Goal: Task Accomplishment & Management: Use online tool/utility

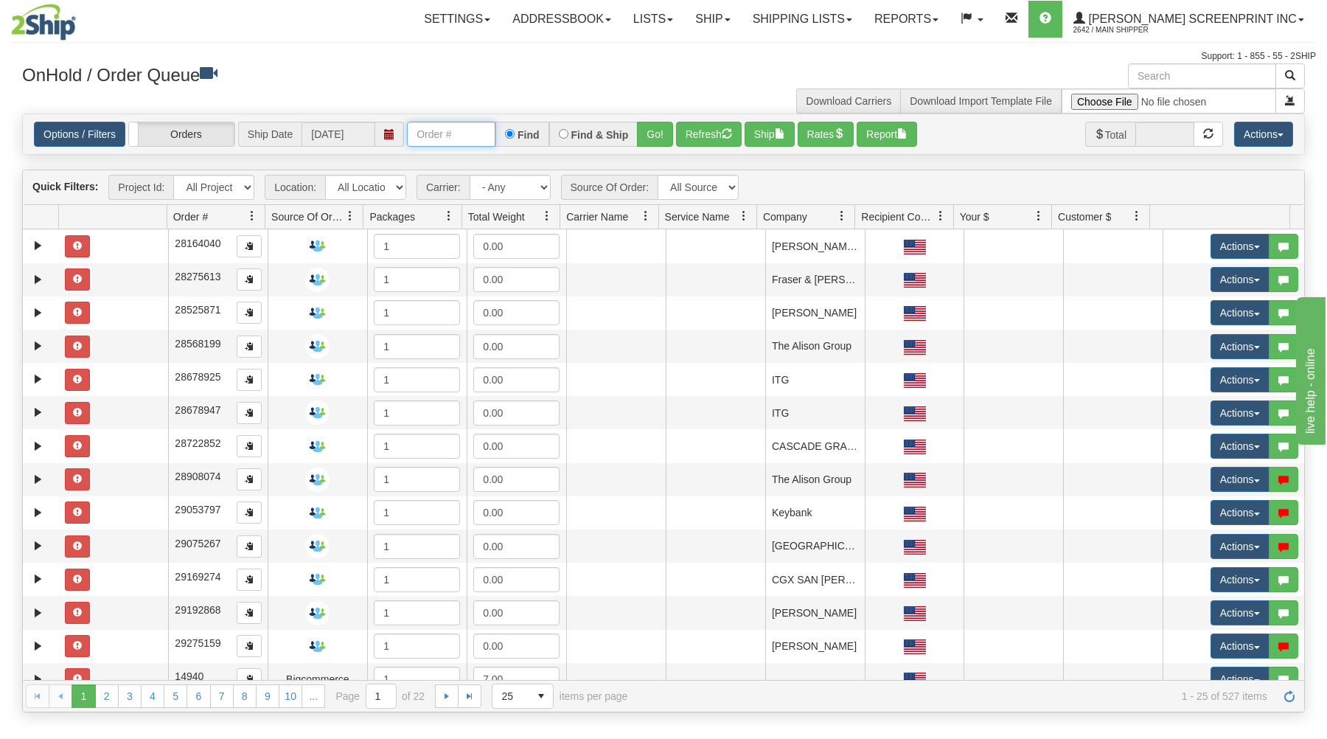
click at [431, 134] on input "text" at bounding box center [451, 134] width 88 height 25
type input "31677482"
click at [669, 129] on button "Go!" at bounding box center [655, 134] width 36 height 25
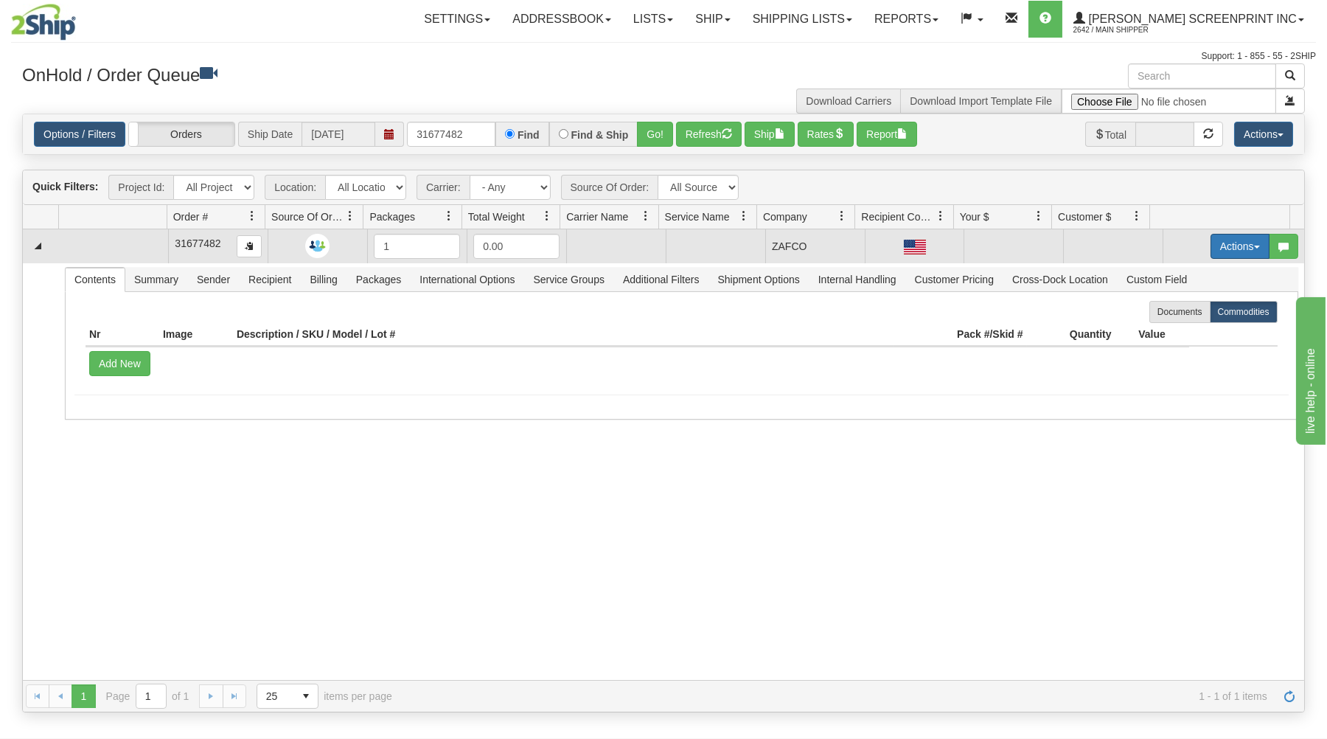
click at [1212, 241] on button "Actions" at bounding box center [1239, 246] width 59 height 25
click at [1197, 274] on link "Open" at bounding box center [1210, 274] width 118 height 19
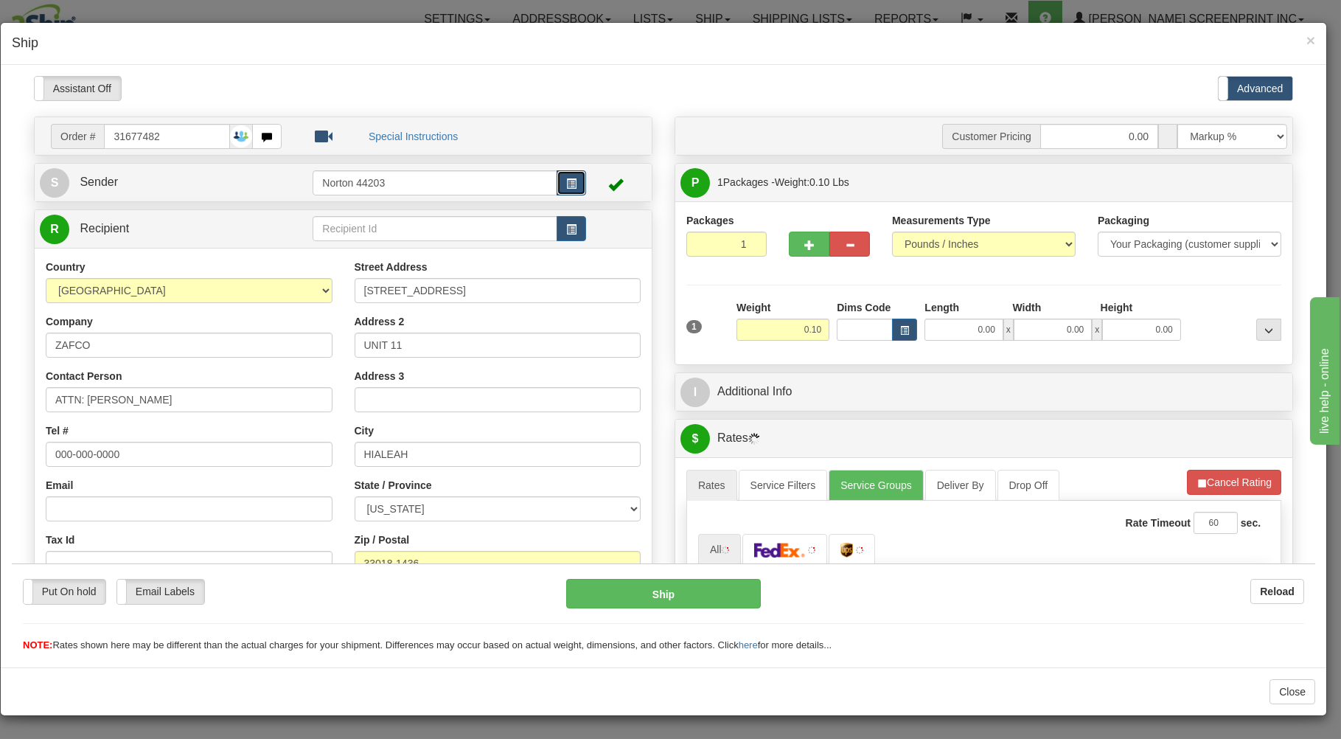
click at [559, 177] on button "button" at bounding box center [570, 182] width 29 height 25
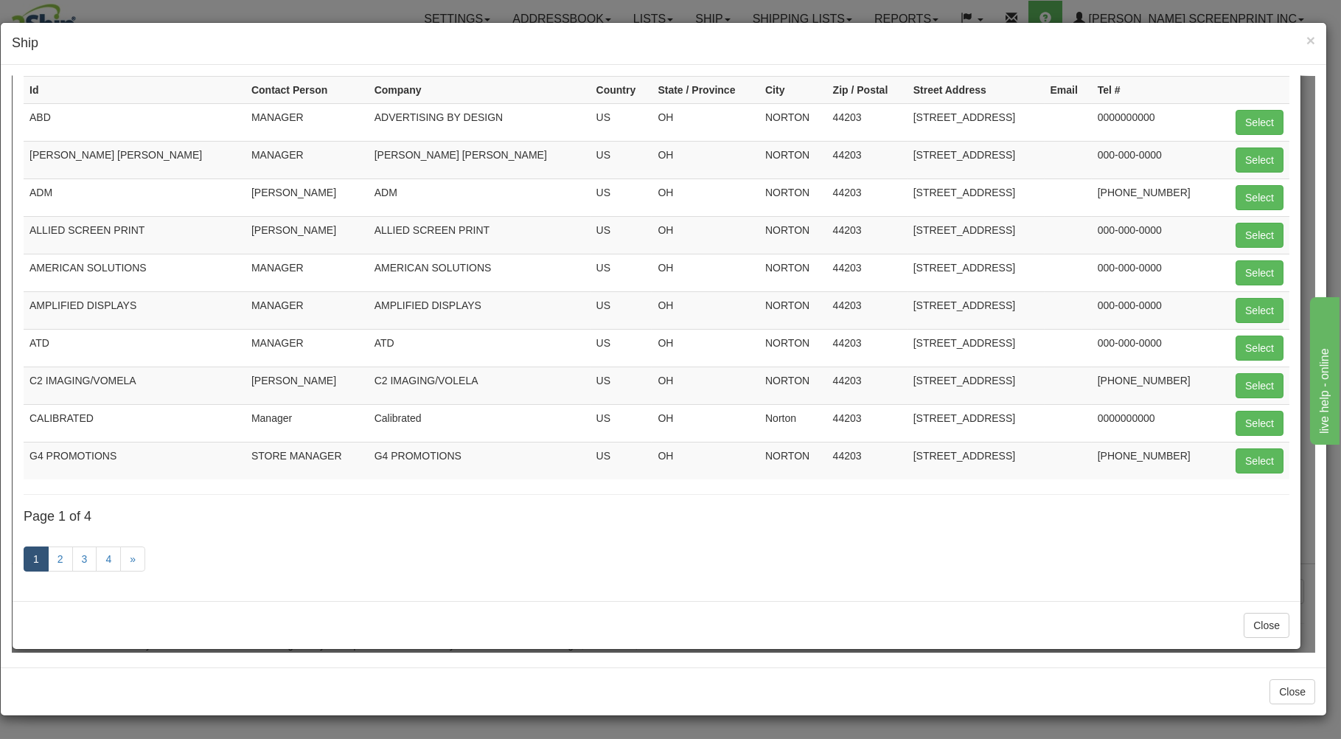
scroll to position [138, 0]
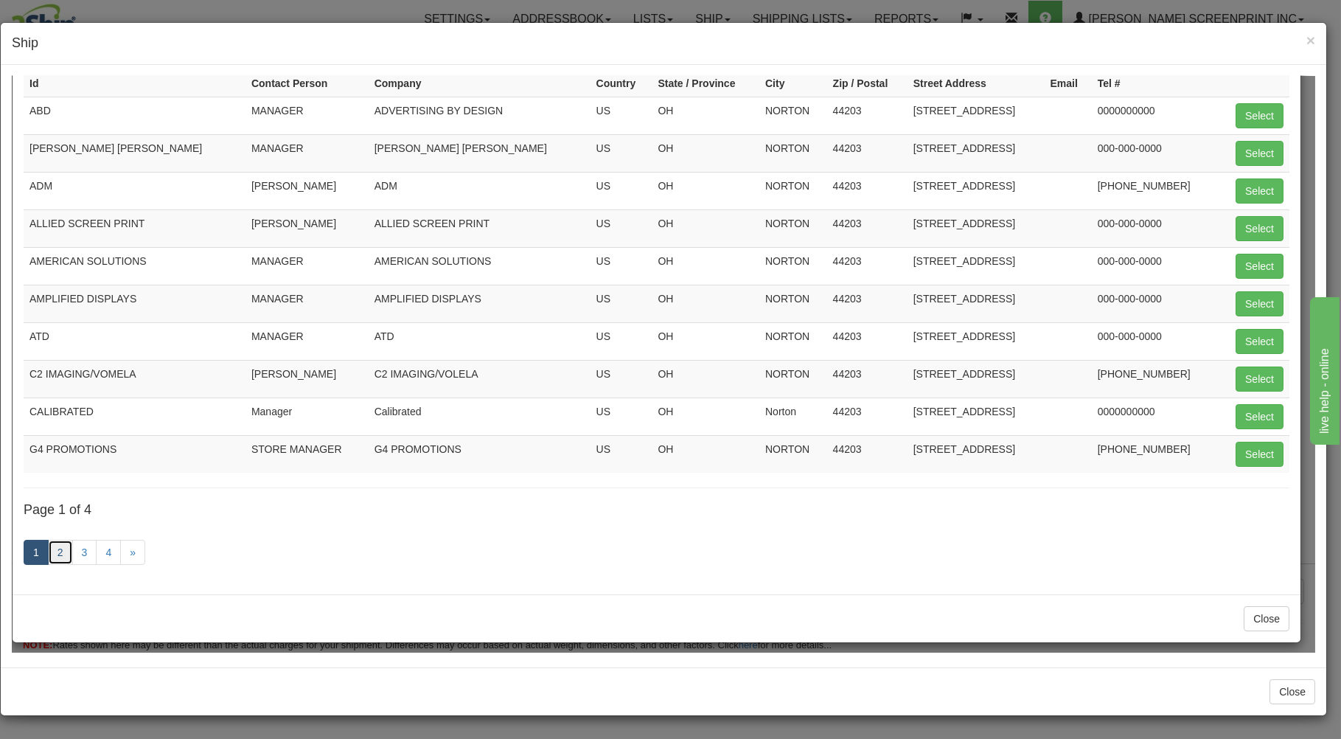
drag, startPoint x: 55, startPoint y: 551, endPoint x: 69, endPoint y: 551, distance: 14.0
click at [56, 551] on link "2" at bounding box center [60, 551] width 25 height 25
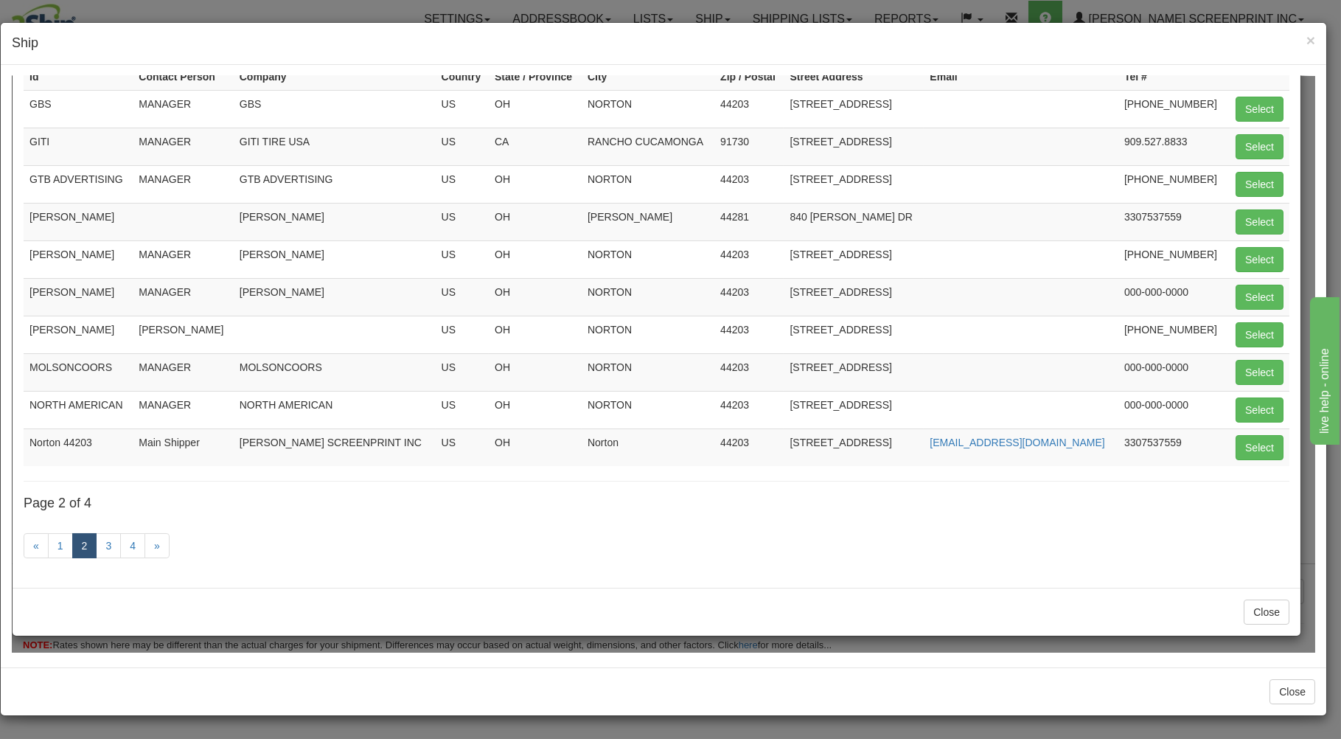
scroll to position [154, 0]
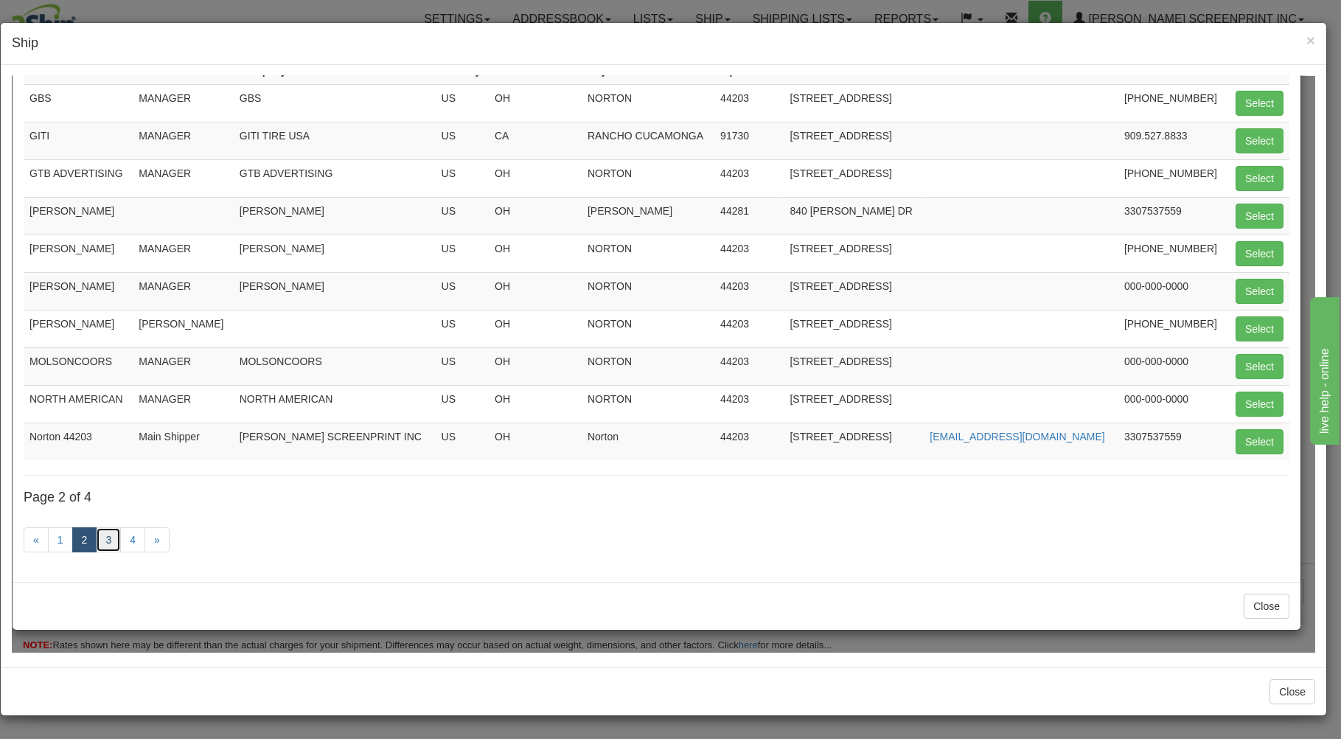
click at [111, 531] on link "3" at bounding box center [108, 538] width 25 height 25
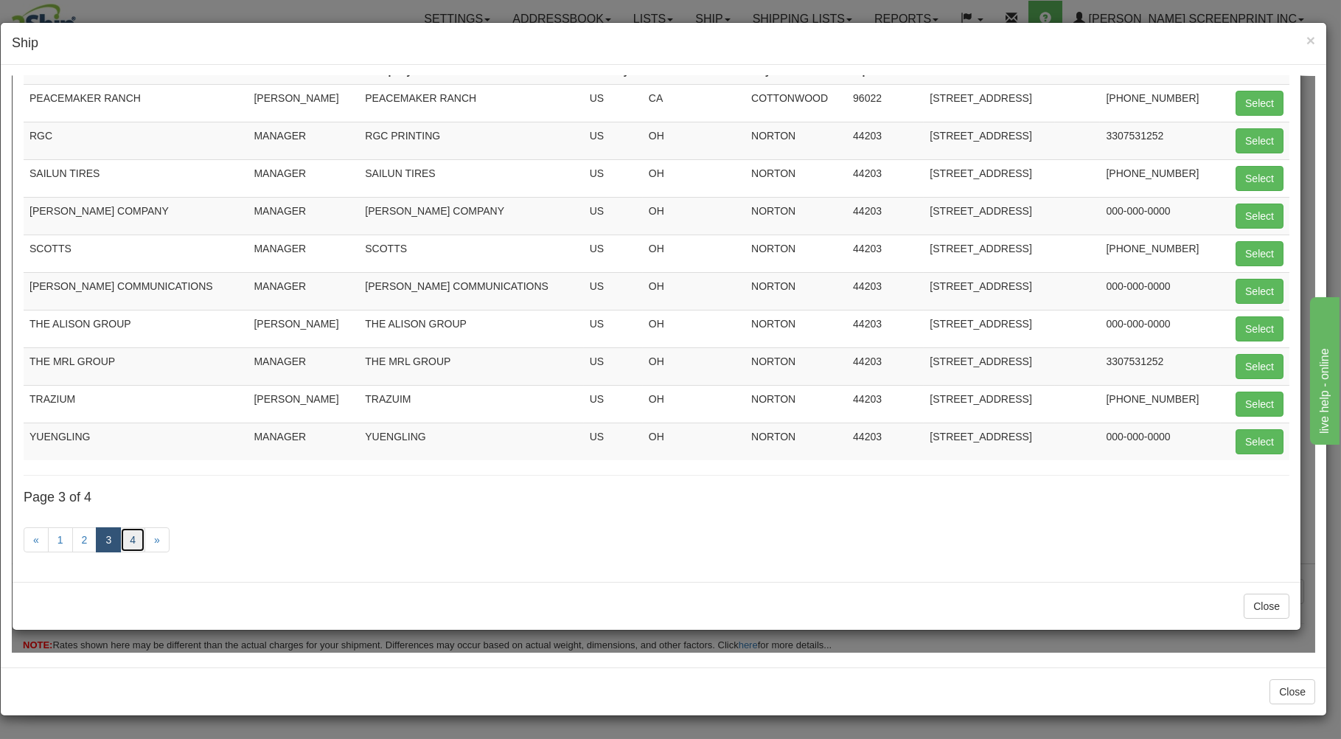
click at [130, 534] on link "4" at bounding box center [132, 538] width 25 height 25
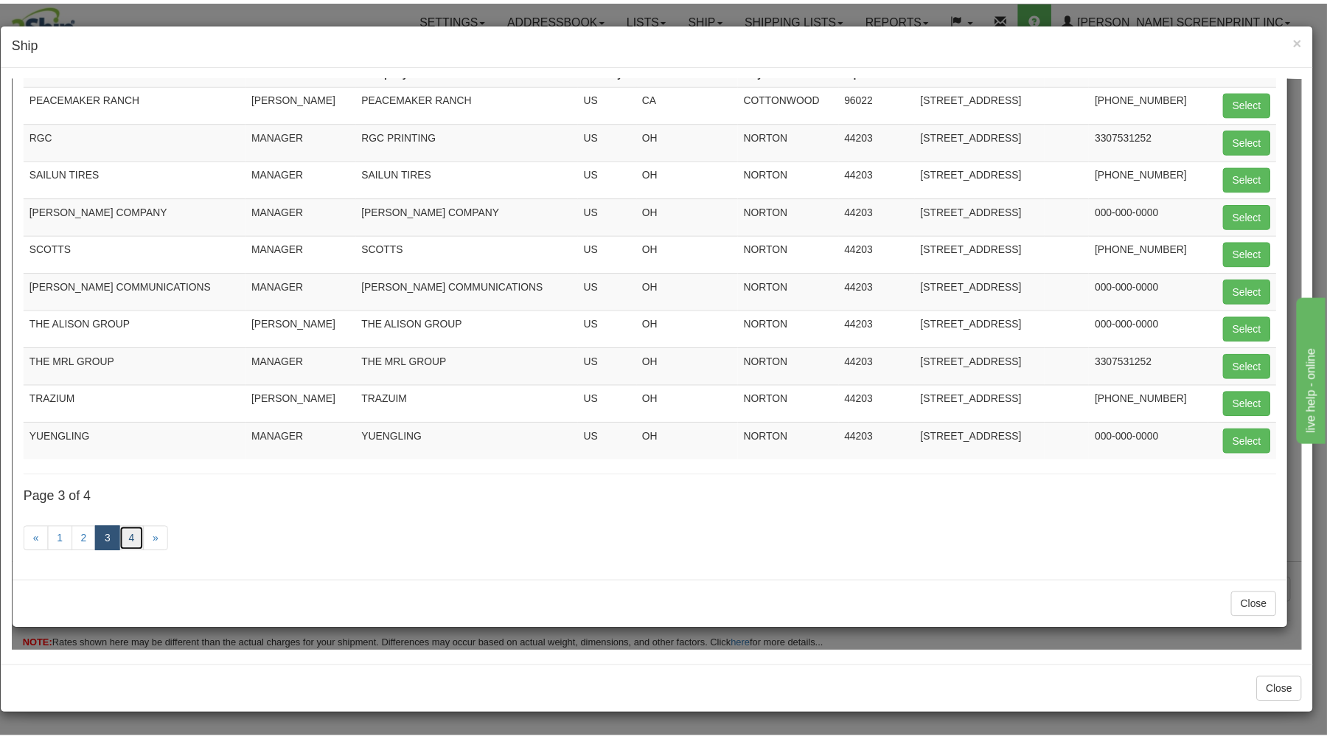
scroll to position [0, 0]
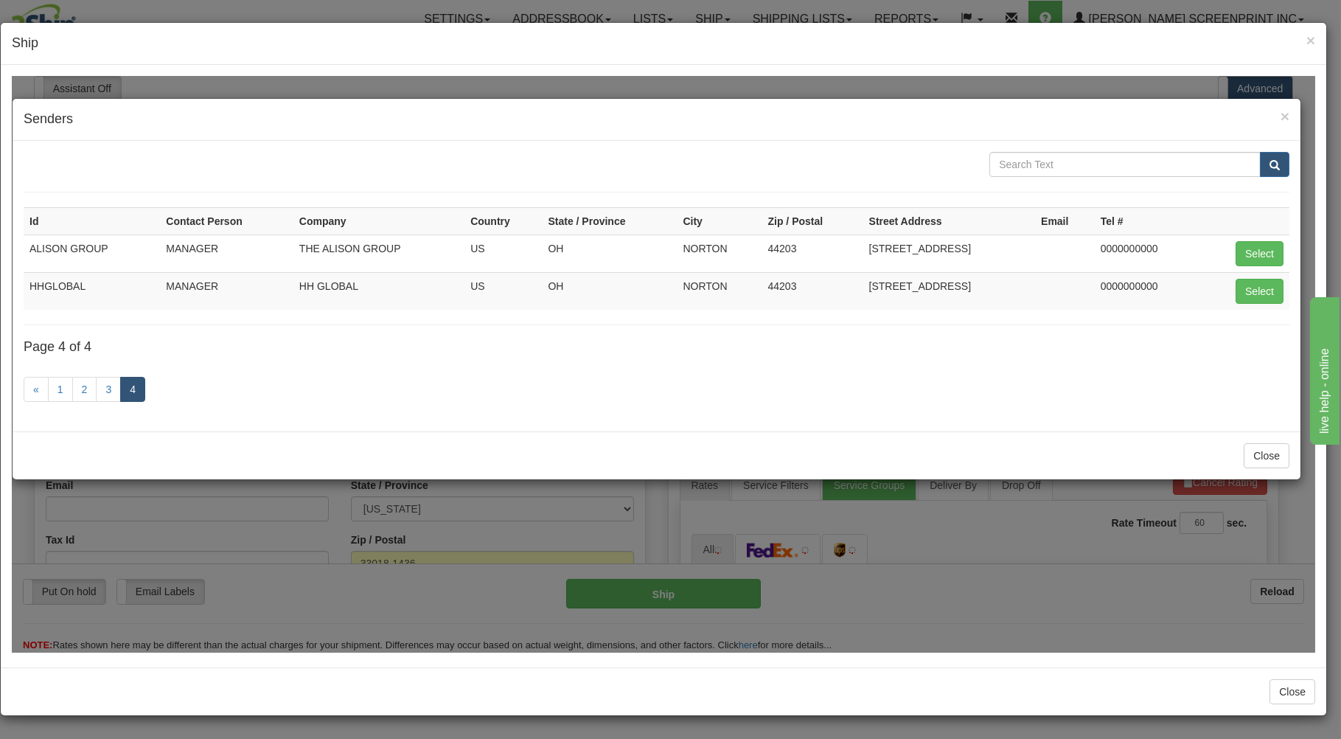
type input "0.10"
click at [1280, 113] on span "×" at bounding box center [1284, 115] width 9 height 17
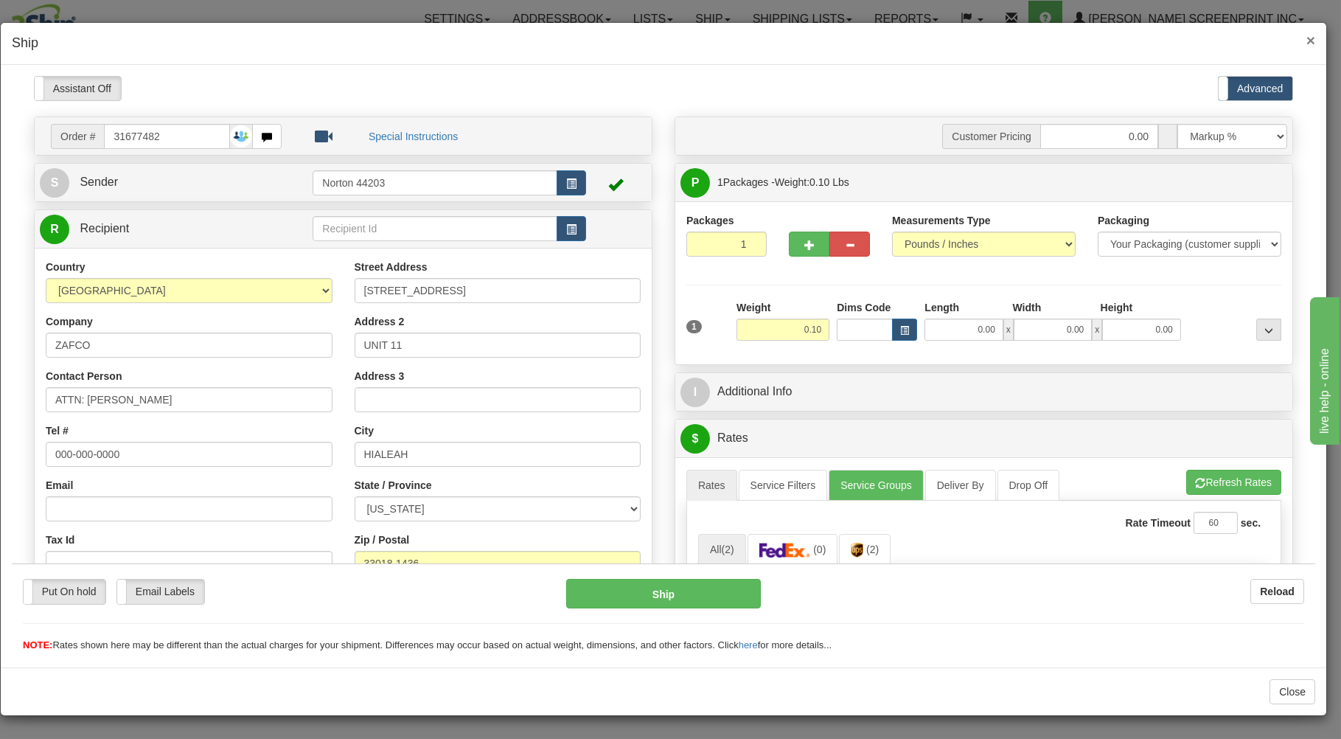
click at [1307, 40] on span "×" at bounding box center [1310, 40] width 9 height 17
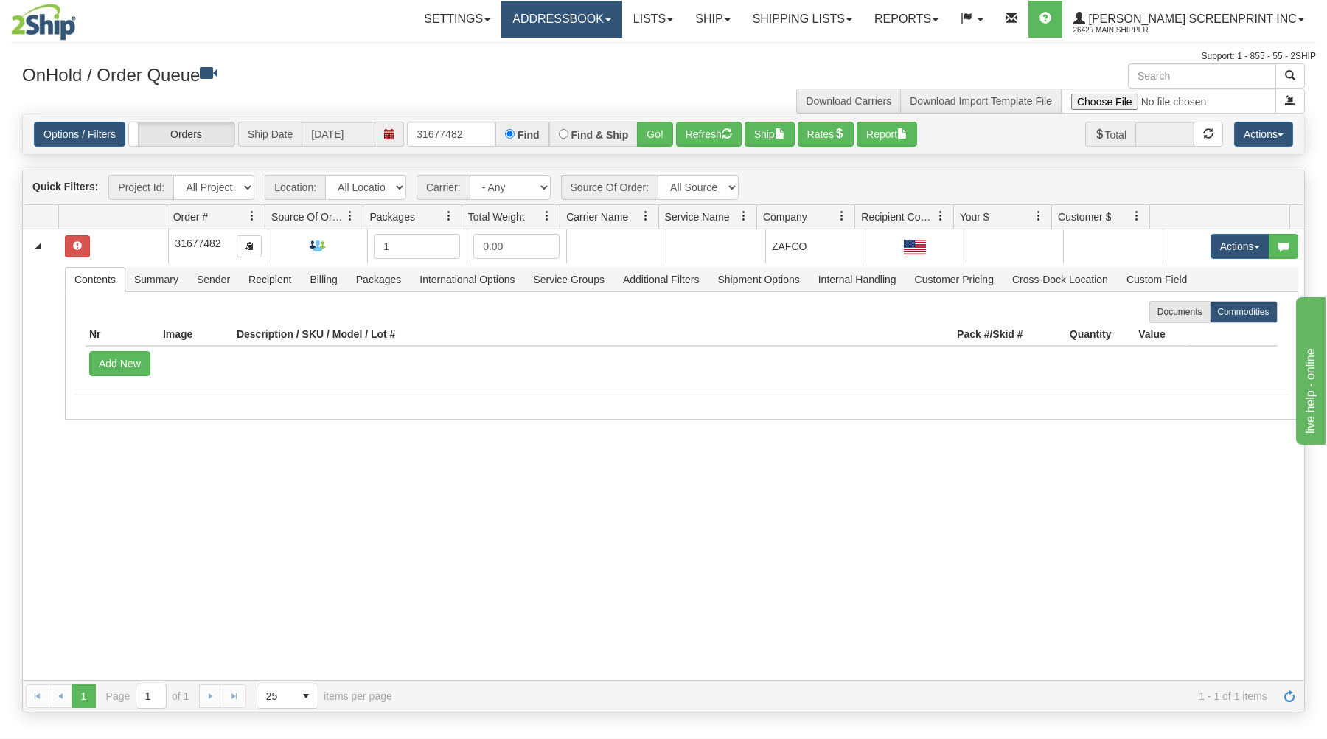
click at [606, 6] on link "Addressbook" at bounding box center [561, 19] width 121 height 37
click at [613, 64] on link "Senders" at bounding box center [563, 70] width 116 height 19
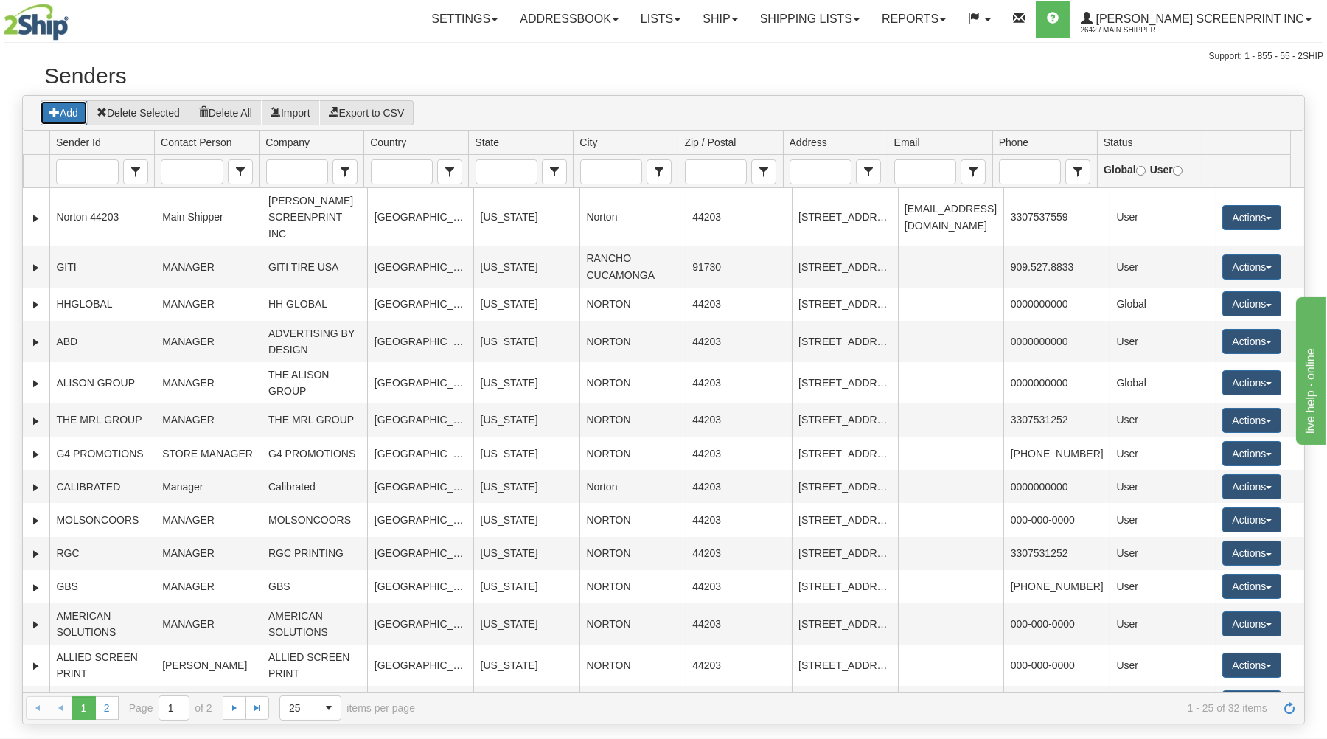
click at [74, 114] on button "Add" at bounding box center [64, 112] width 48 height 25
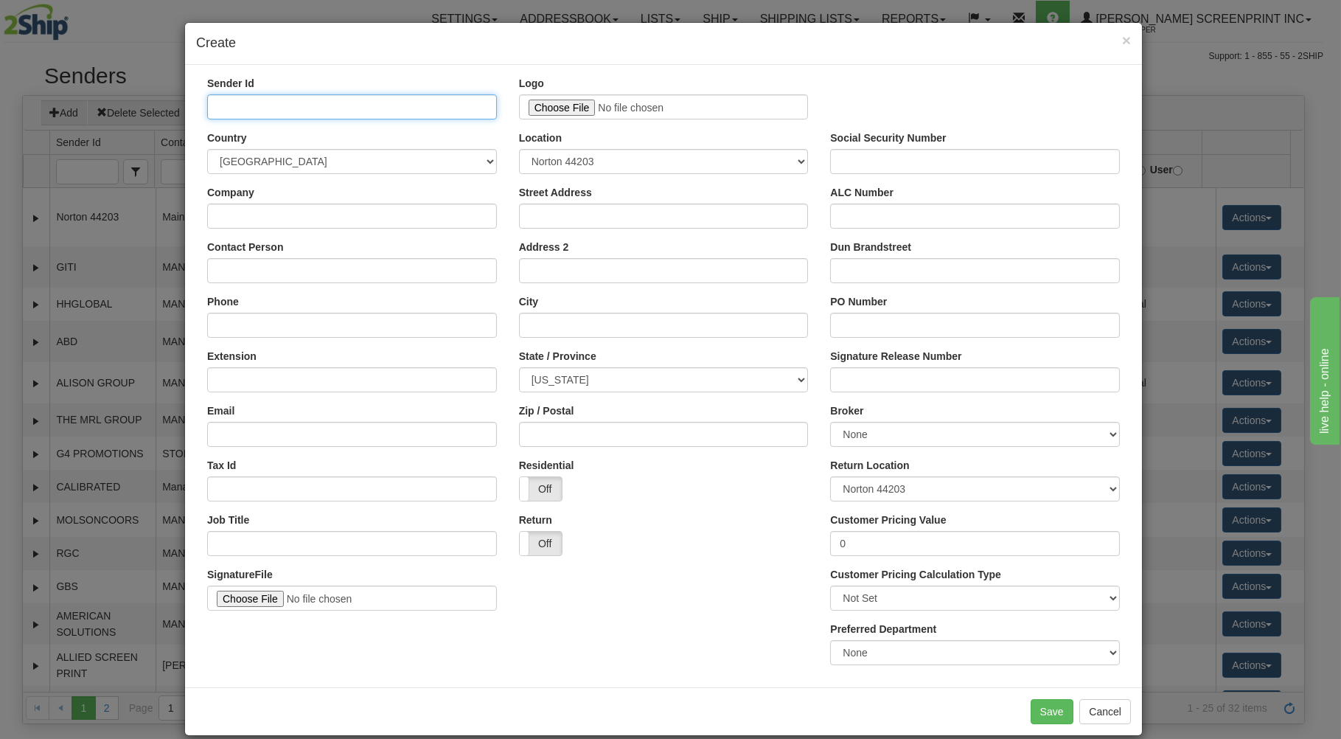
click at [392, 99] on input "Sender Id" at bounding box center [352, 106] width 290 height 25
type input "JAMESCO"
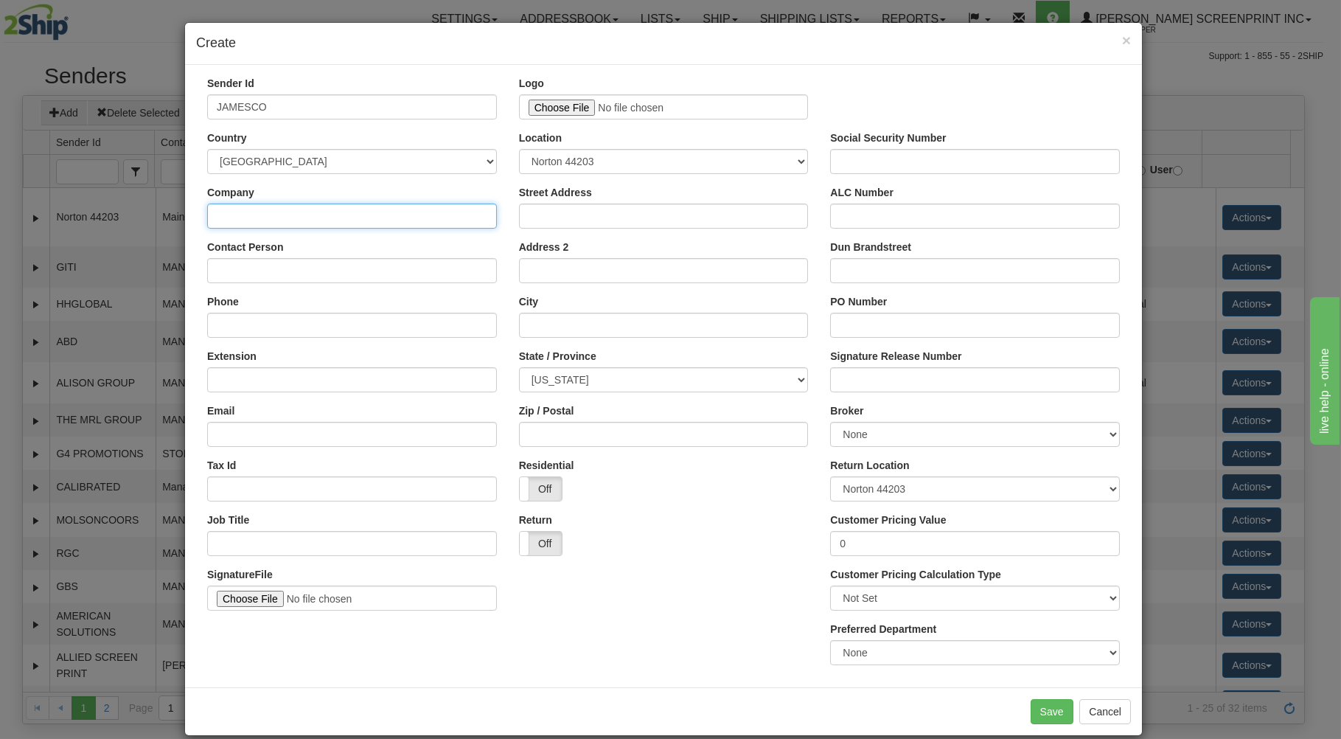
click at [467, 210] on input "Company" at bounding box center [352, 215] width 290 height 25
type input "JAMESCO"
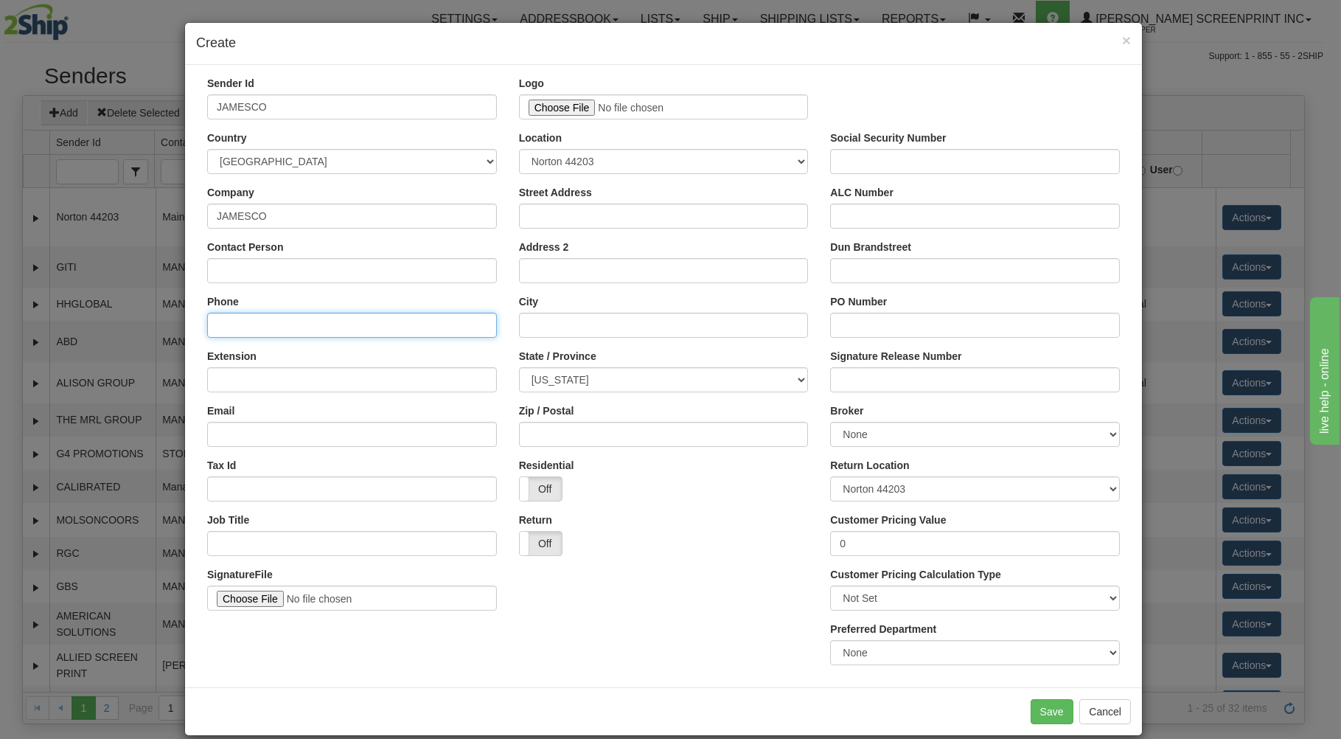
drag, startPoint x: 360, startPoint y: 332, endPoint x: 373, endPoint y: 325, distance: 14.2
click at [360, 330] on input "Phone" at bounding box center [352, 325] width 290 height 25
type input "000-000-0000"
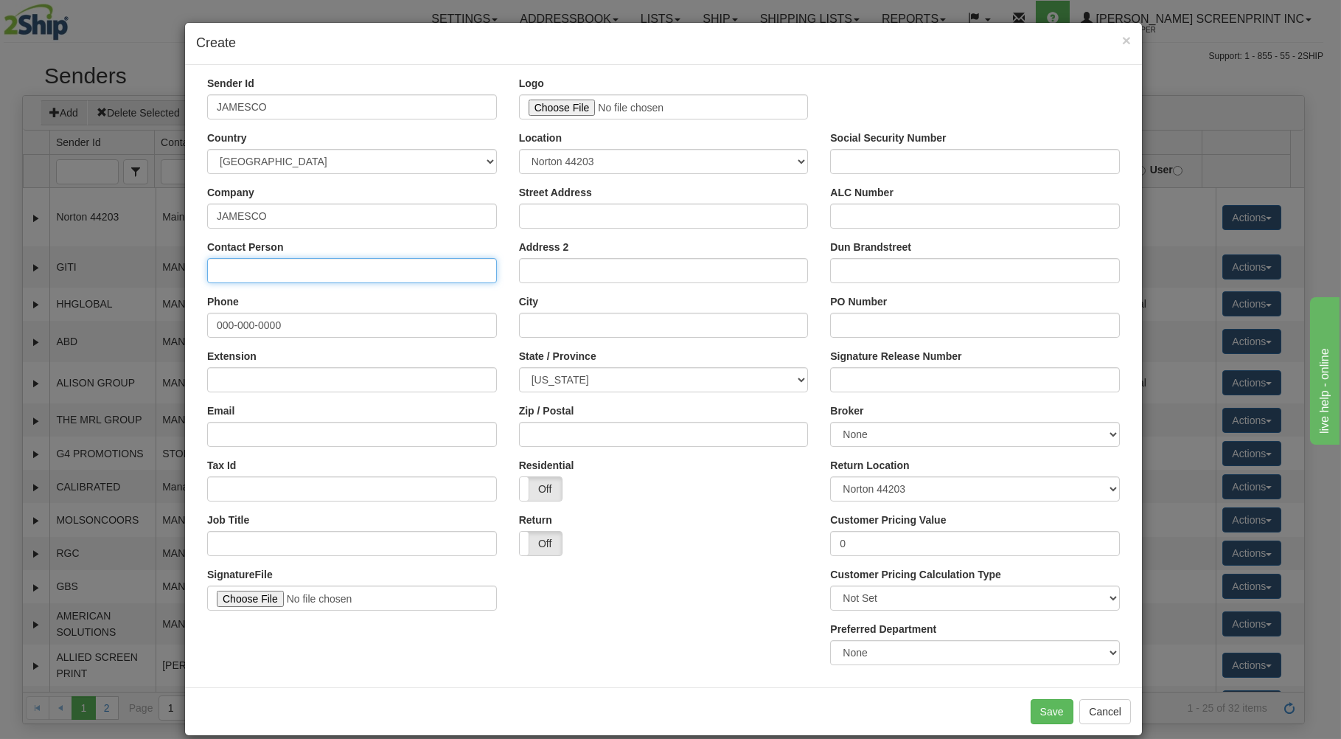
click at [322, 279] on input "Contact Person" at bounding box center [352, 270] width 290 height 25
type input "MANAGER"
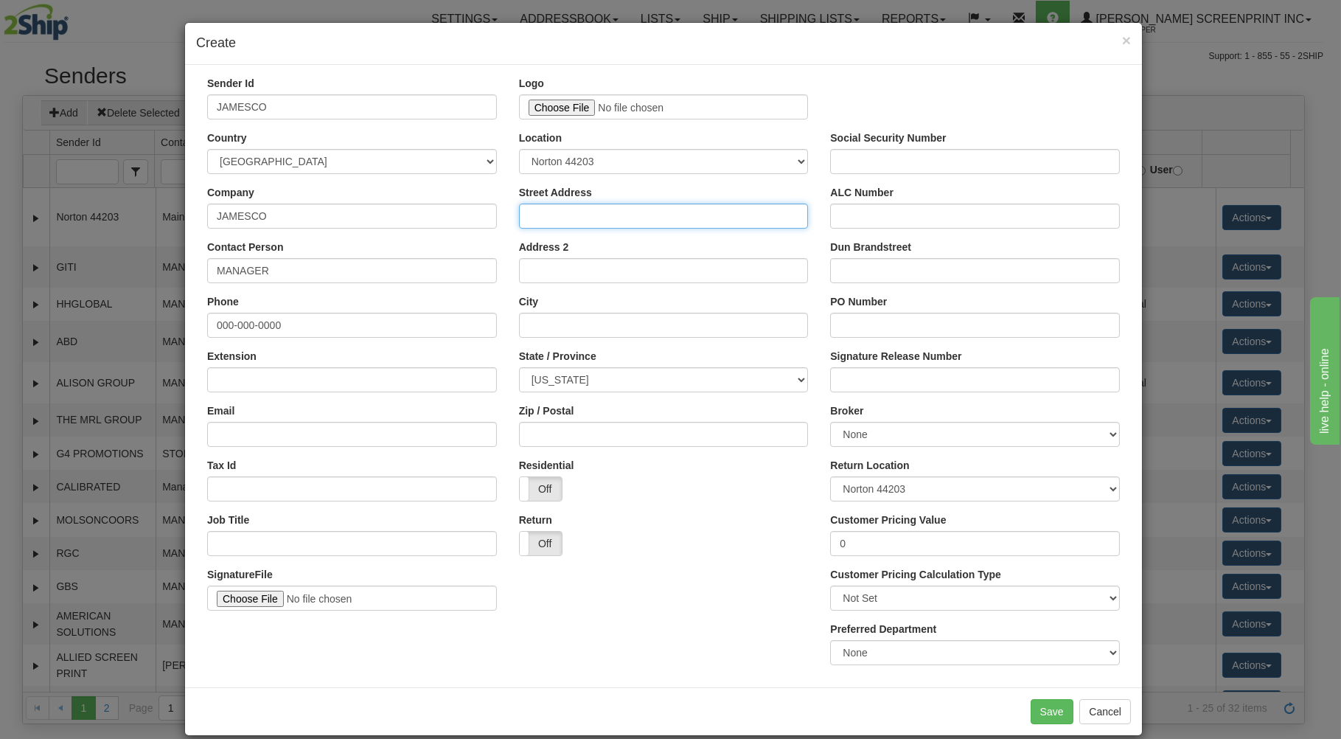
click at [584, 220] on input "Street Address" at bounding box center [664, 215] width 290 height 25
type input "[STREET_ADDRESS]"
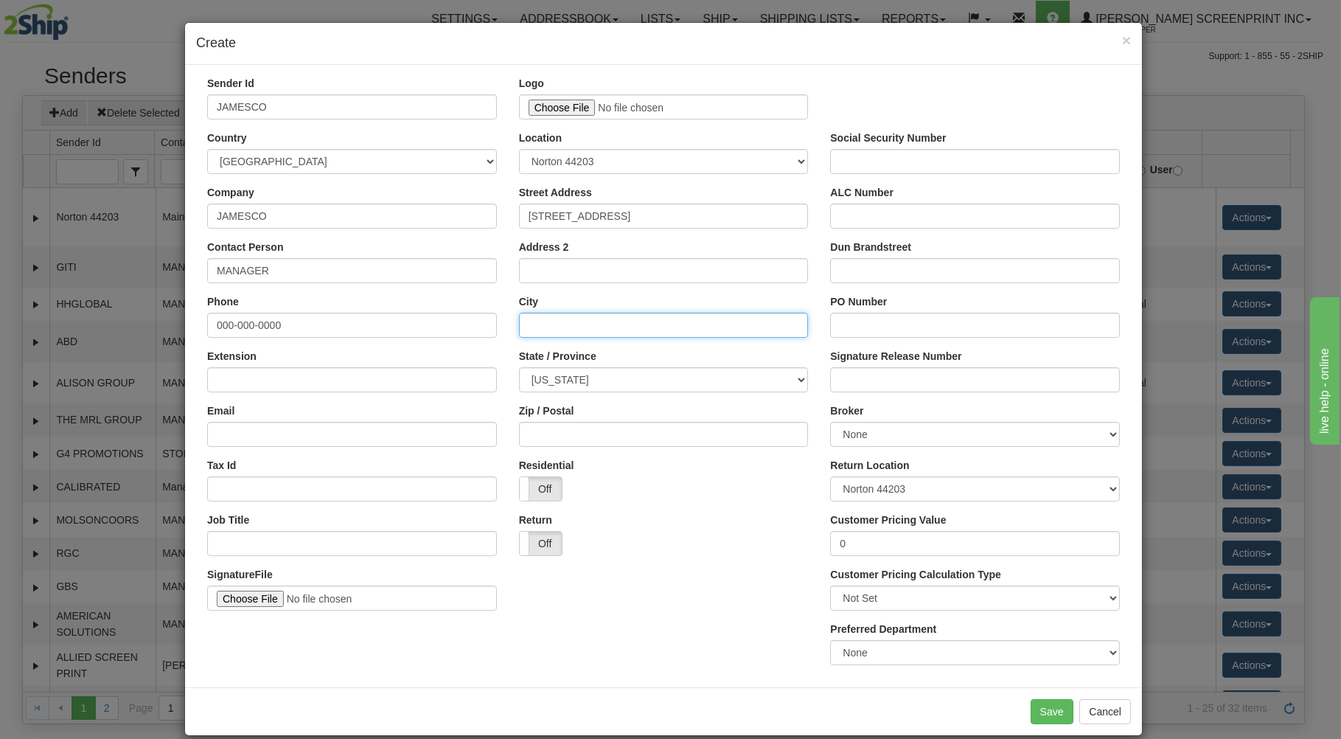
click at [585, 324] on input "City" at bounding box center [664, 325] width 290 height 25
type input "B"
type input "NORTON"
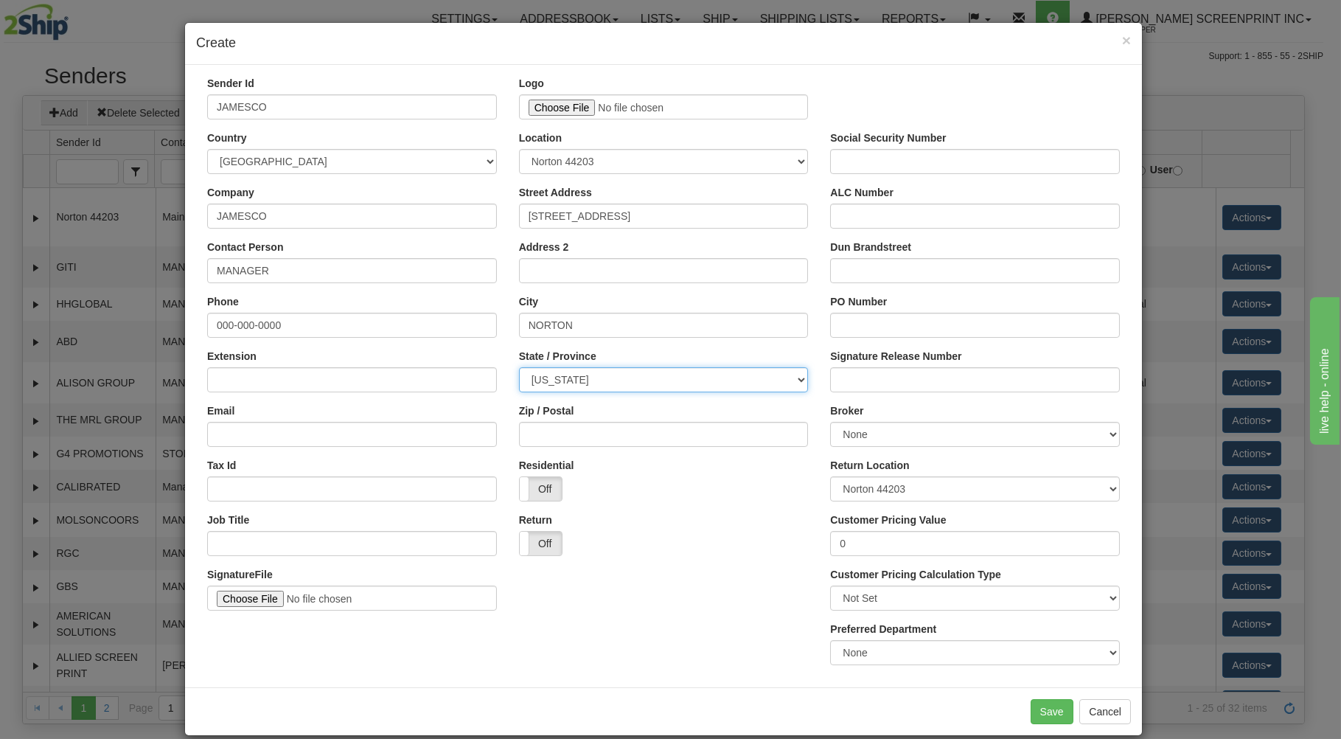
click at [519, 367] on select "ALABAMA ALASKA ARIZONA ARKANSAS Armed Forces America Armed Forces Europe Armed …" at bounding box center [664, 379] width 290 height 25
select select "OH"
click option "[US_STATE]" at bounding box center [0, 0] width 0 height 0
click at [576, 378] on select "ALABAMA ALASKA ARIZONA ARKANSAS Armed Forces America Armed Forces Europe Armed …" at bounding box center [664, 379] width 290 height 25
click at [570, 430] on input "Zip / Postal" at bounding box center [664, 434] width 290 height 25
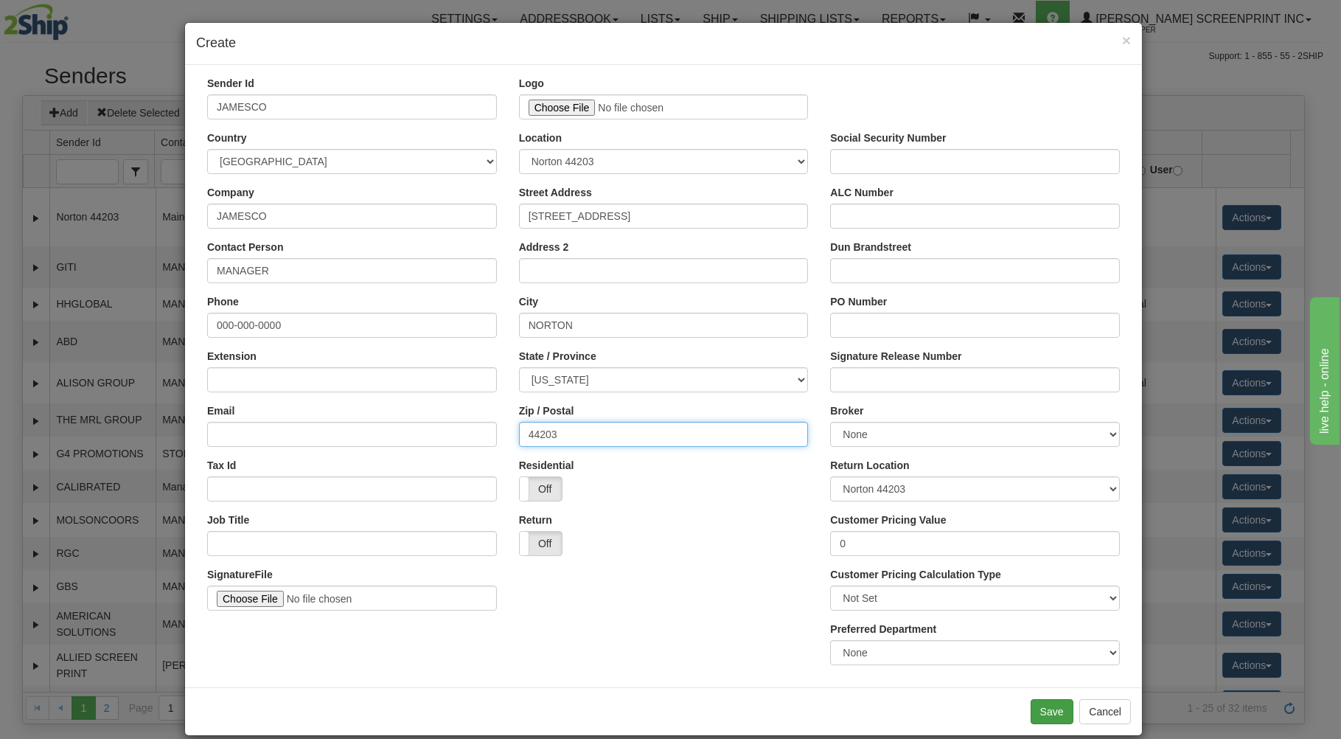
type input "44203"
click at [1039, 708] on button "Save" at bounding box center [1051, 711] width 43 height 25
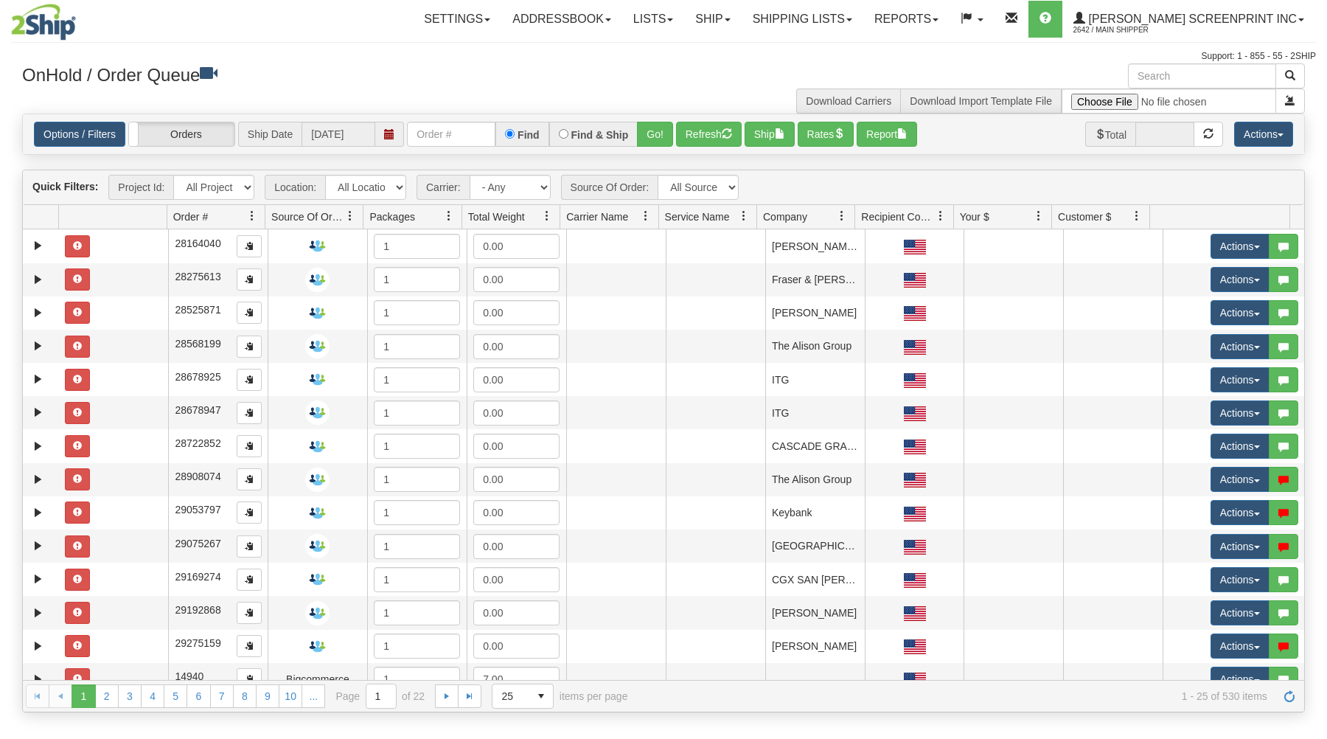
click at [452, 136] on input "text" at bounding box center [451, 134] width 88 height 25
type input "31677482"
click at [658, 140] on button "Go!" at bounding box center [655, 134] width 36 height 25
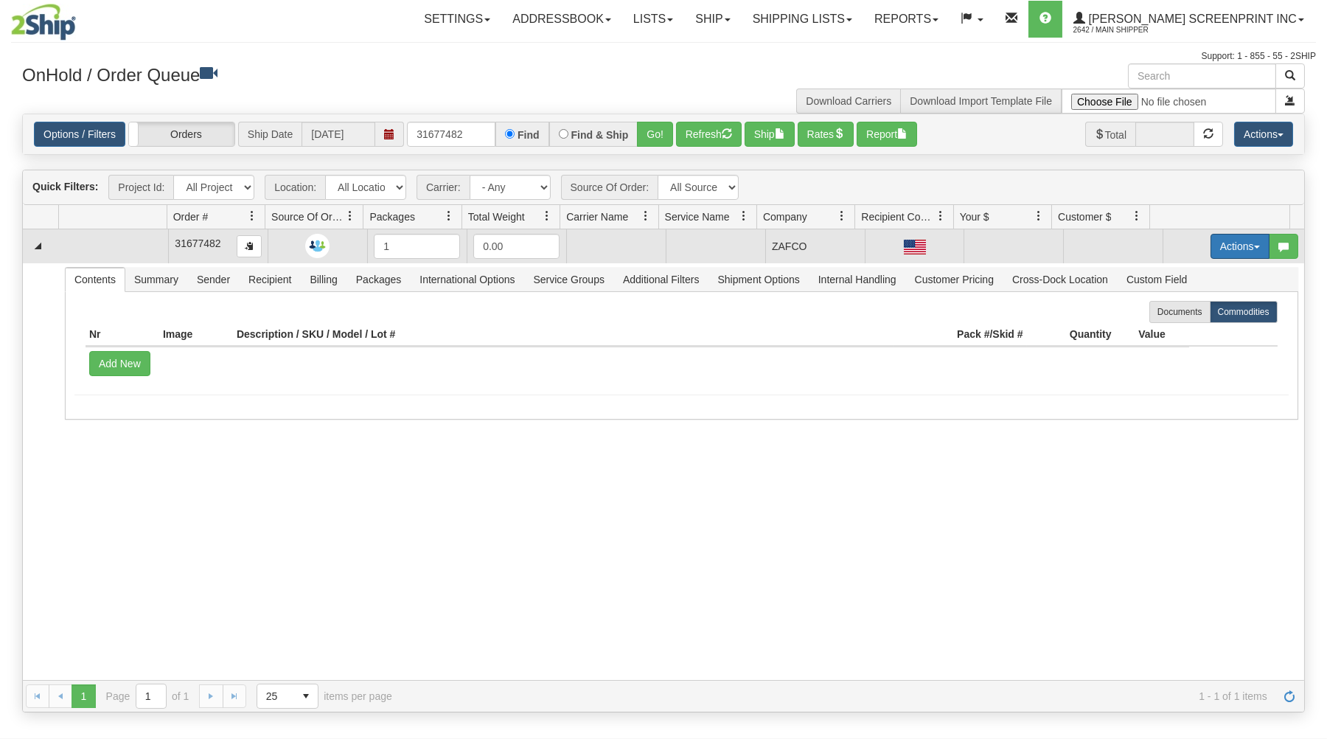
click at [1210, 238] on button "Actions" at bounding box center [1239, 246] width 59 height 25
click at [1179, 273] on span "Open" at bounding box center [1182, 274] width 35 height 12
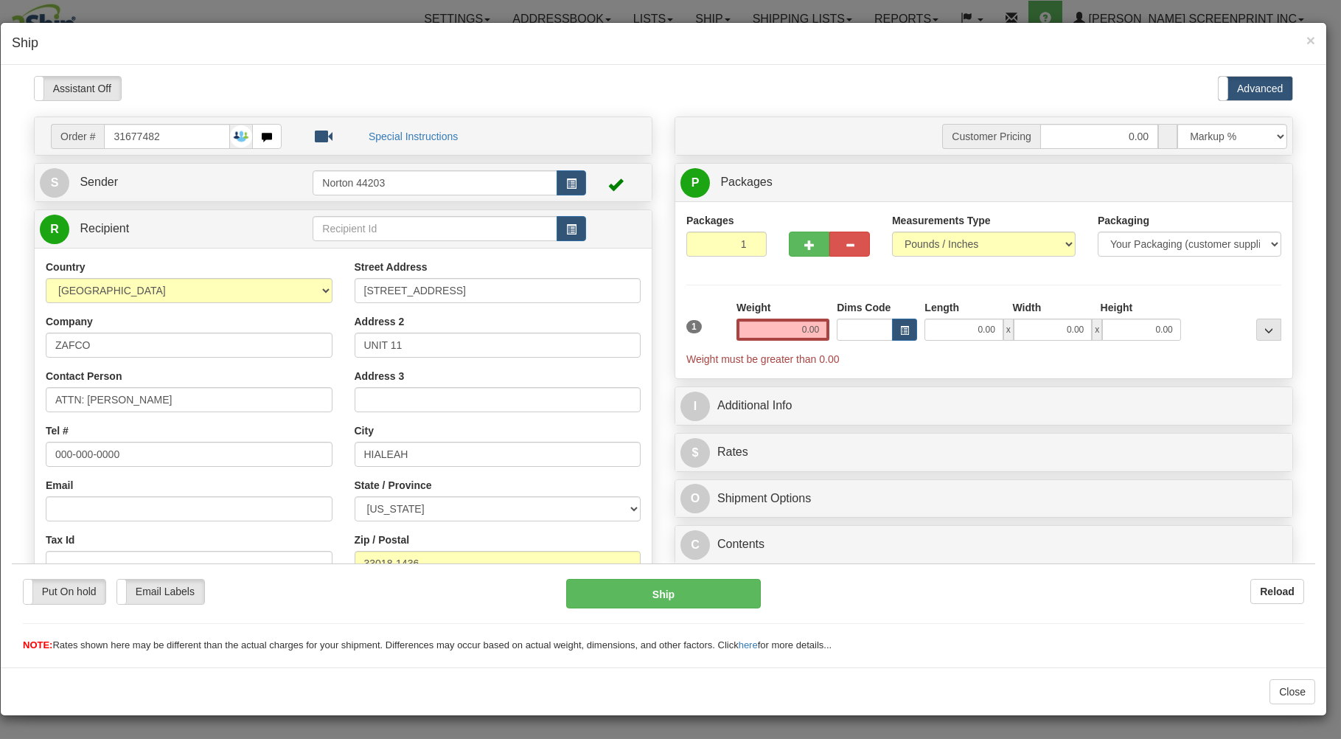
type input "0.10"
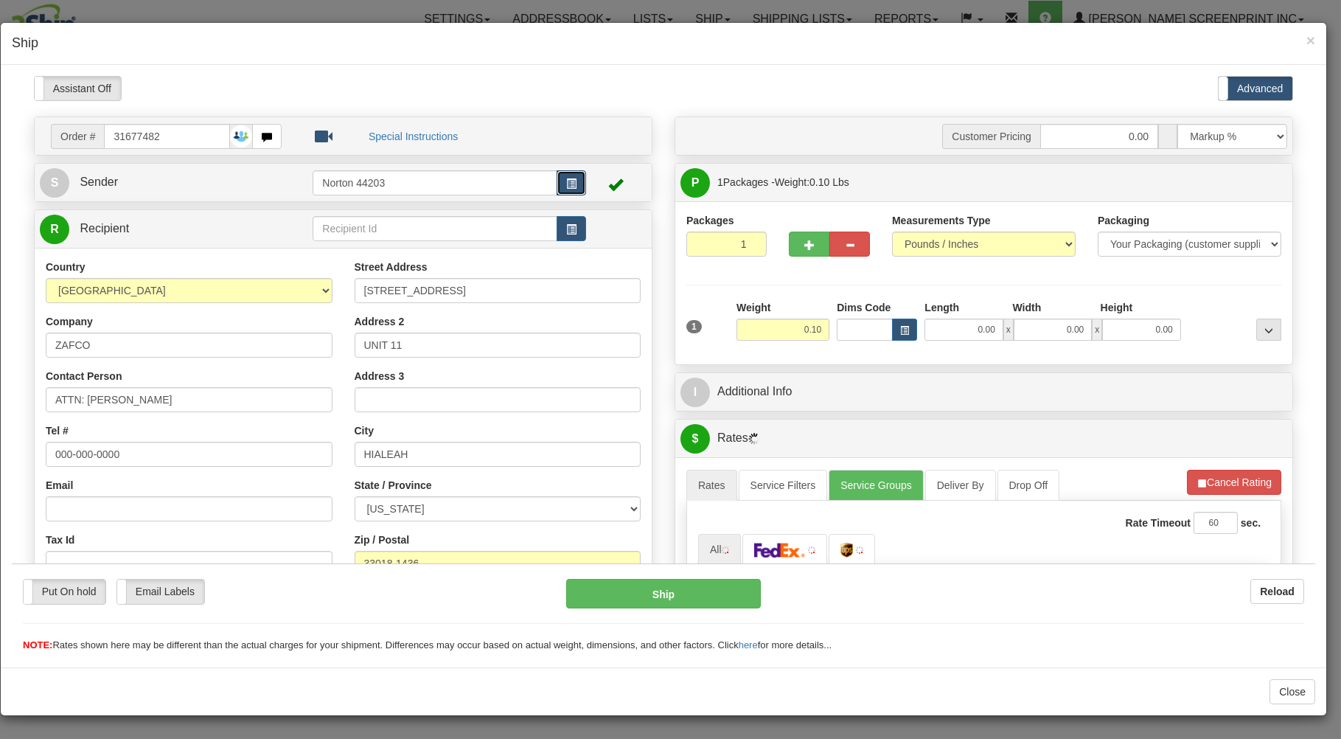
click at [566, 180] on span "button" at bounding box center [571, 183] width 10 height 10
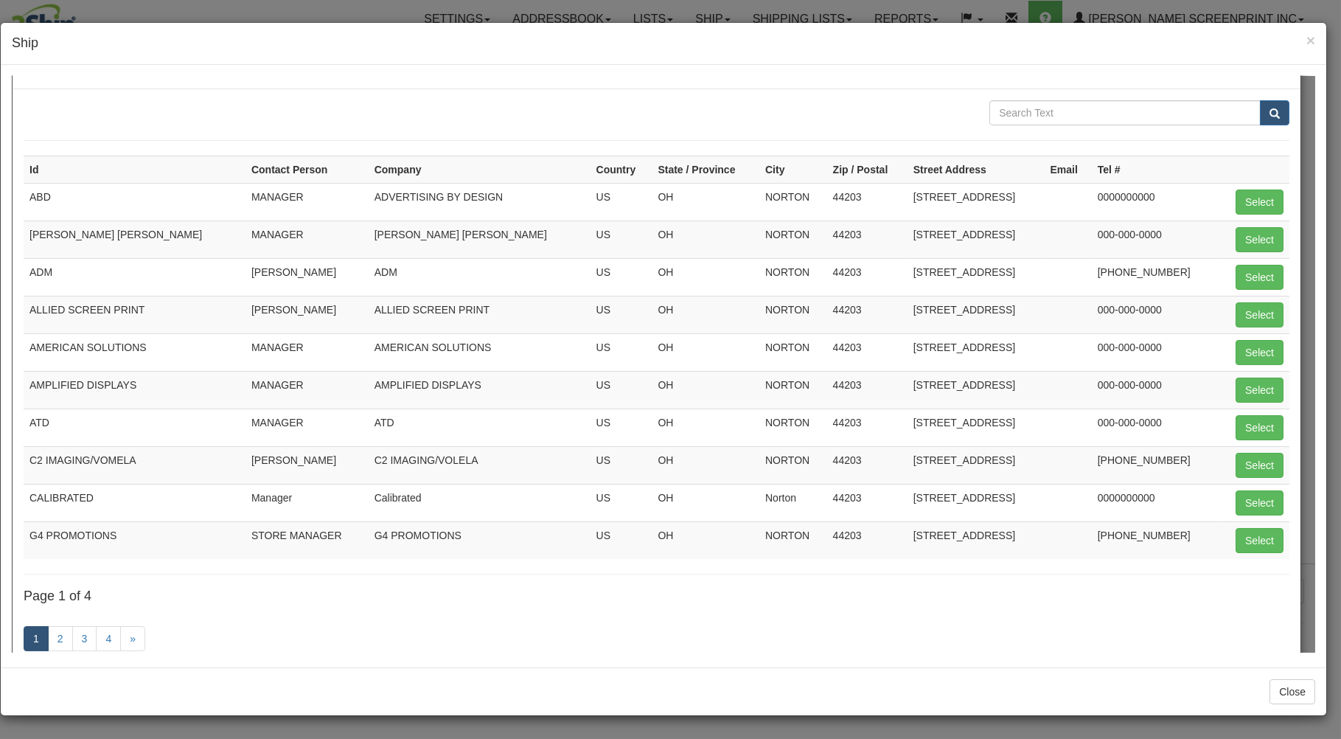
scroll to position [69, 0]
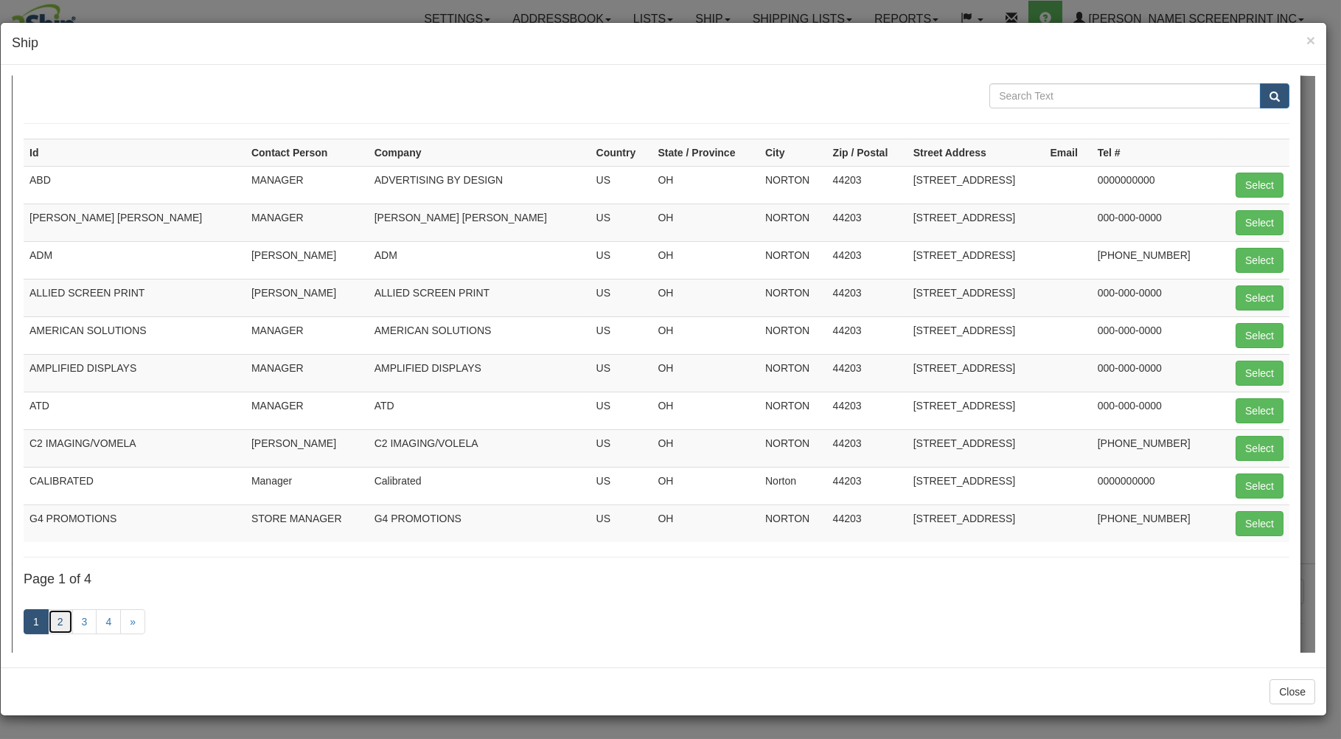
click at [57, 622] on link "2" at bounding box center [60, 620] width 25 height 25
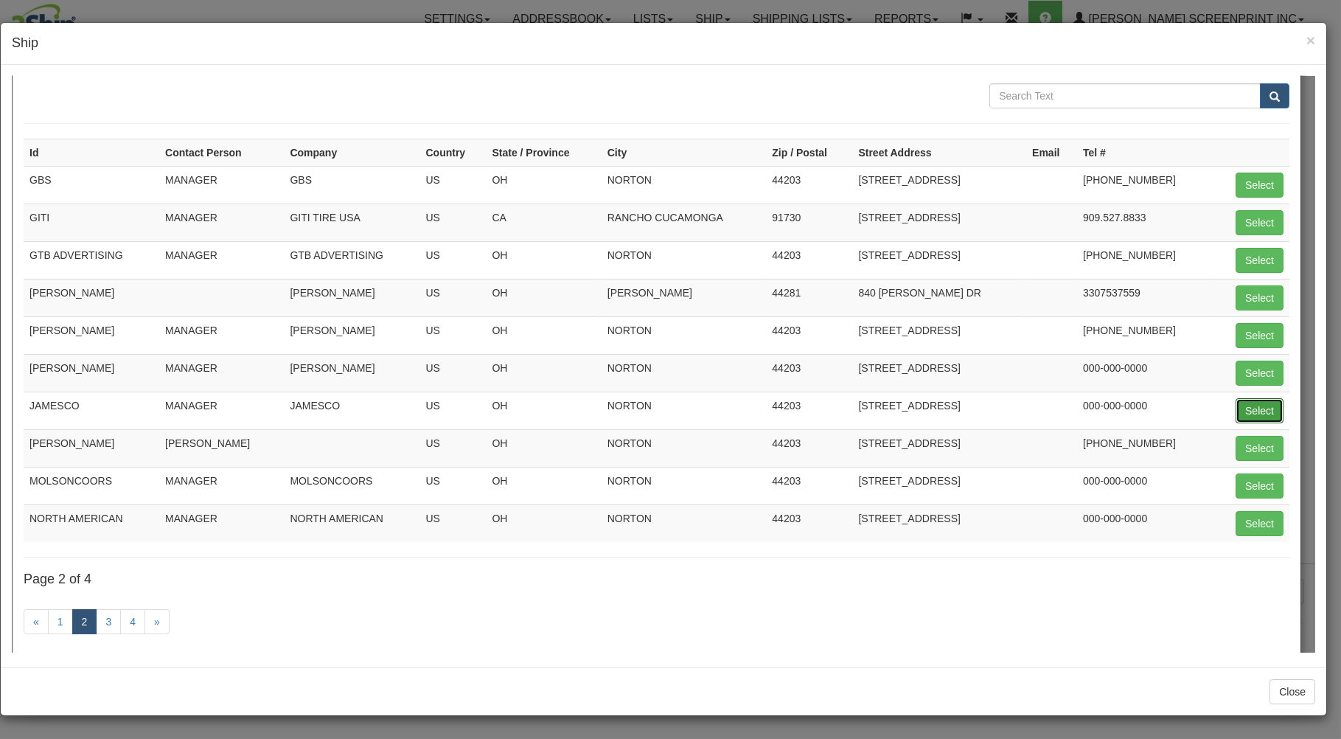
drag, startPoint x: 1259, startPoint y: 408, endPoint x: 1216, endPoint y: 412, distance: 43.0
click at [1258, 406] on button "Select" at bounding box center [1259, 409] width 48 height 25
type input "JAMESCO"
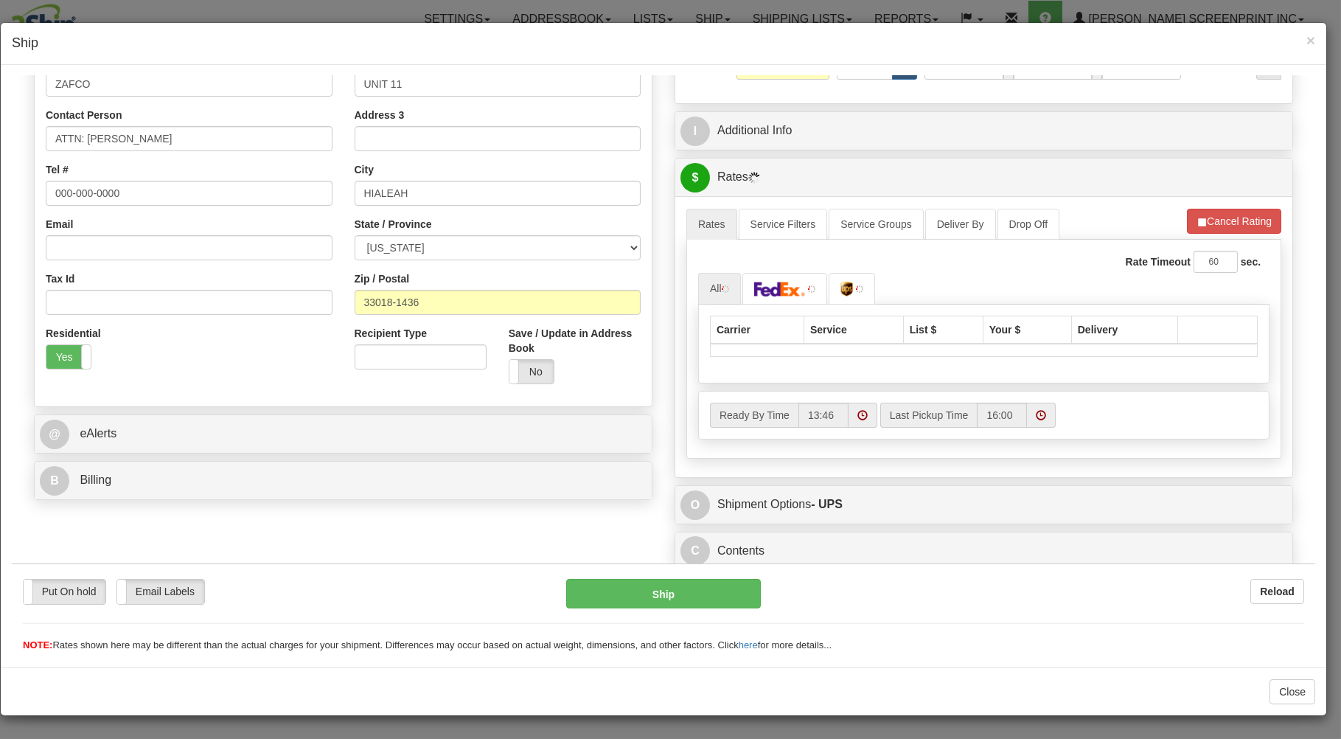
scroll to position [265, 0]
type input "0.10"
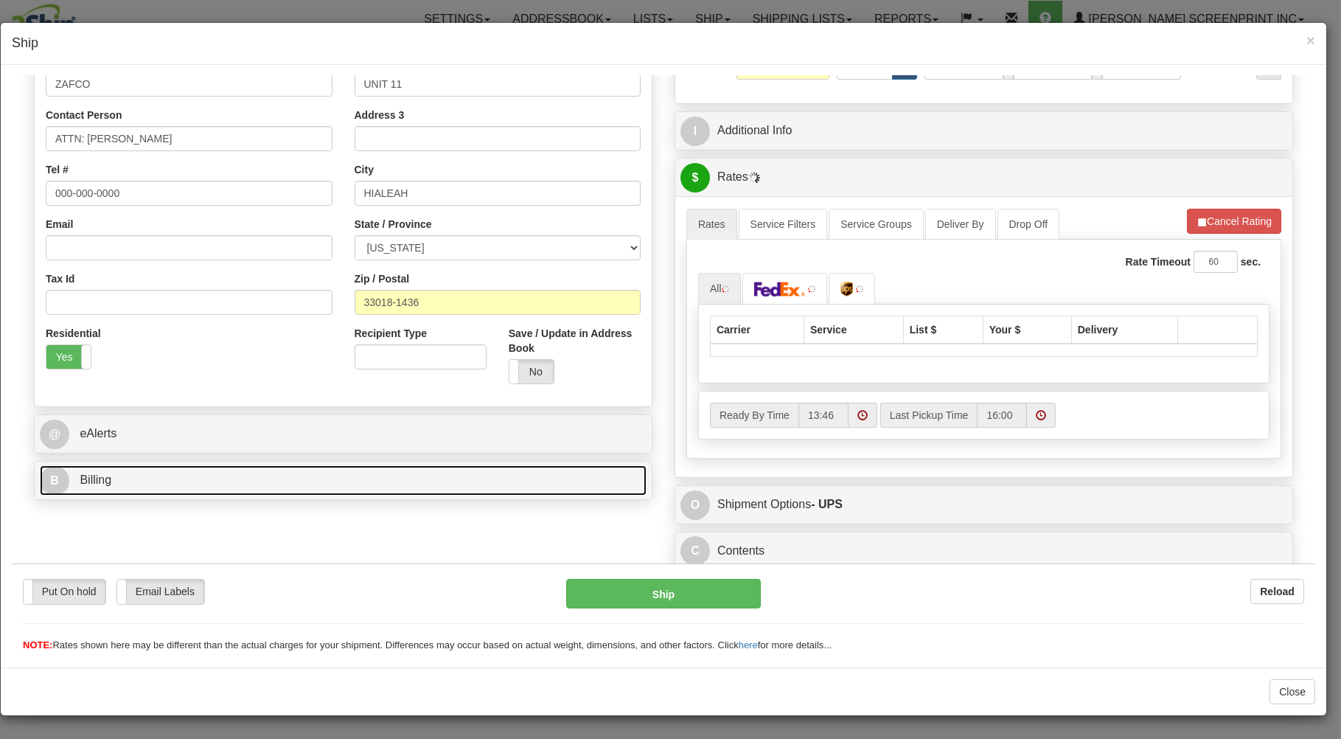
click at [242, 480] on link "B Billing" at bounding box center [343, 479] width 607 height 30
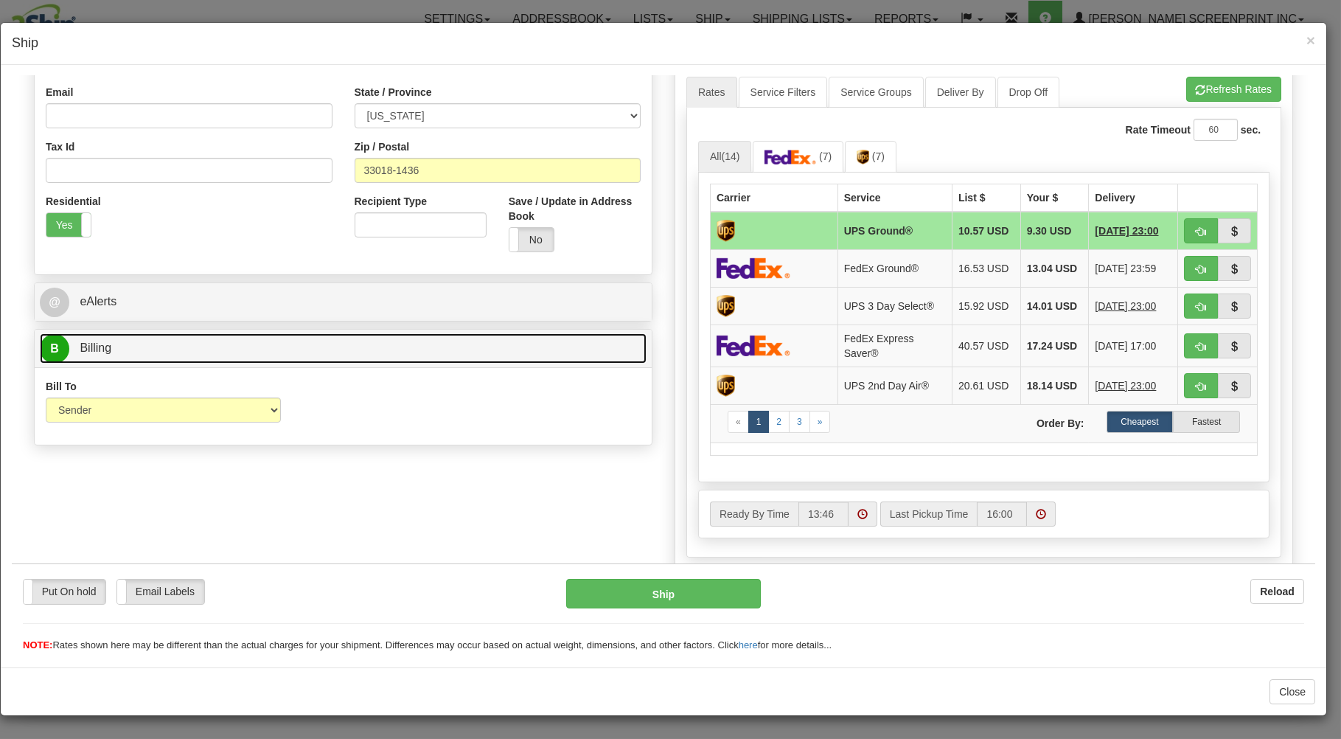
scroll to position [424, 0]
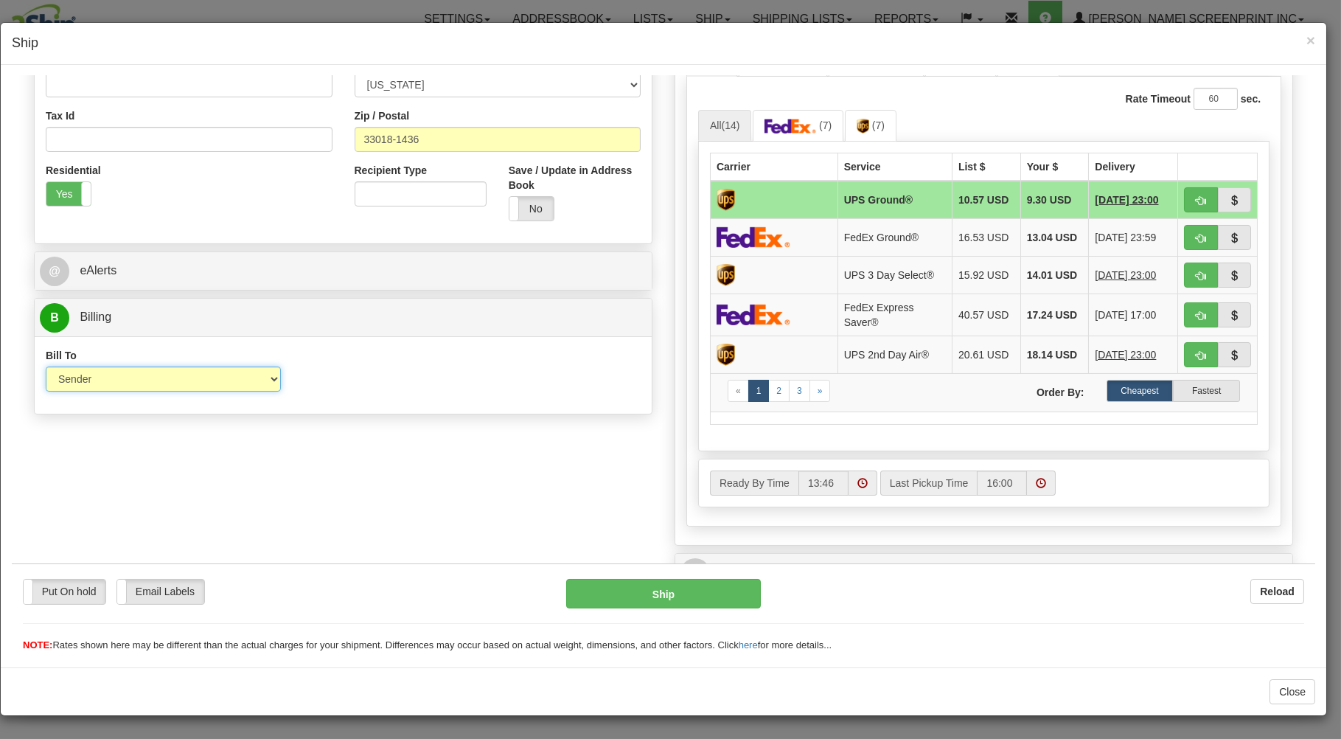
click at [46, 366] on select "Sender Recipient Third Party Collect" at bounding box center [163, 378] width 235 height 25
select select "3"
click option "Third Party" at bounding box center [12, 75] width 0 height 0
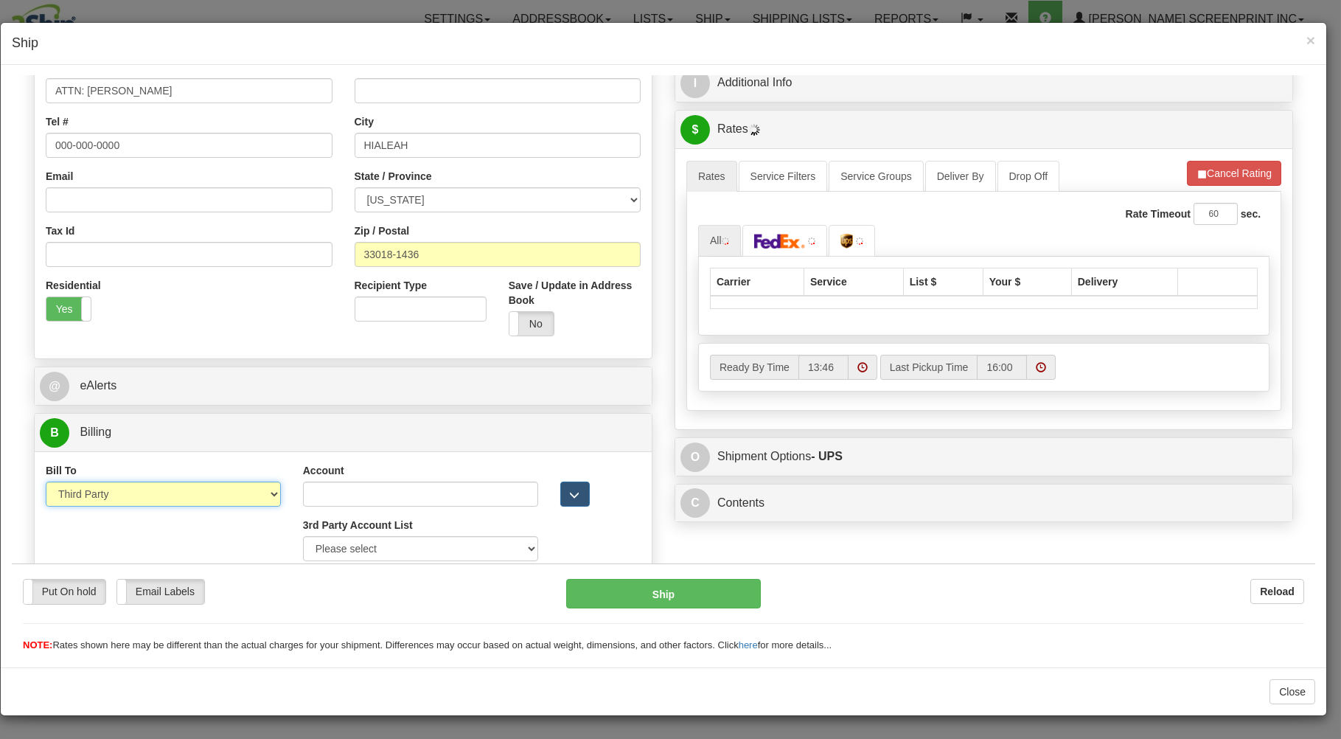
scroll to position [326, 0]
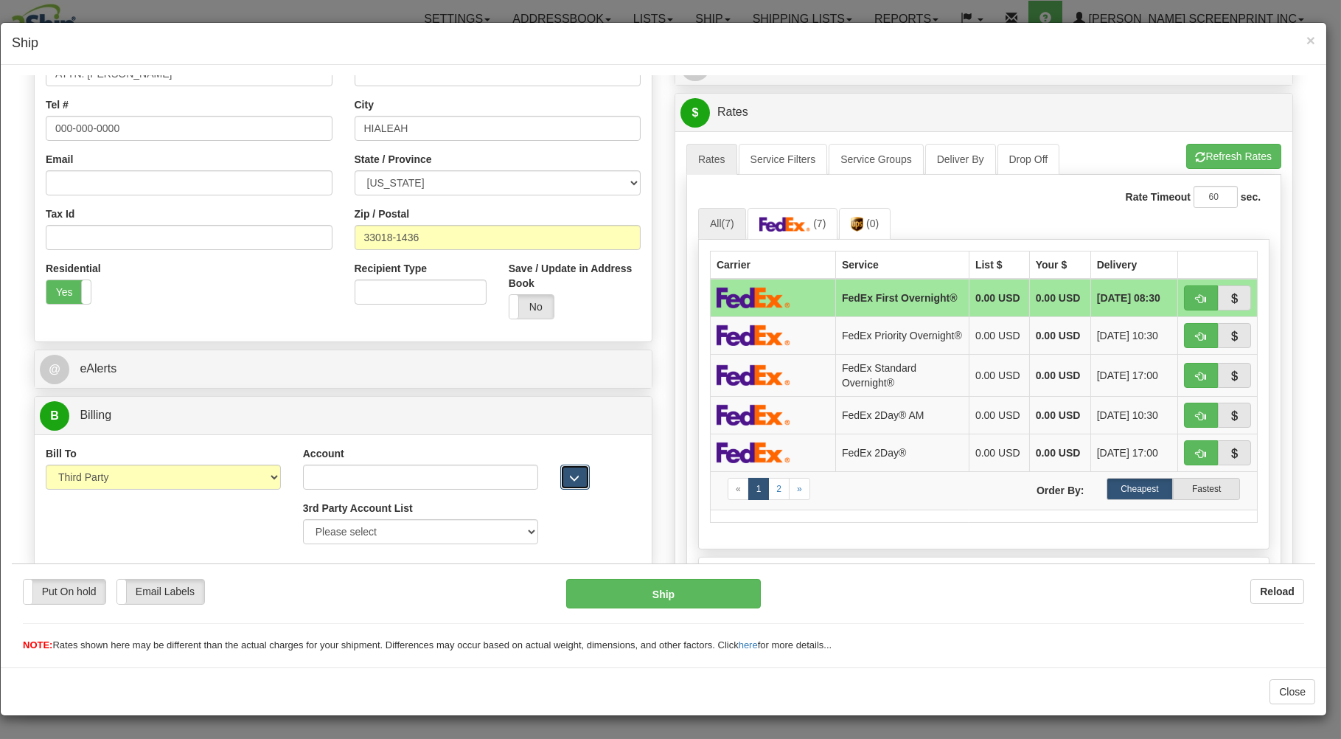
click at [560, 478] on button "button" at bounding box center [574, 476] width 29 height 25
click at [303, 518] on select "Please select GITI-332021982-FedEx Express® CACHE-372964065-FedEx Express® LOWE…" at bounding box center [420, 530] width 235 height 25
type input "0.00"
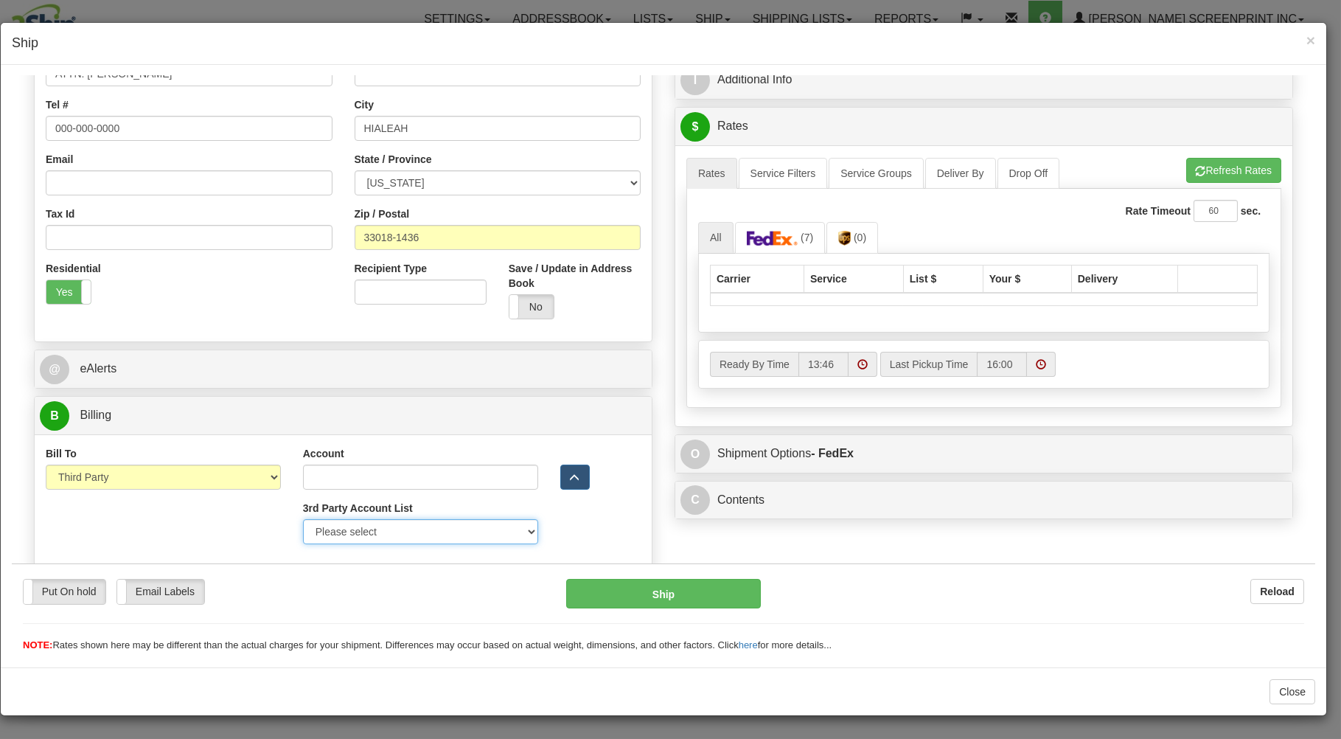
select select
click at [621, 312] on div "Yes No" at bounding box center [575, 305] width 132 height 25
click at [303, 518] on select "Please select GITI-332021982-FedEx Express® CACHE-372964065-FedEx Express® LOWE…" at bounding box center [420, 530] width 235 height 25
drag, startPoint x: 520, startPoint y: 536, endPoint x: 638, endPoint y: 364, distance: 208.8
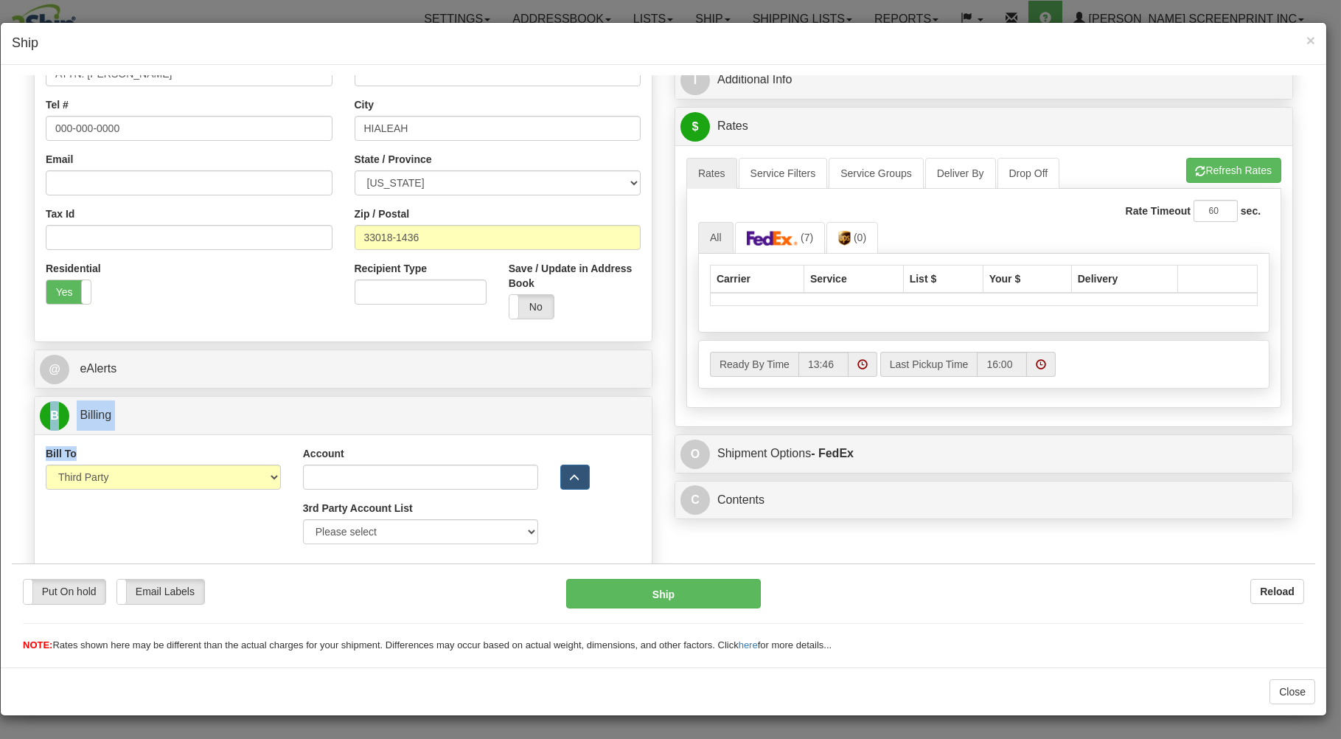
click at [675, 308] on div "A change has been made which could impact your rate estimate. To ensure the est…" at bounding box center [983, 284] width 617 height 281
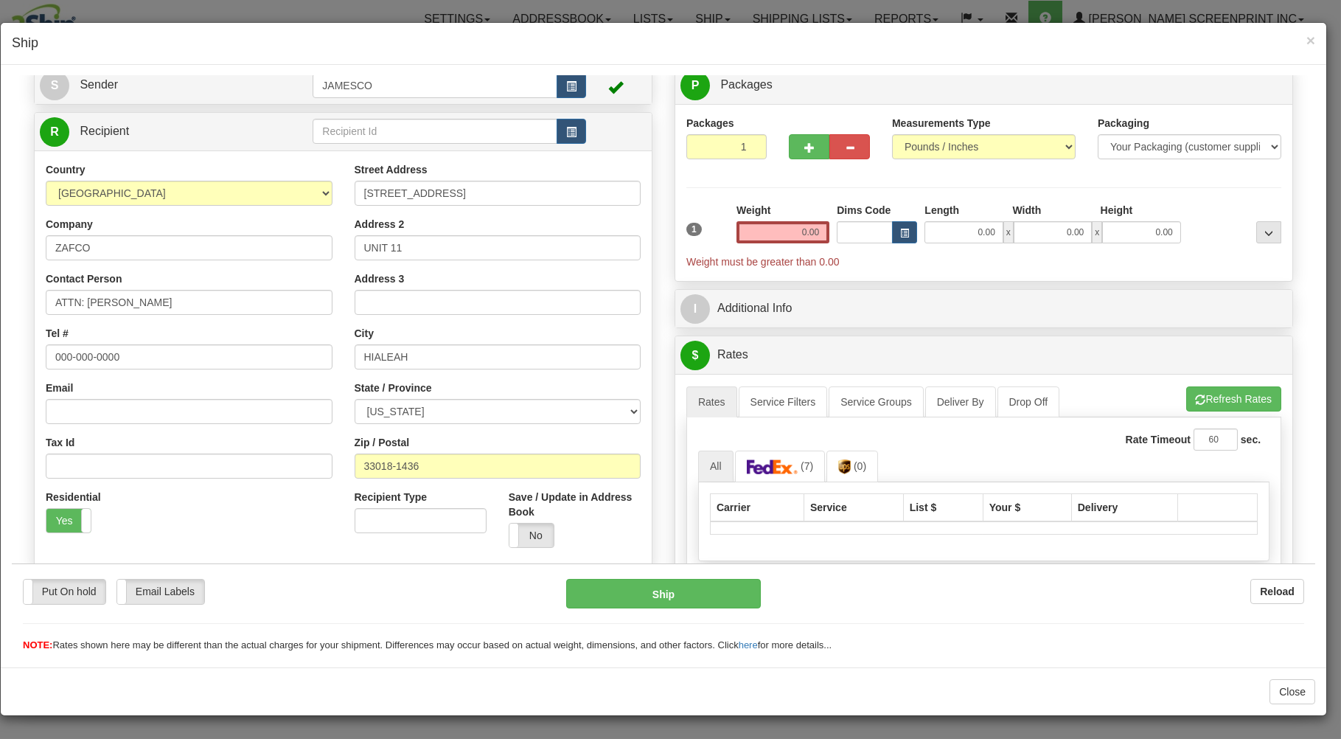
scroll to position [88, 0]
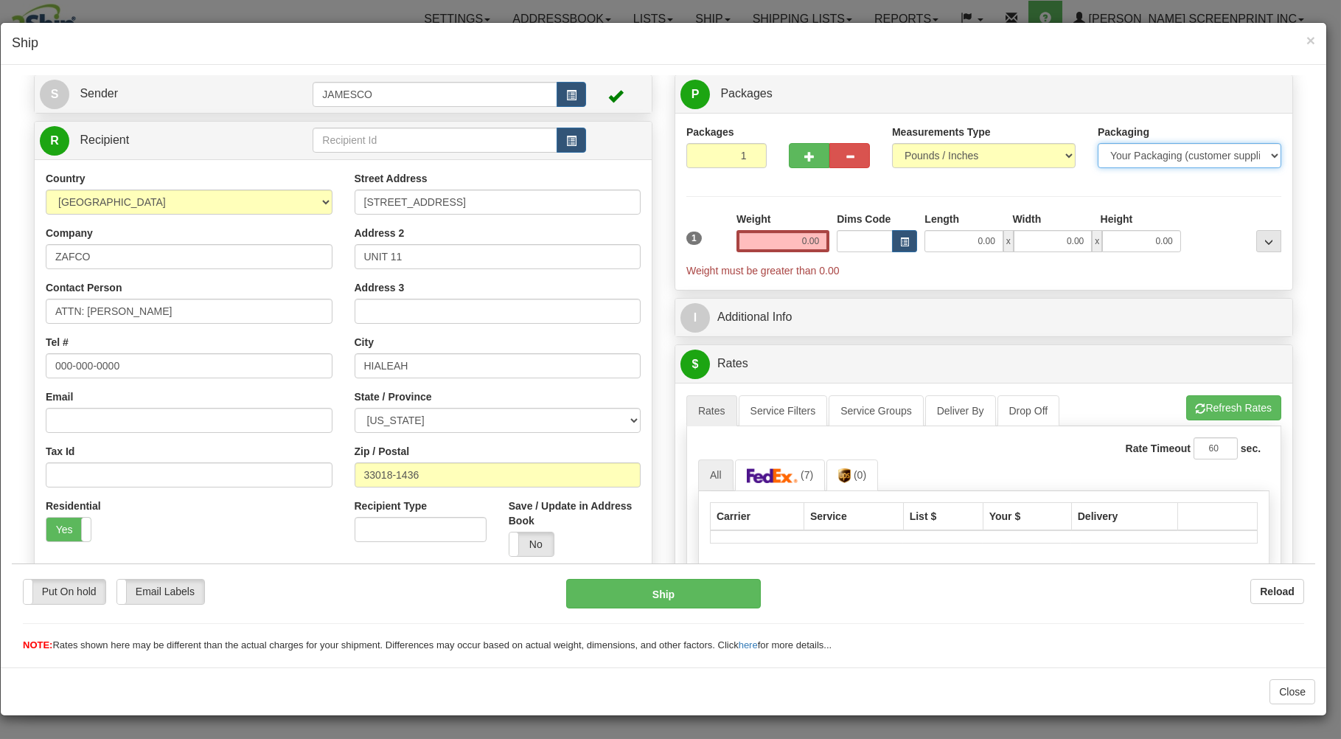
click at [1098, 142] on select "Your Packaging (customer supplied) Envelope (carrier supplied) Pack (carrier su…" at bounding box center [1190, 154] width 184 height 25
select select "2"
click option "Envelope (carrier supplied)" at bounding box center [12, 75] width 0 height 0
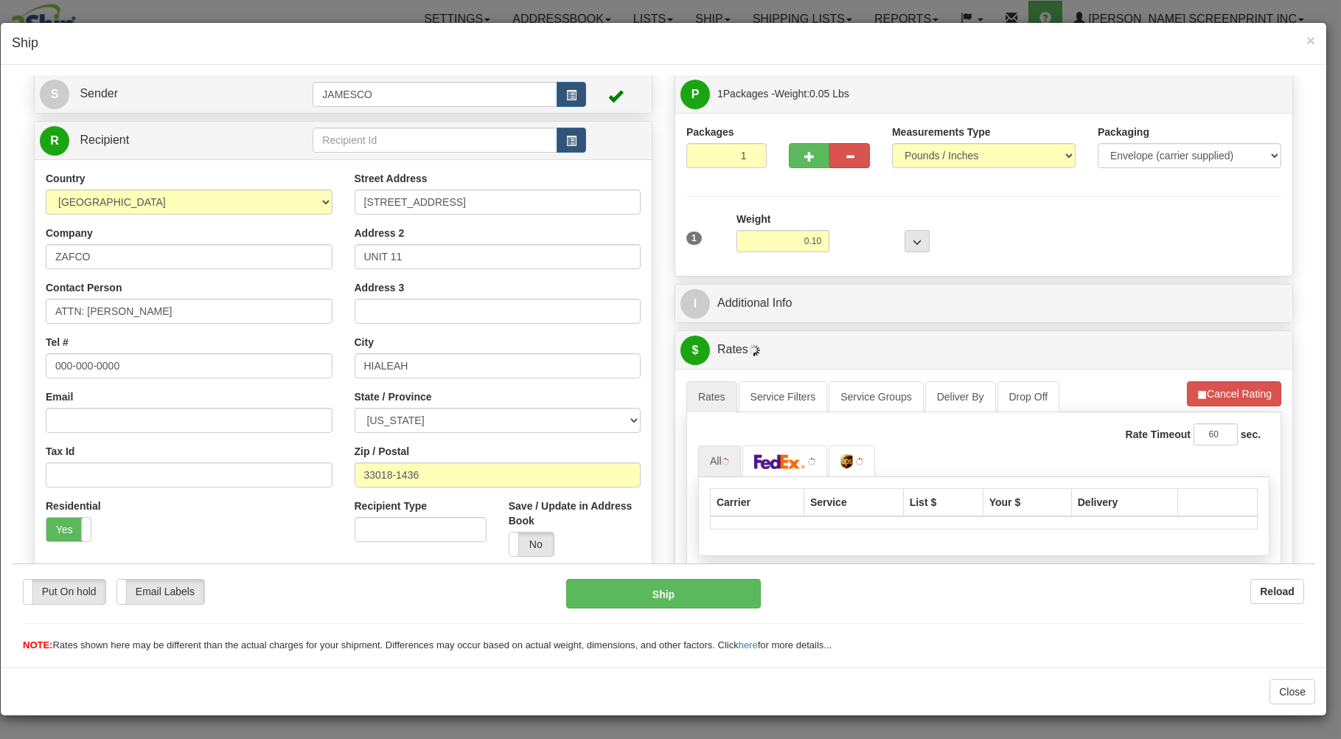
click at [974, 253] on div "1 Weight 0.10 Dims Code 0 x" at bounding box center [984, 237] width 602 height 52
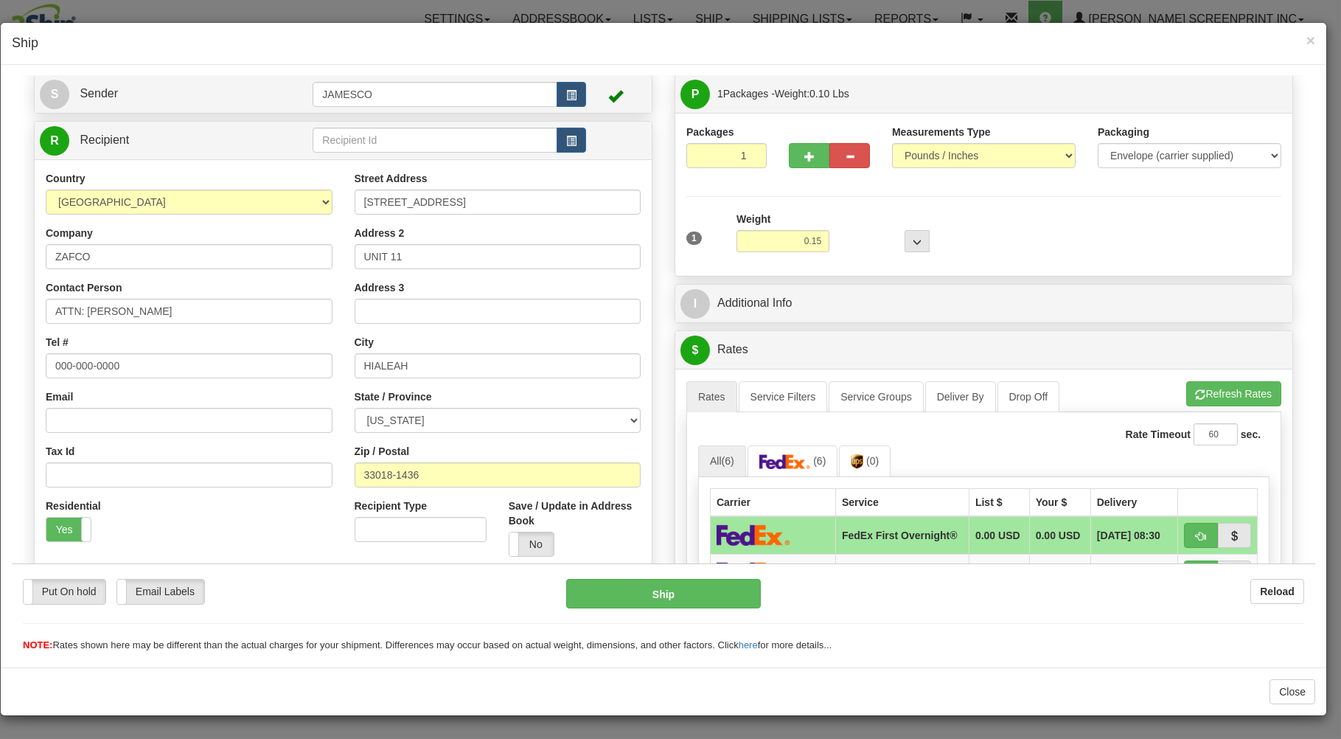
type input "0.10"
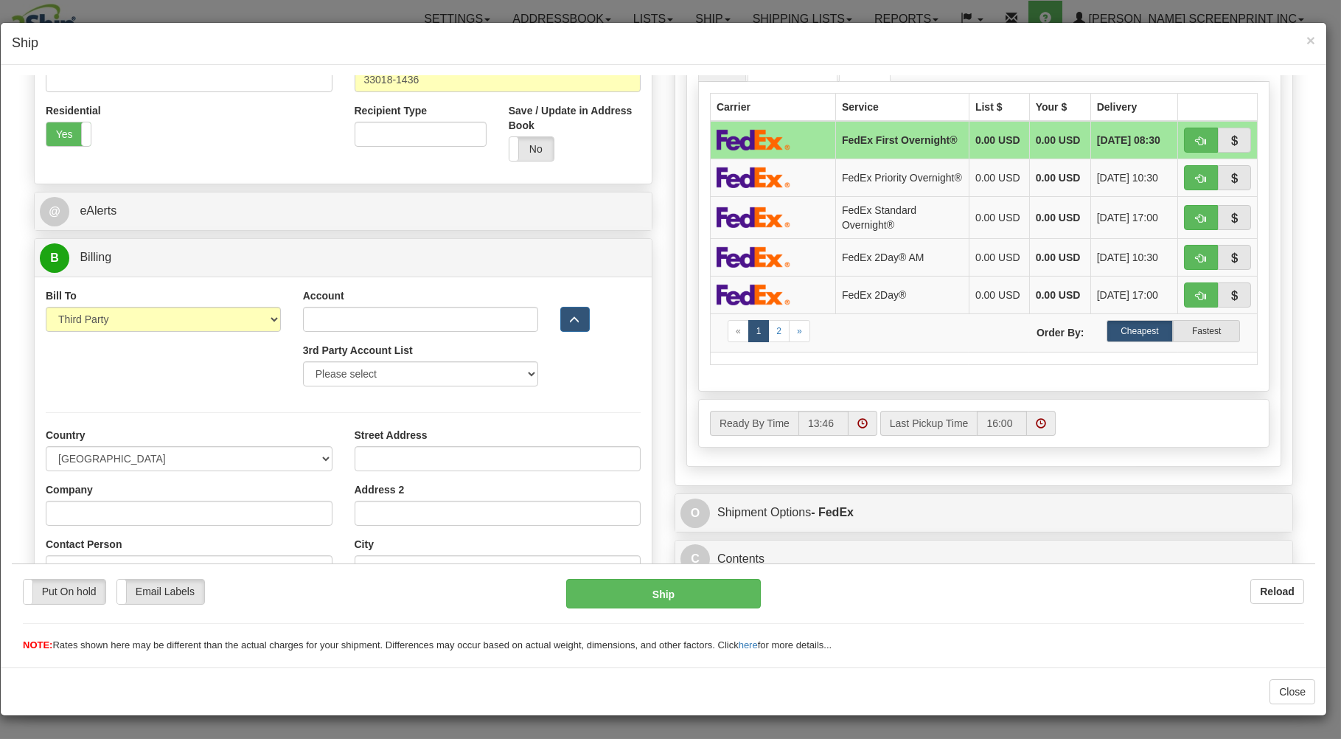
scroll to position [660, 0]
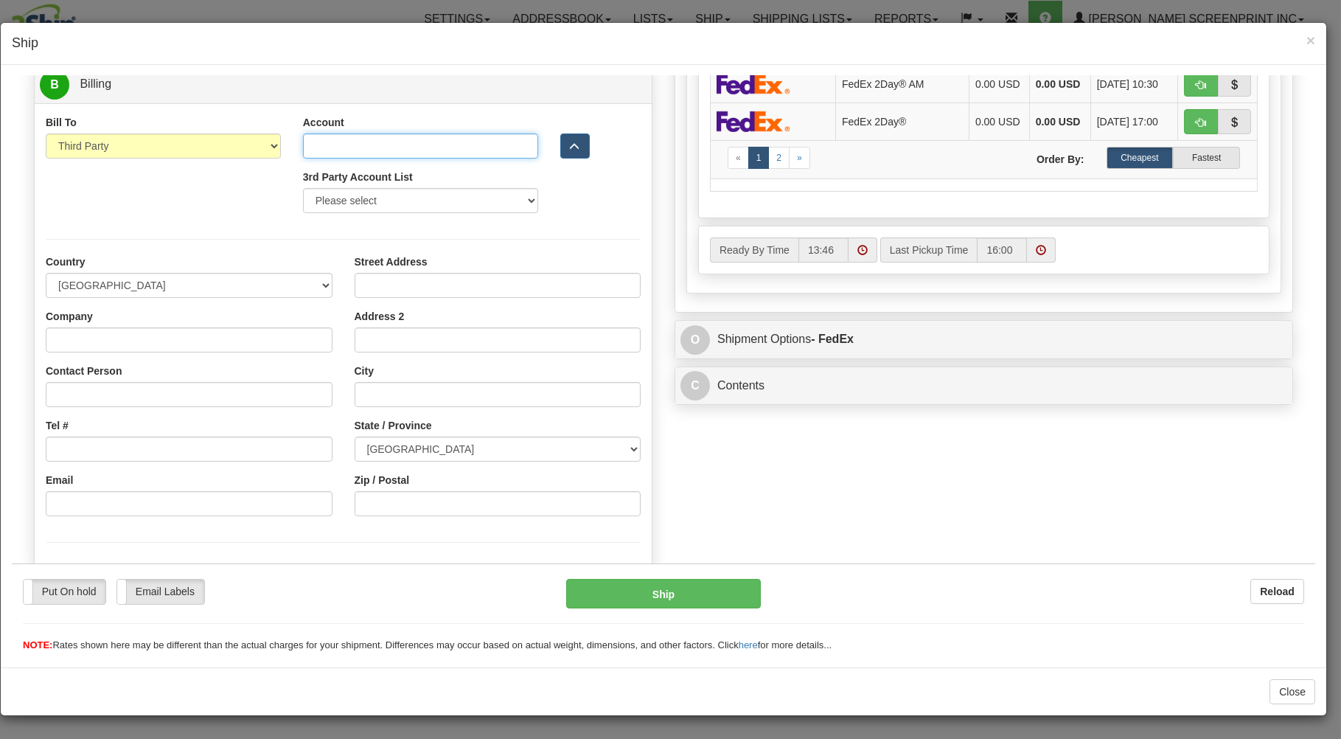
click at [453, 148] on input "Account" at bounding box center [420, 145] width 235 height 25
type input "23080"
type input "0.15"
type input "230808"
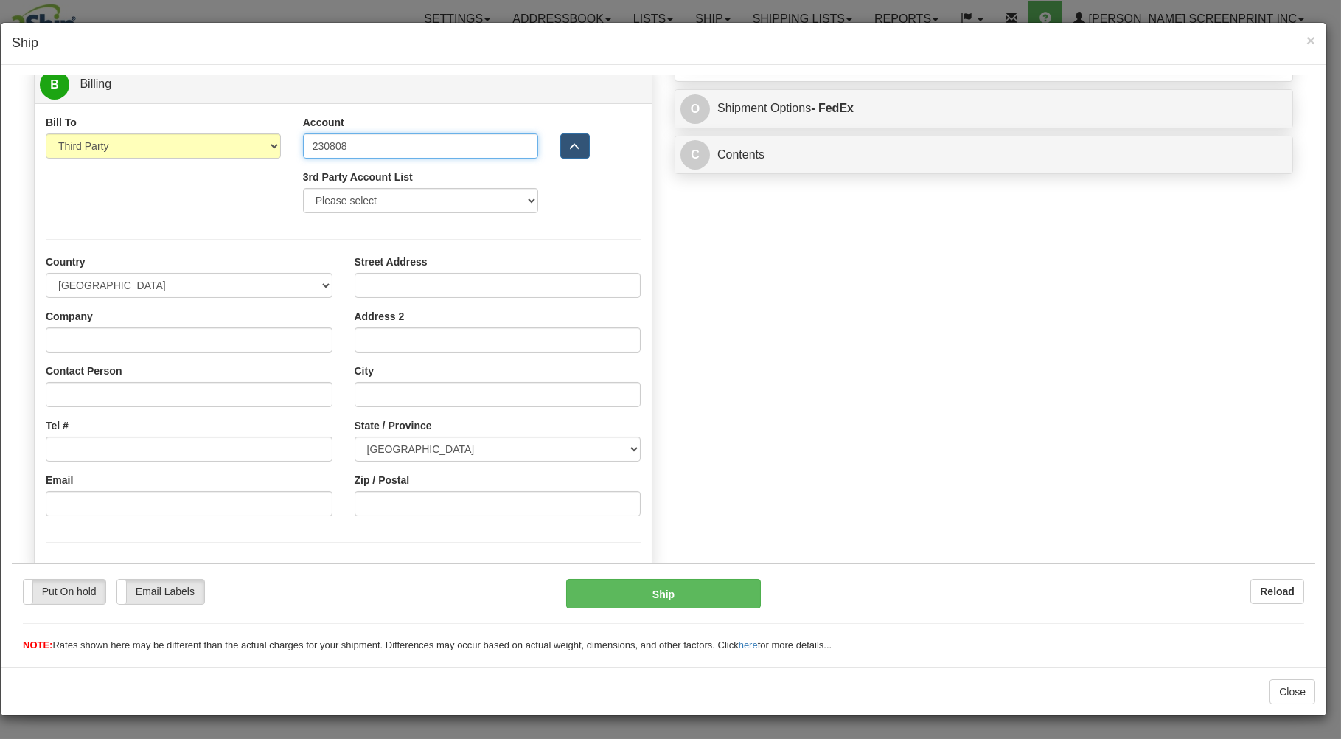
type input "0.10"
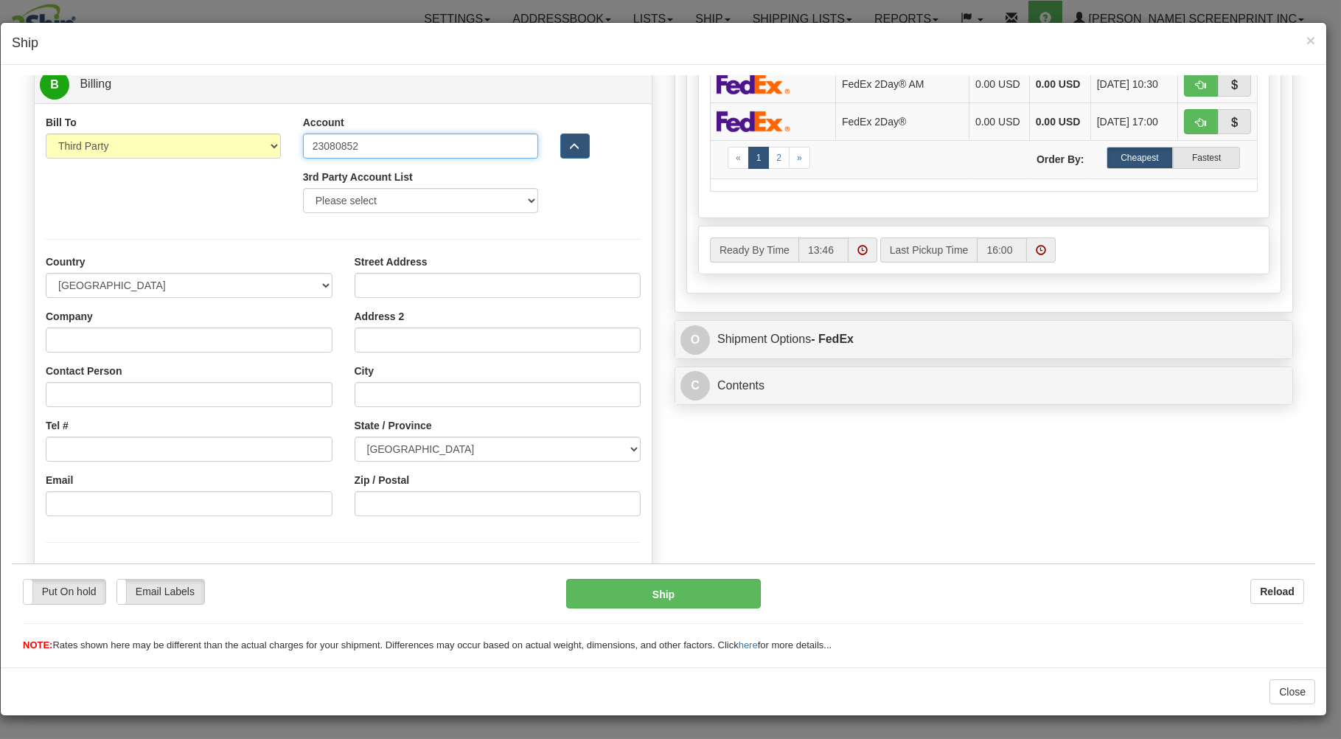
type input "23080852"
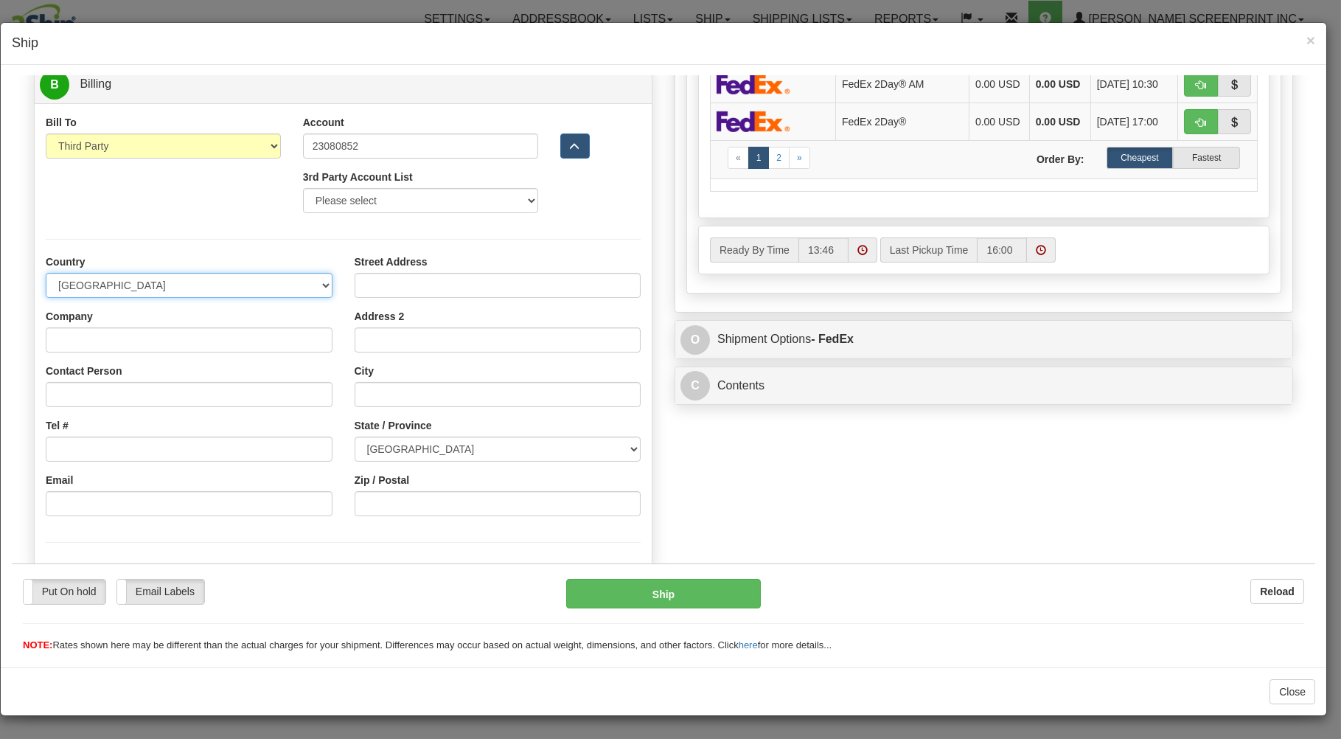
click at [46, 272] on select "AFGHANISTAN ALAND ISLANDS ALBANIA ALGERIA AMERICAN SAMOA ANDORRA ANGOLA ANGUILL…" at bounding box center [189, 284] width 287 height 25
select select "US"
click option "[GEOGRAPHIC_DATA]" at bounding box center [12, 75] width 0 height 0
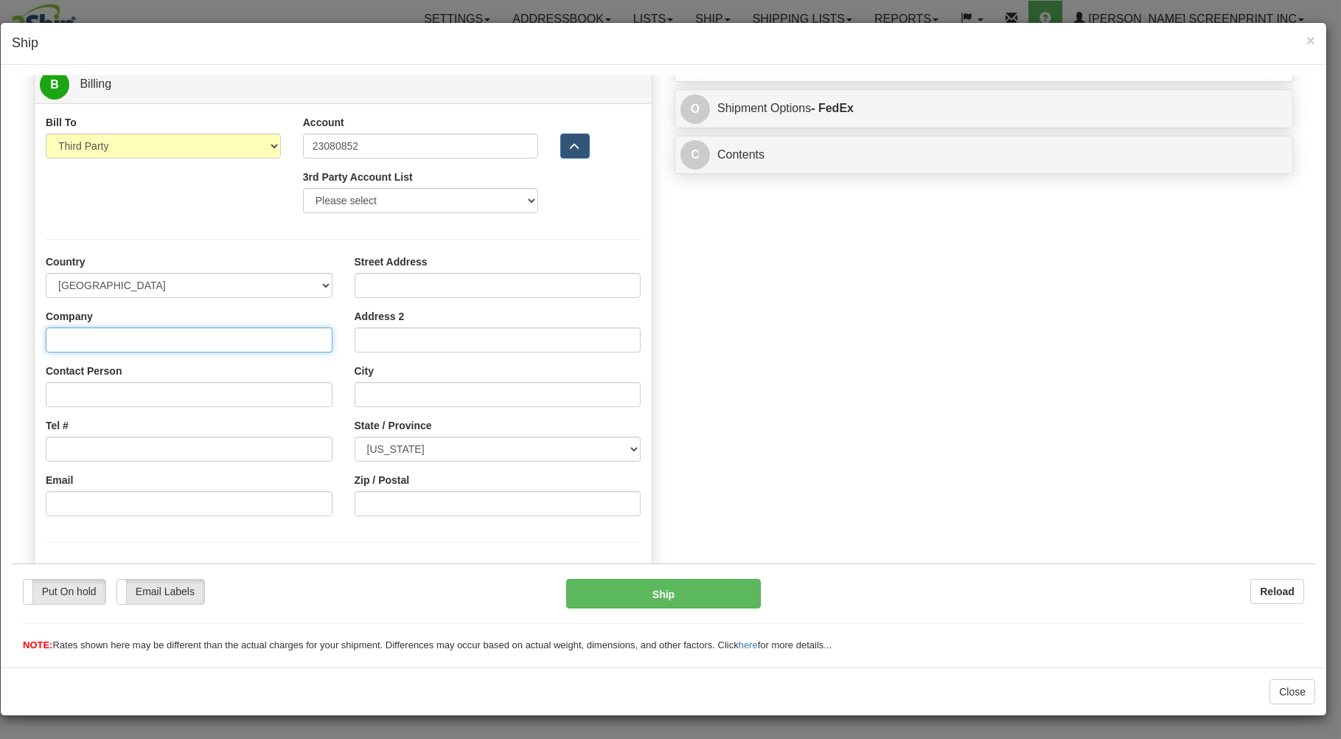
click at [119, 340] on input "Company" at bounding box center [189, 339] width 287 height 25
type input "0.10"
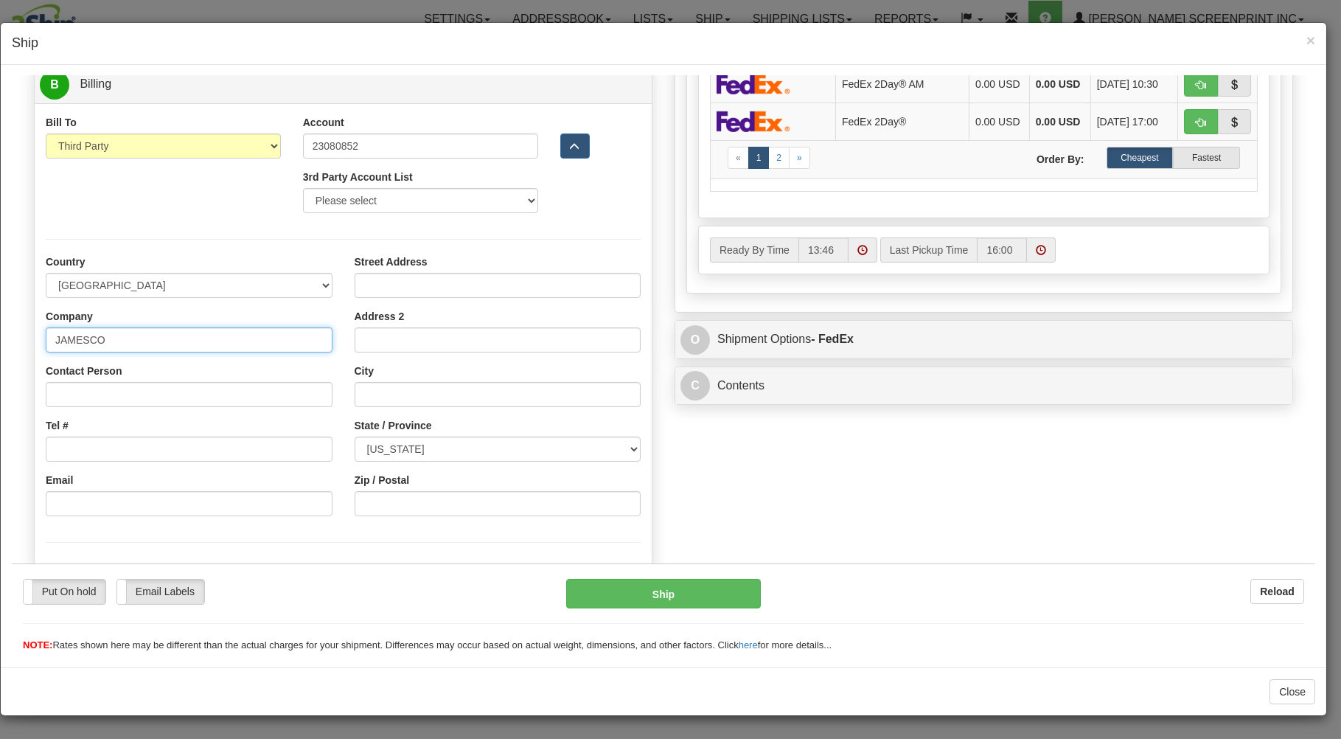
type input "JAMESCO"
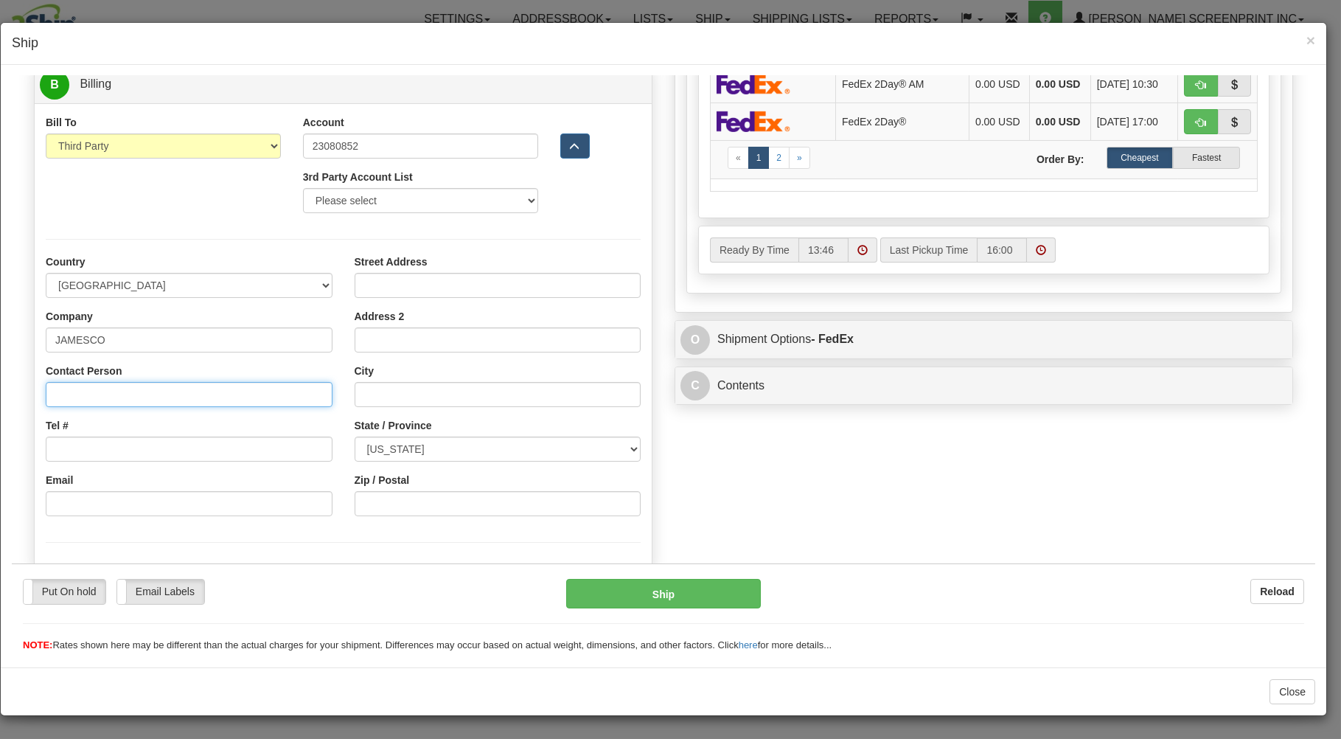
click at [105, 394] on input "Contact Person" at bounding box center [189, 393] width 287 height 25
type input "MANAGER"
click at [139, 448] on input "Tel #" at bounding box center [189, 448] width 287 height 25
type input "000-000-0000"
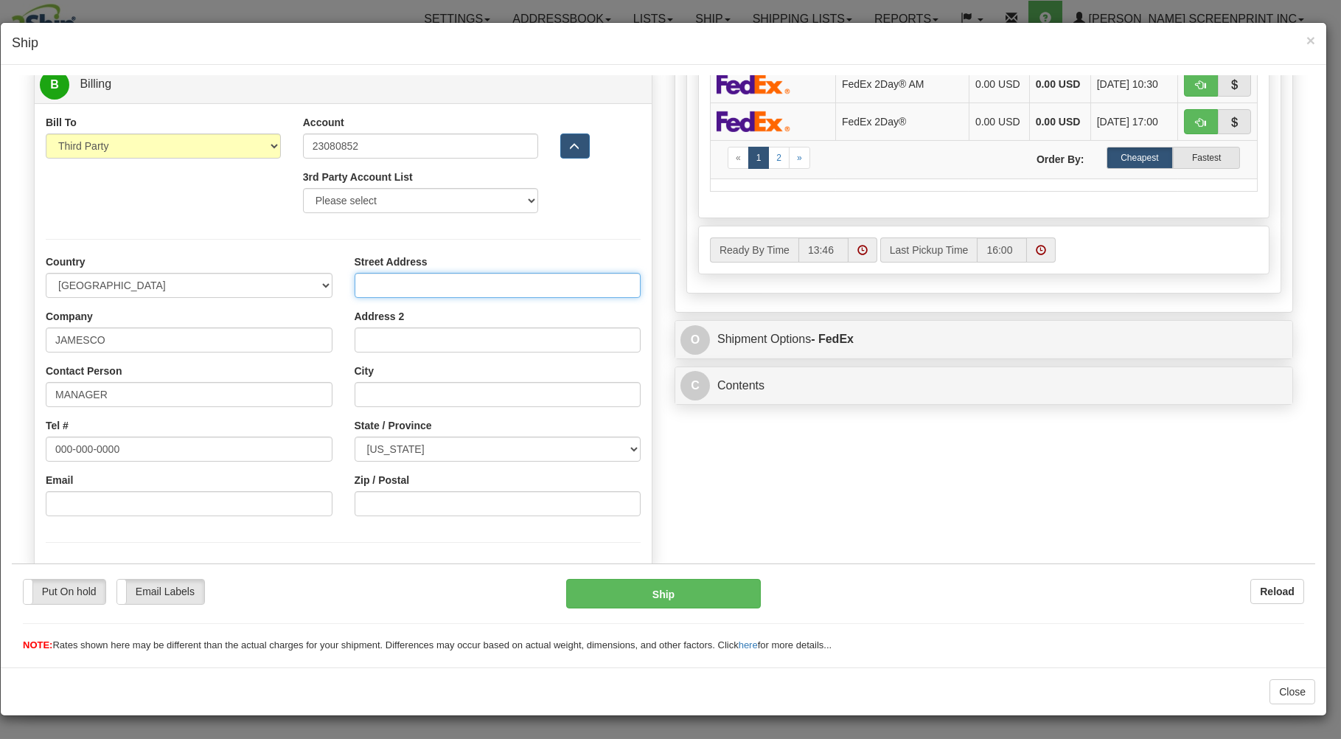
click at [397, 277] on input "Street Address" at bounding box center [498, 284] width 287 height 25
type input "O"
type input "PO BOX 13207"
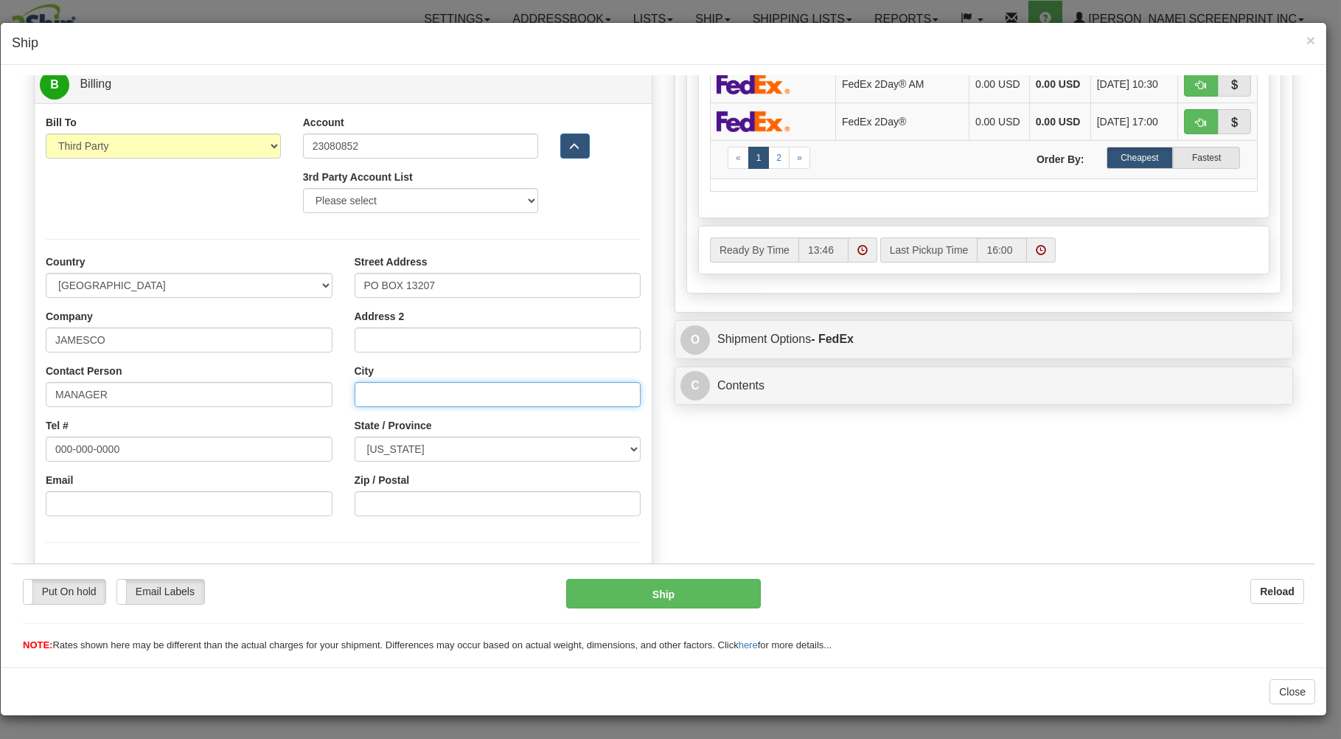
drag, startPoint x: 441, startPoint y: 394, endPoint x: 478, endPoint y: 409, distance: 39.7
click at [444, 395] on input "City" at bounding box center [498, 393] width 287 height 25
type input "AKRON"
click at [355, 436] on select "ALABAMA ALASKA ARIZONA ARKANSAS Armed Forces America Armed Forces Europe Armed …" at bounding box center [498, 448] width 287 height 25
select select "OH"
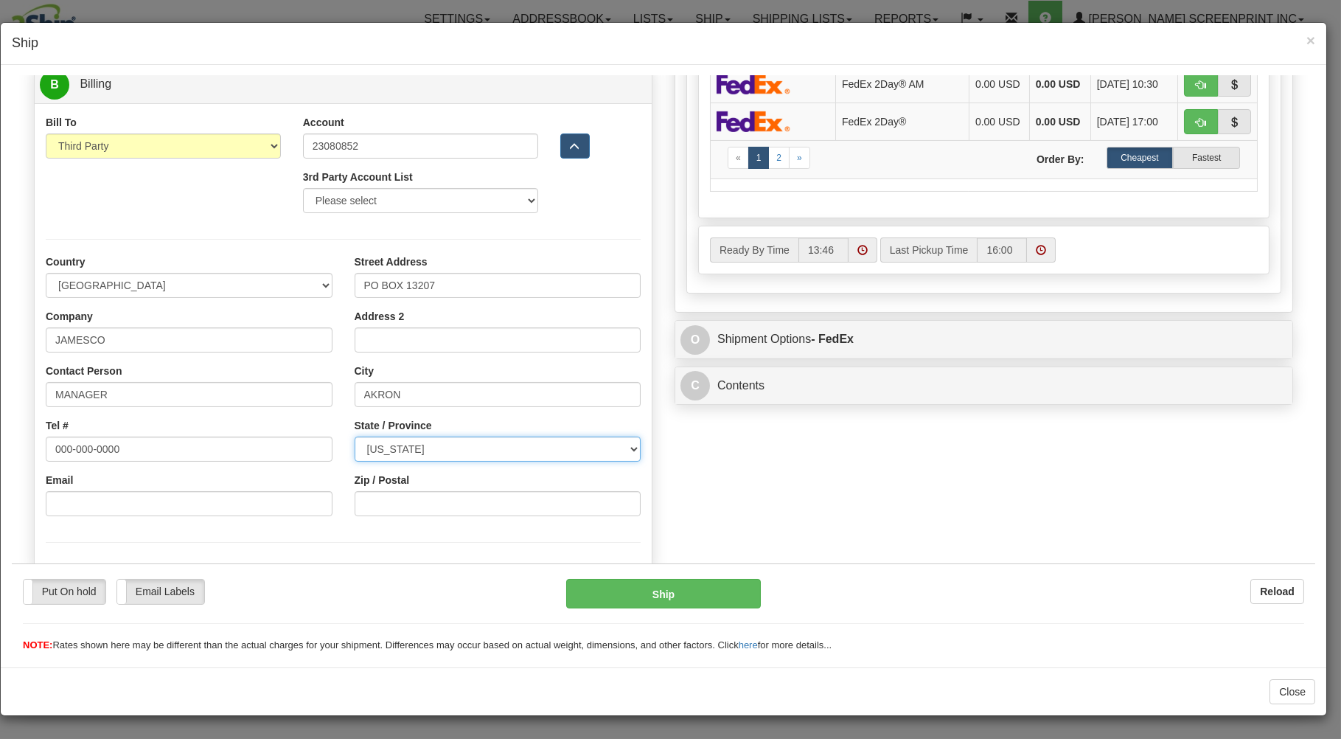
click option "[US_STATE]" at bounding box center [12, 75] width 0 height 0
click at [458, 507] on input "Zip / Postal" at bounding box center [498, 502] width 287 height 25
type input "44334"
click at [446, 535] on div at bounding box center [343, 541] width 617 height 30
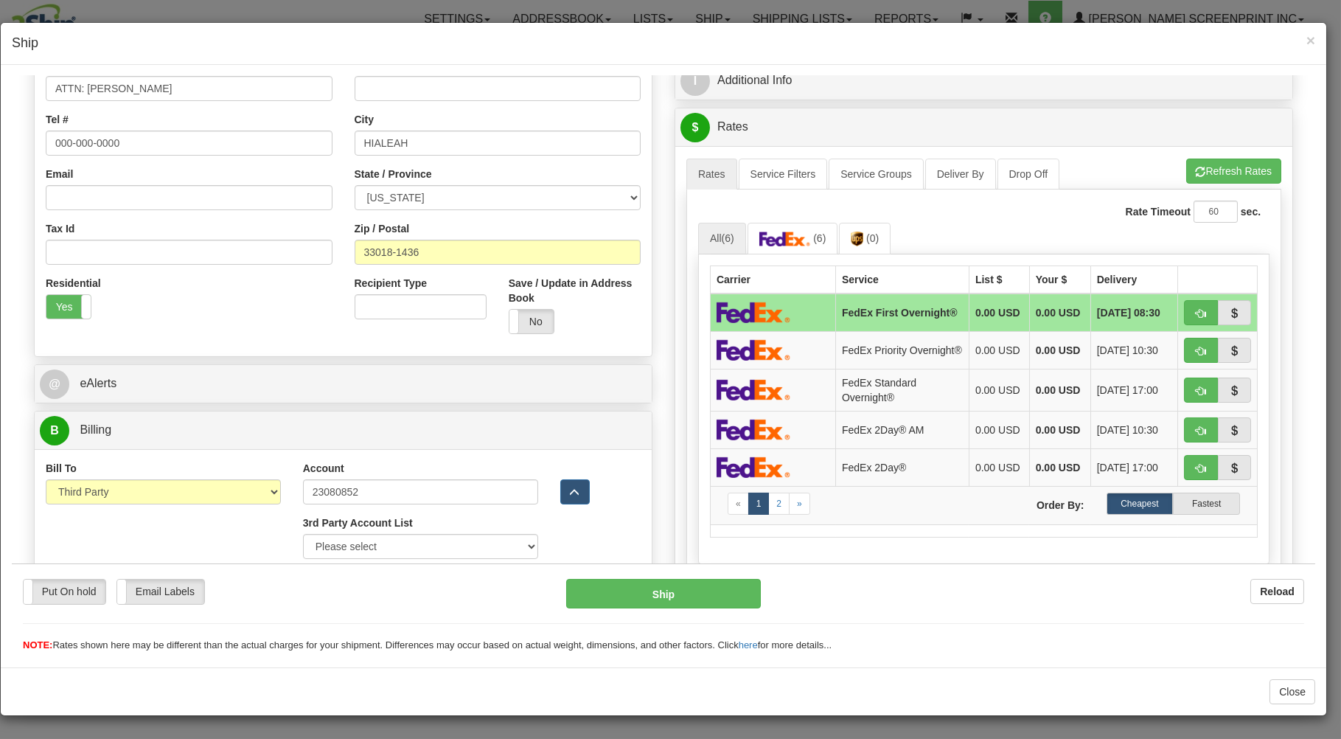
scroll to position [315, 0]
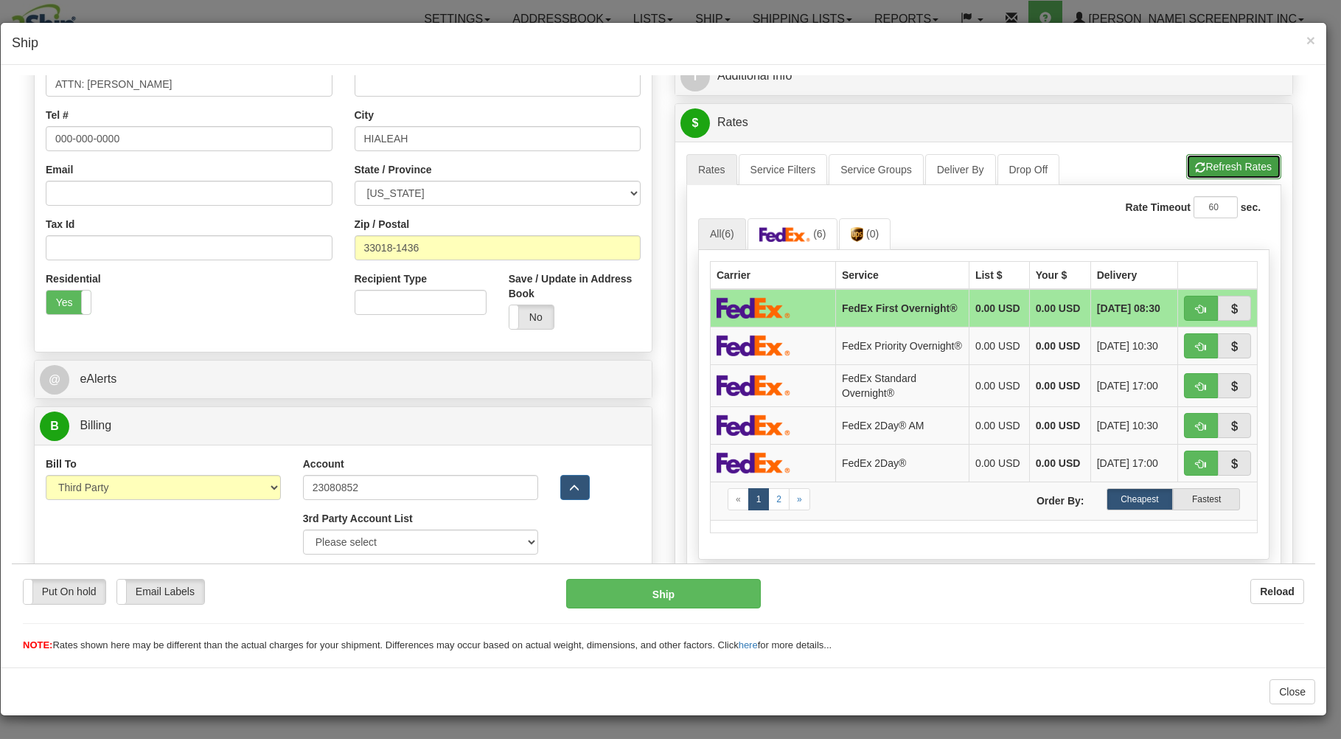
click at [1196, 163] on span "button" at bounding box center [1201, 167] width 10 height 10
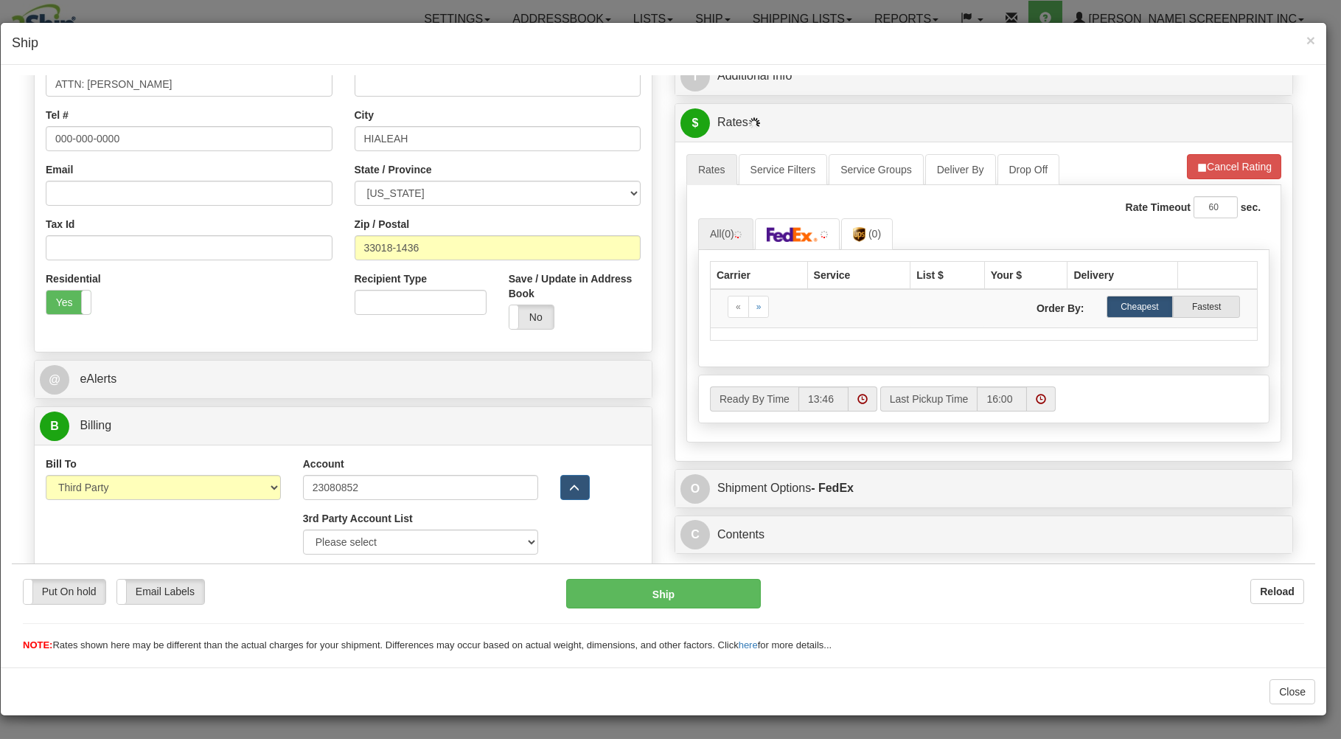
type input "0.10"
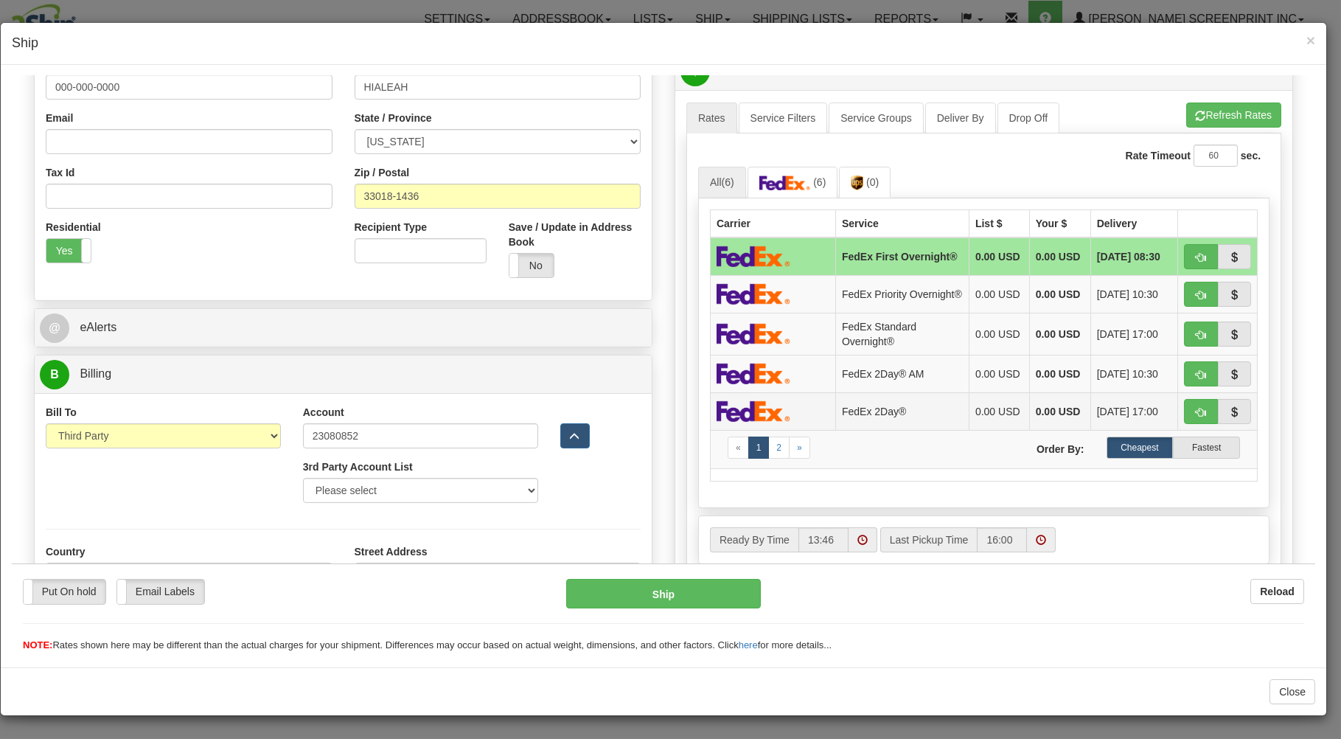
scroll to position [395, 0]
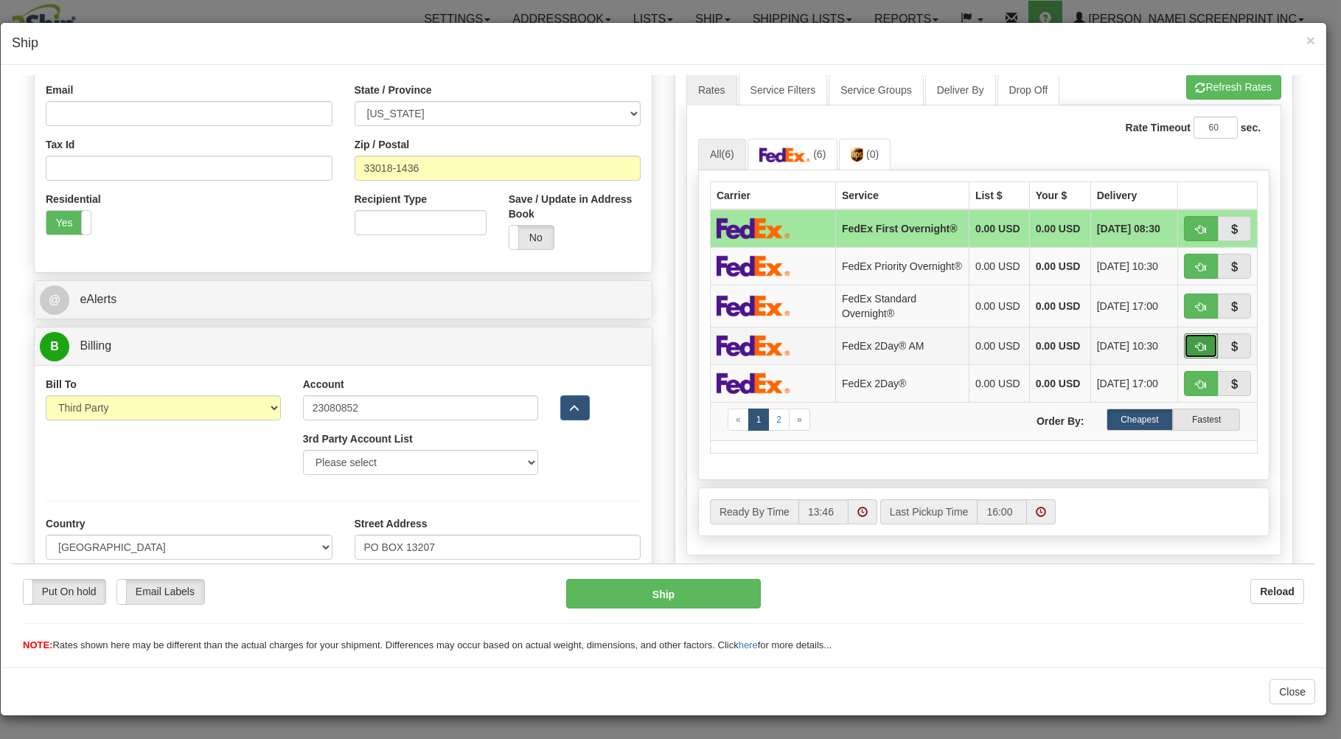
click at [1184, 354] on button "button" at bounding box center [1201, 344] width 34 height 25
type input "49"
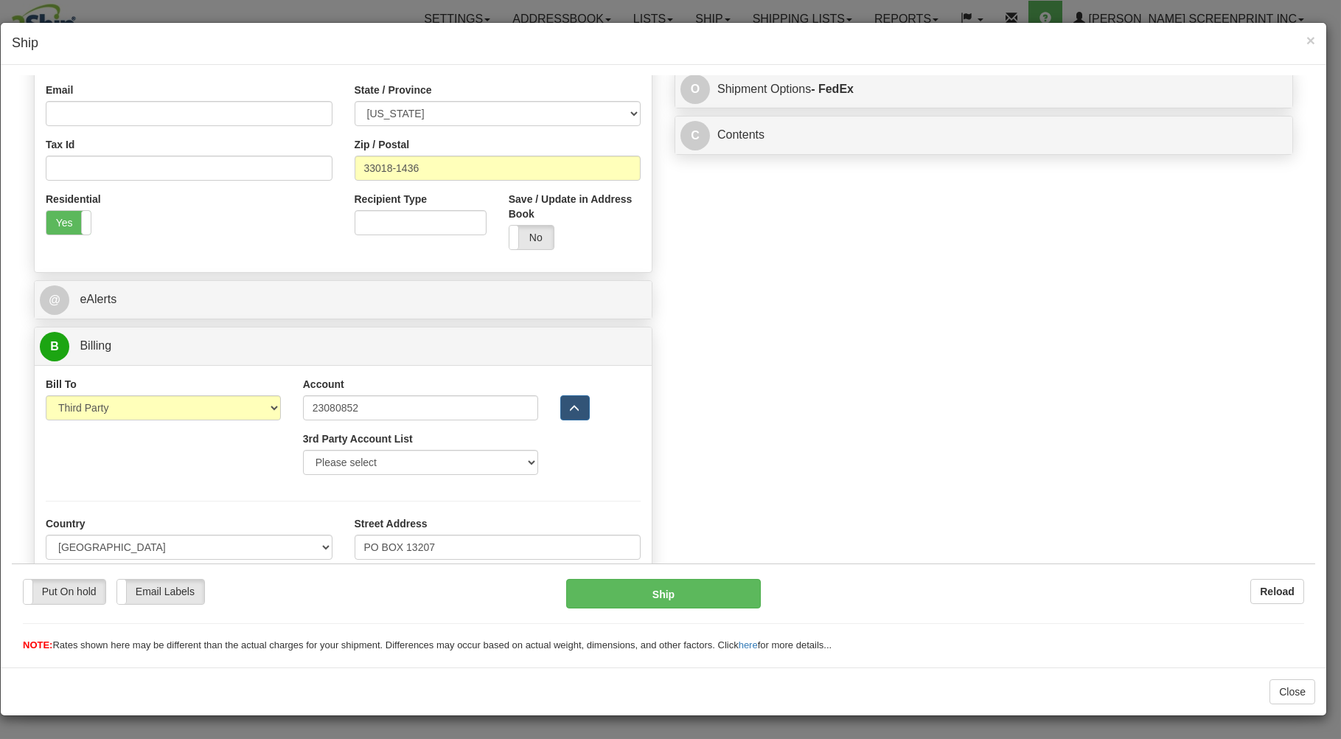
type input "0.15"
type input "49"
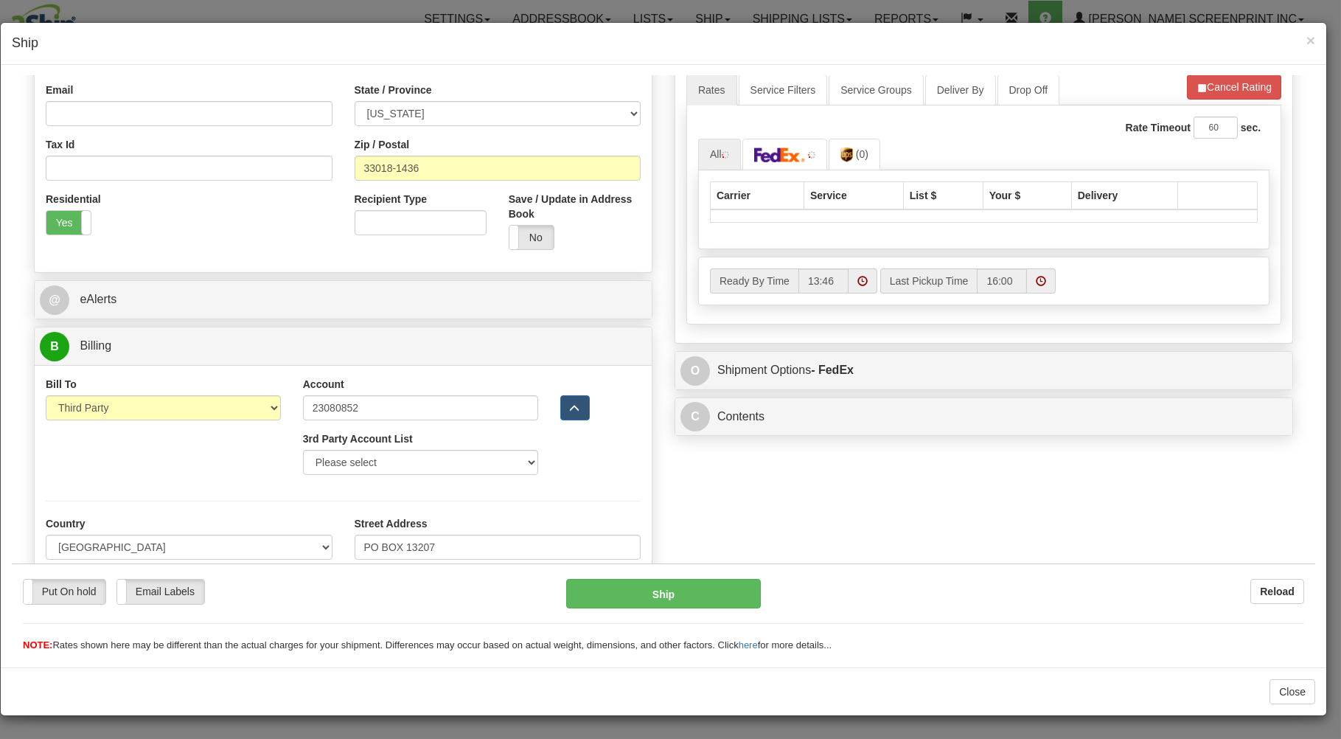
type input "0.10"
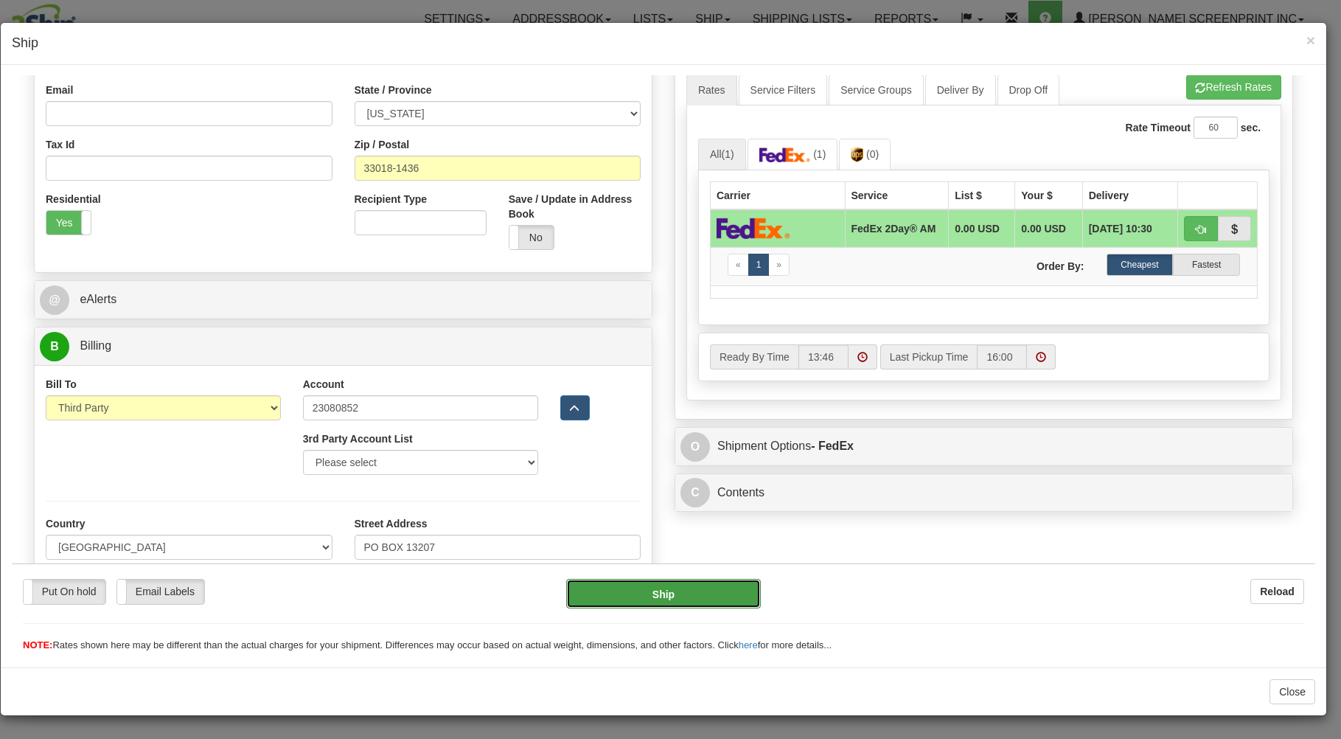
click at [708, 585] on button "Ship" at bounding box center [663, 592] width 195 height 29
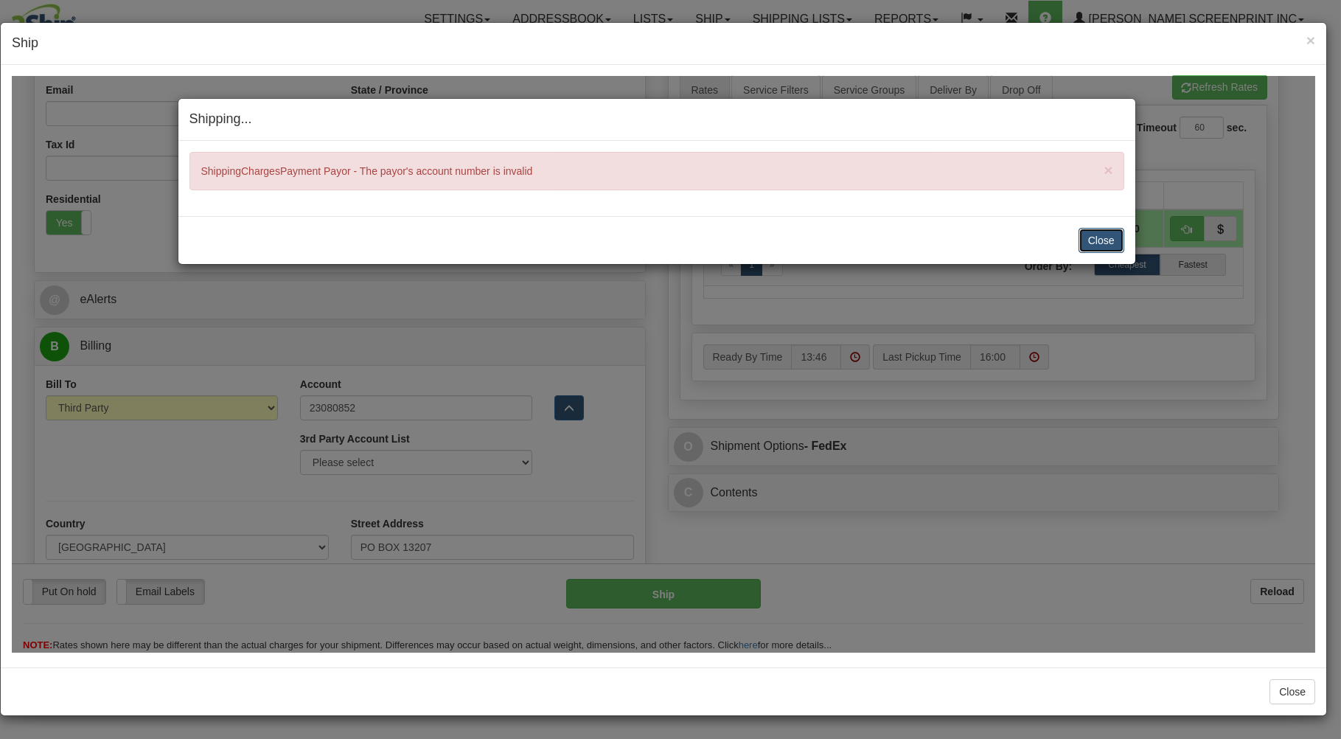
click at [1095, 237] on button "Close" at bounding box center [1101, 239] width 46 height 25
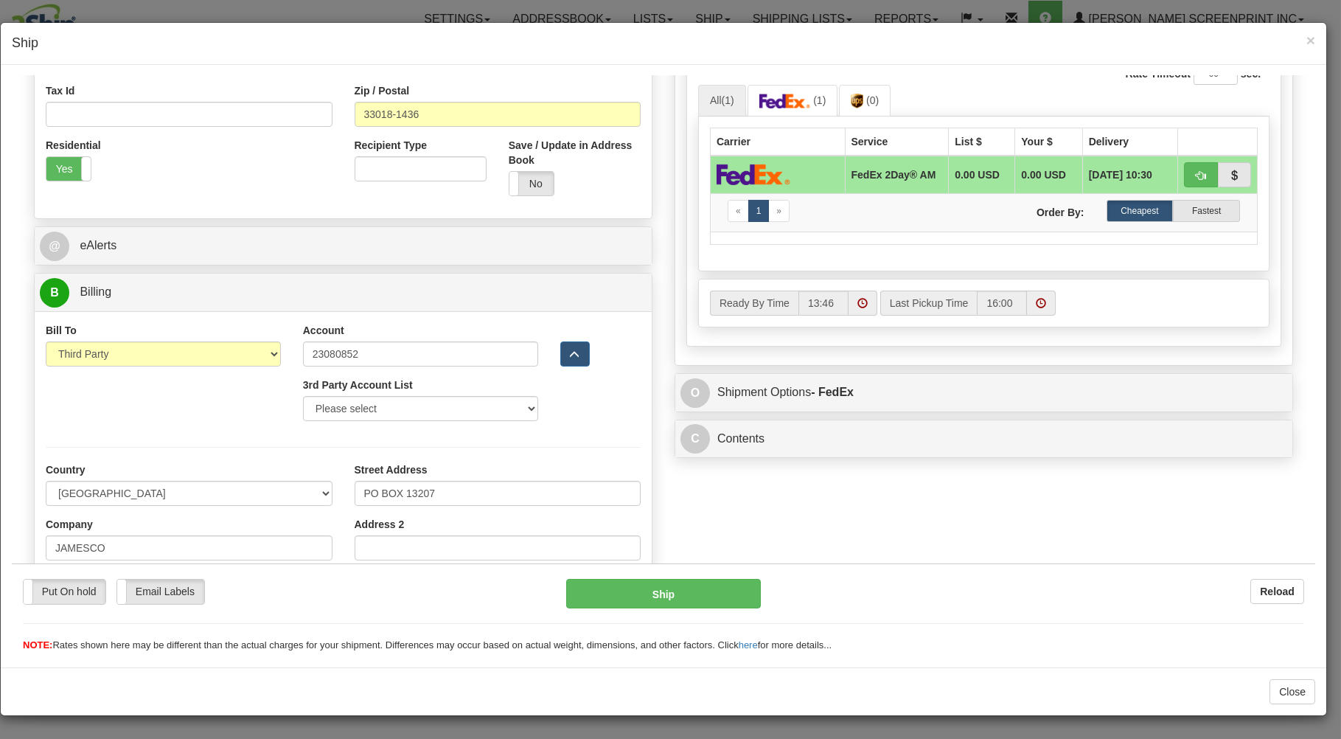
scroll to position [474, 0]
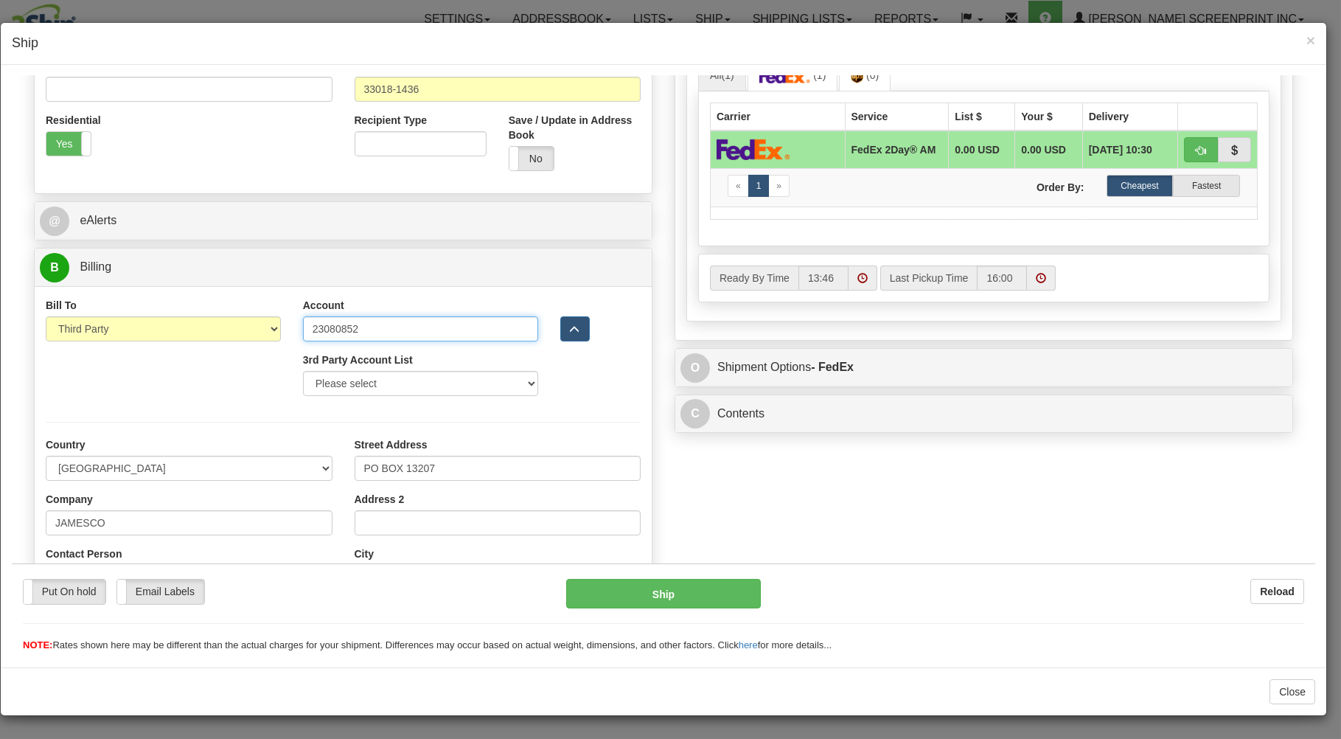
click at [382, 336] on input "23080852" at bounding box center [420, 327] width 235 height 25
type input "230808520"
type input "0.15"
type input "49"
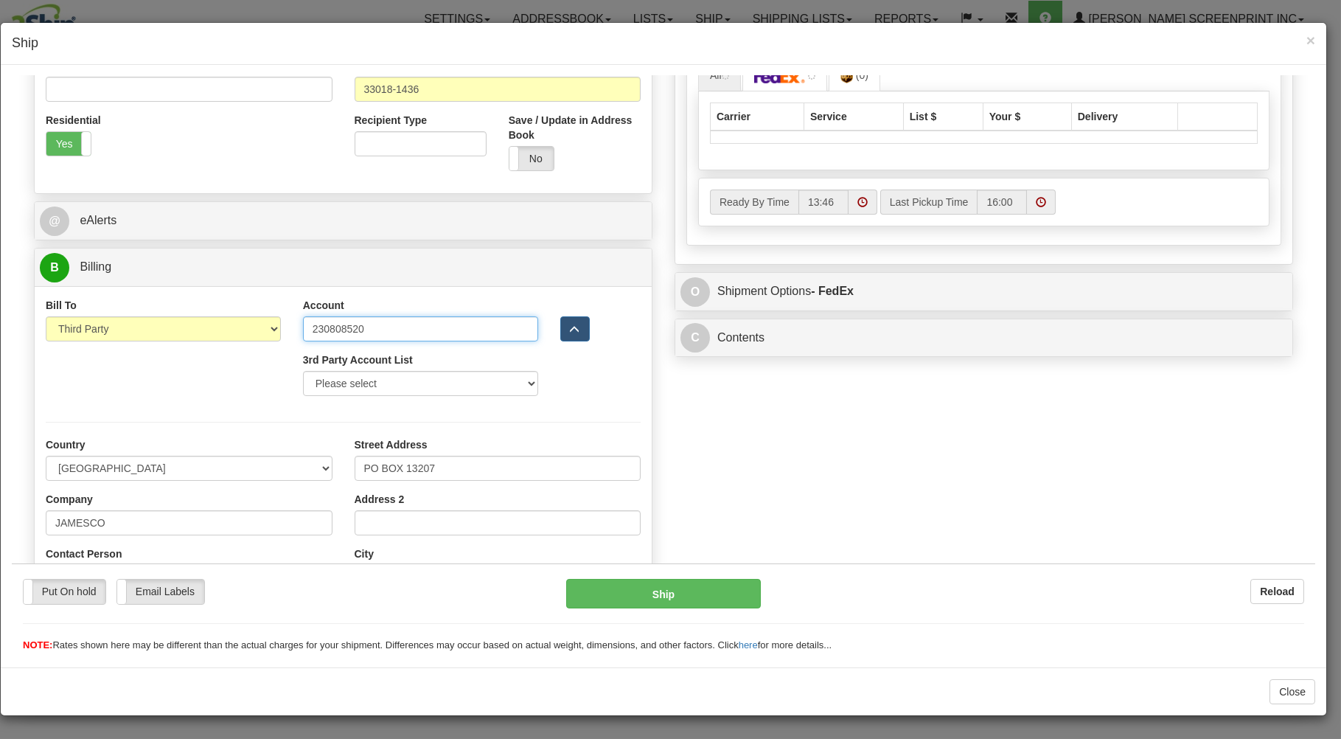
type input "0.10"
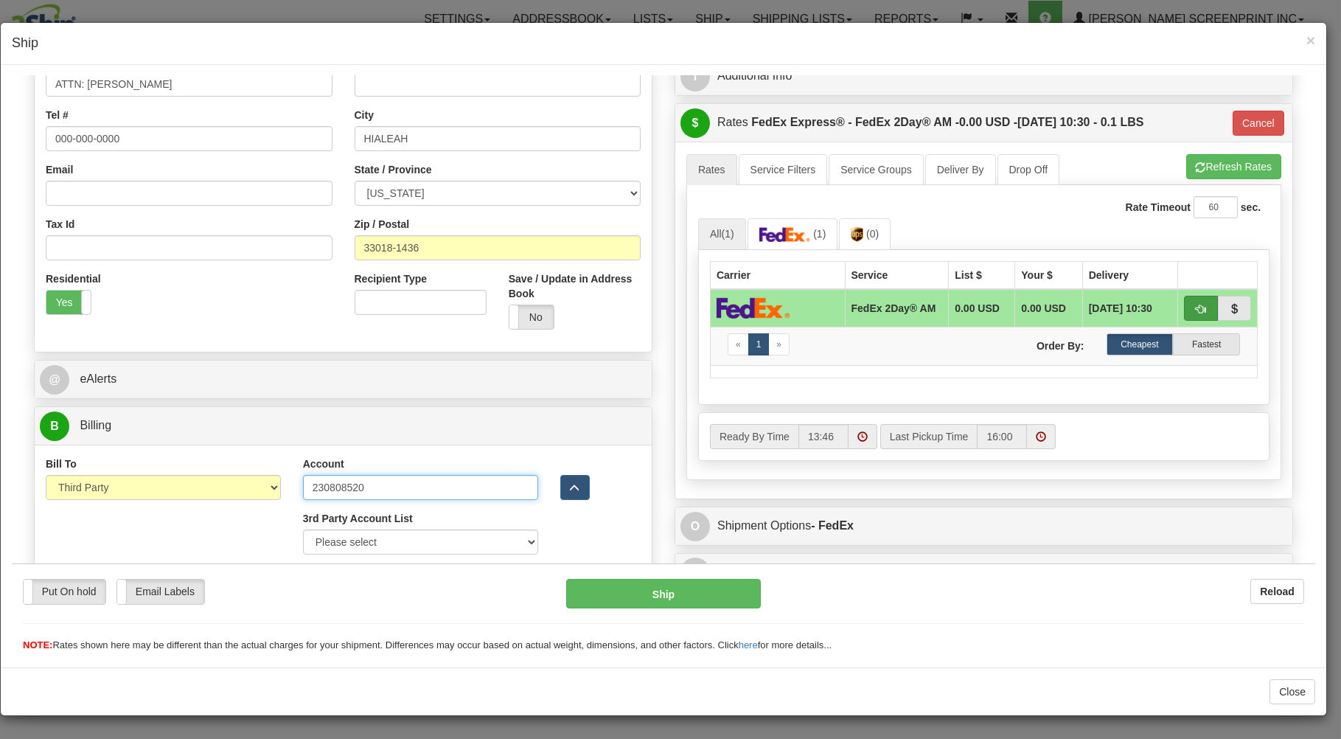
type input "230808520"
click at [1187, 303] on button "button" at bounding box center [1201, 307] width 34 height 25
click at [685, 593] on button "Ship" at bounding box center [663, 592] width 195 height 29
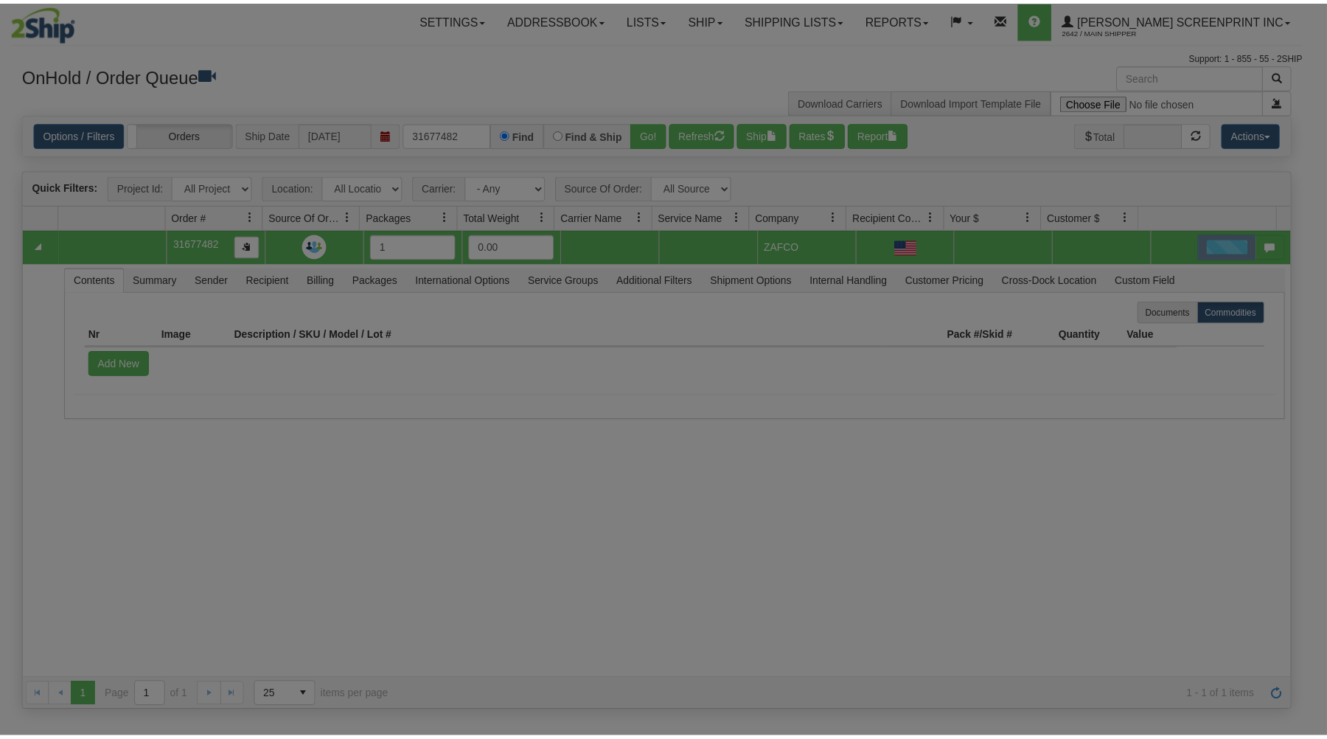
scroll to position [0, 0]
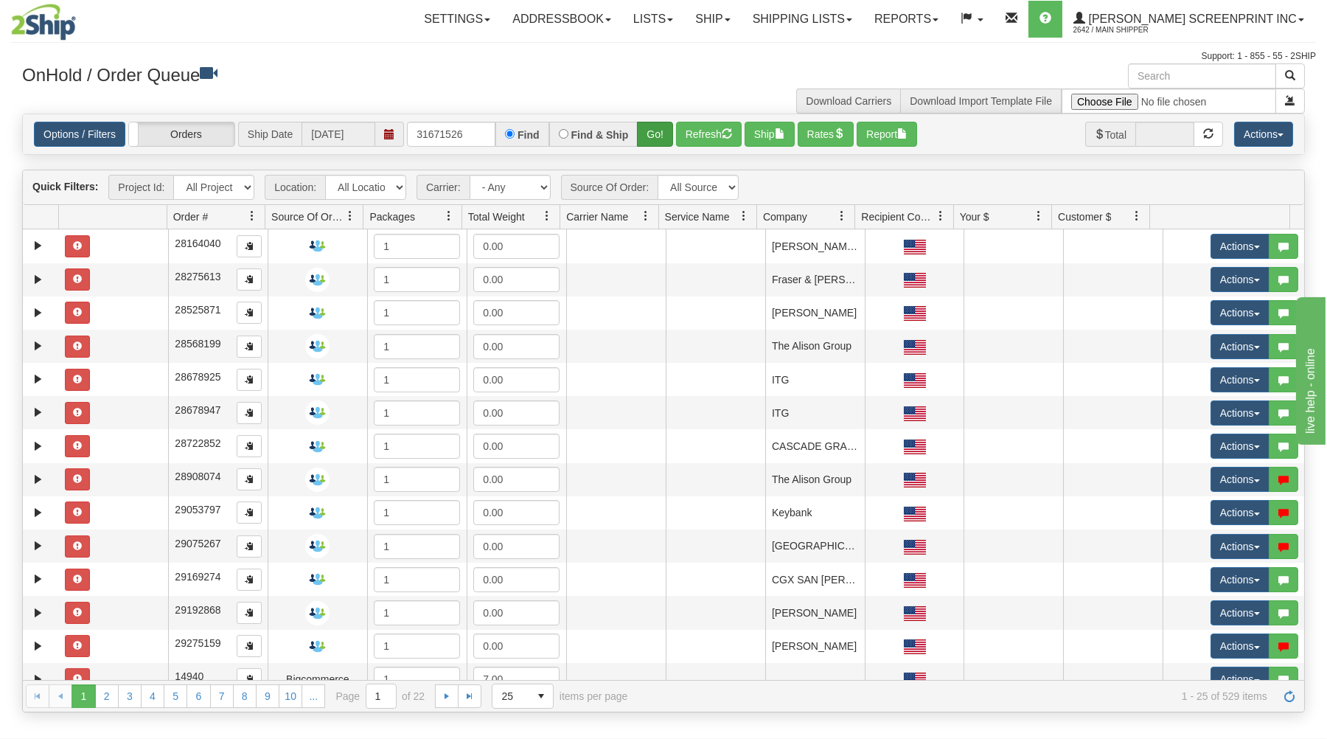
type input "31671526"
click at [656, 131] on button "Go!" at bounding box center [655, 134] width 36 height 25
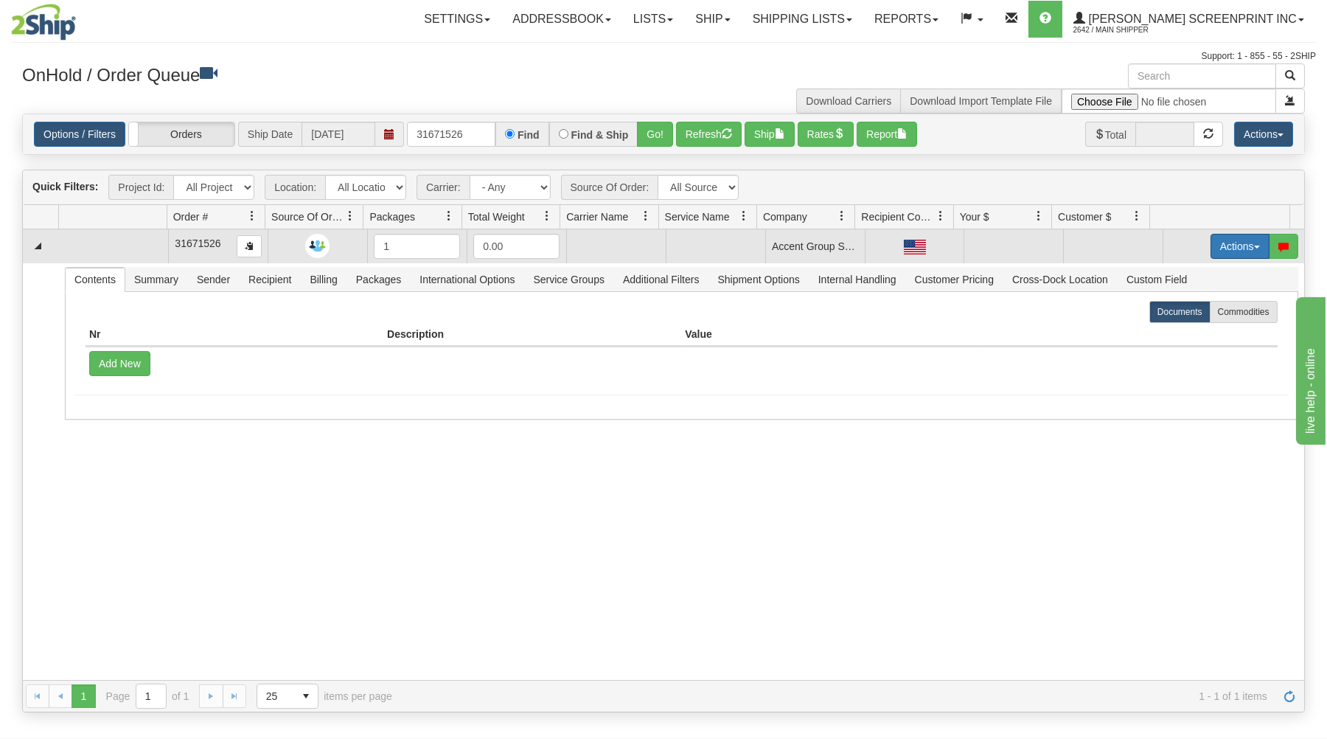
drag, startPoint x: 1237, startPoint y: 245, endPoint x: 1209, endPoint y: 268, distance: 35.7
click at [1235, 246] on button "Actions" at bounding box center [1239, 246] width 59 height 25
click at [1204, 274] on link "Open" at bounding box center [1210, 274] width 118 height 19
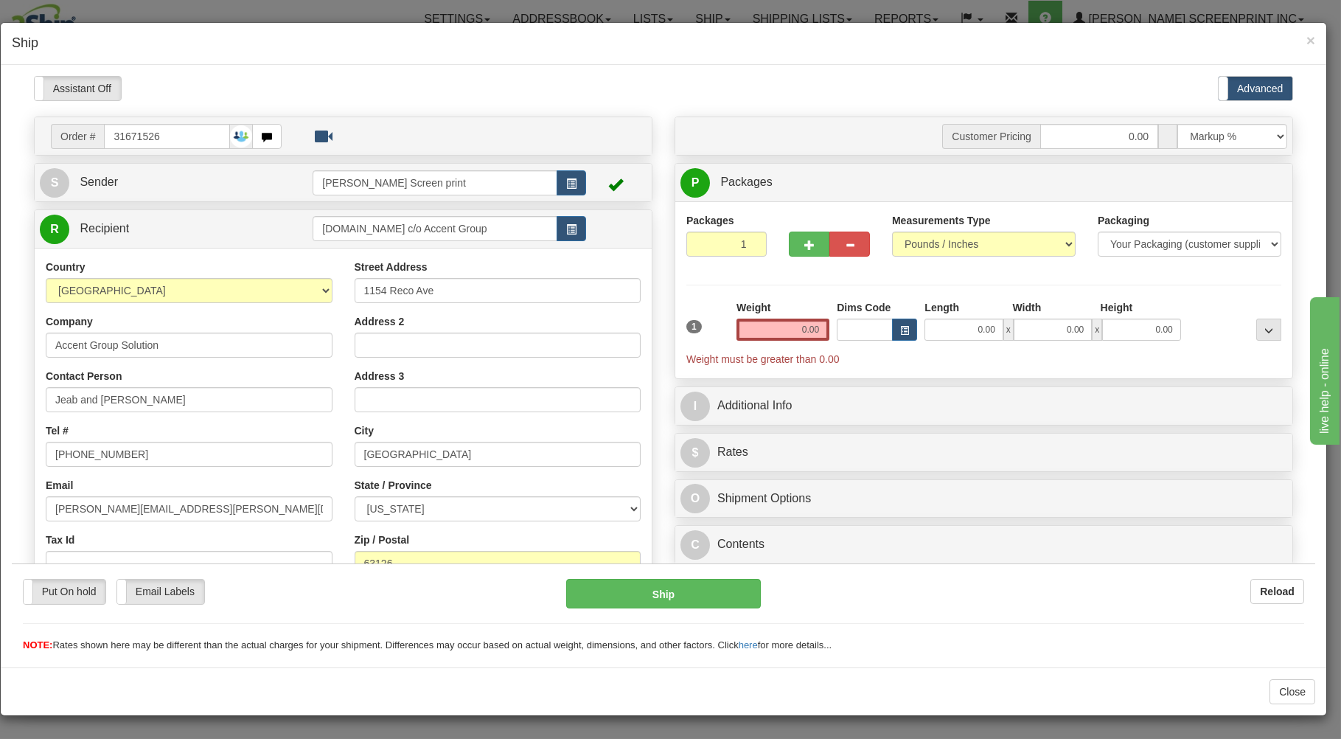
type input "0.55"
click at [937, 333] on input "0.00" at bounding box center [963, 329] width 78 height 22
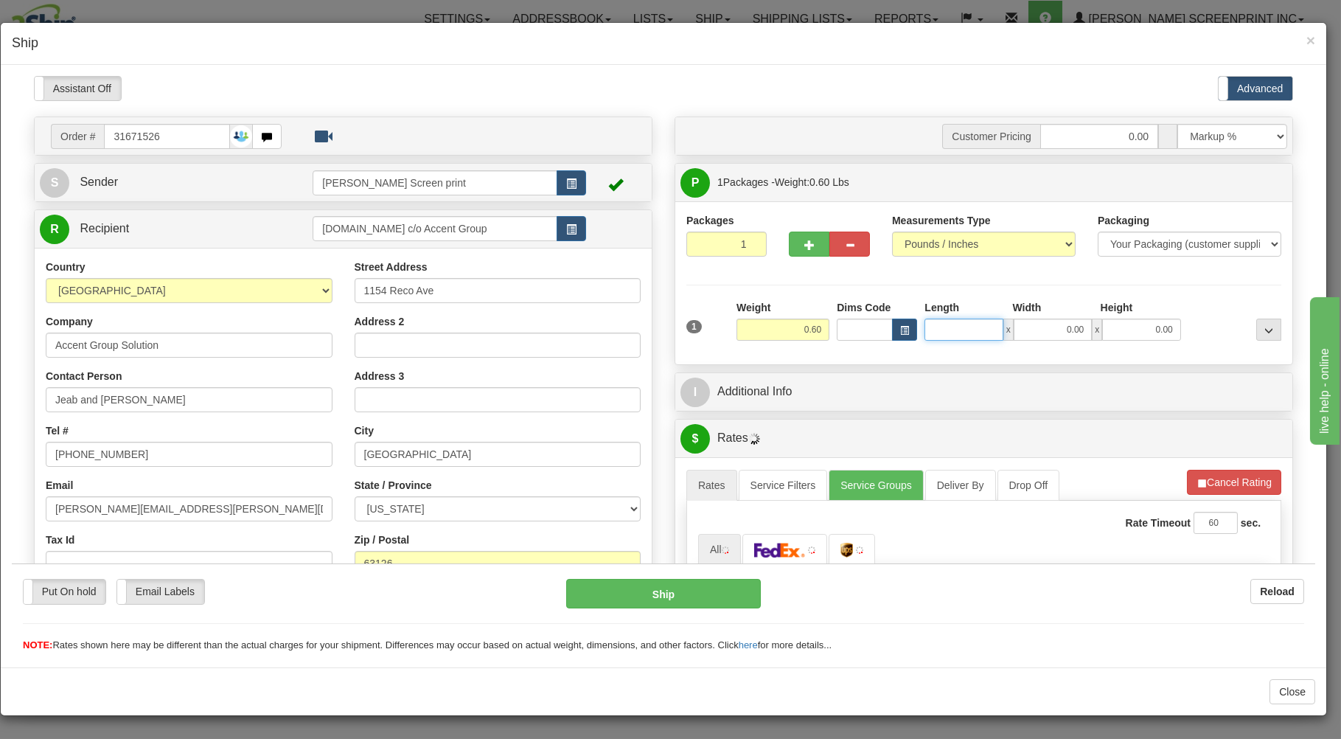
type input "0.65"
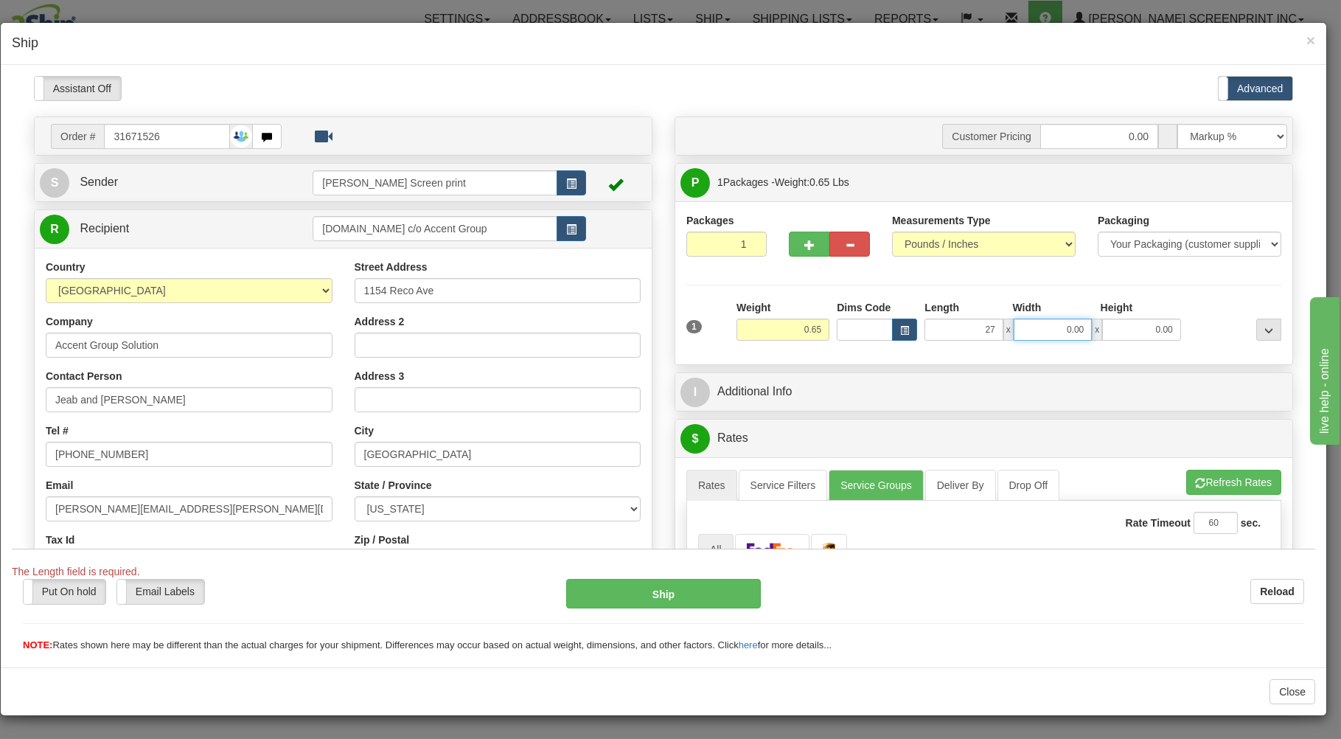
type input "27.00"
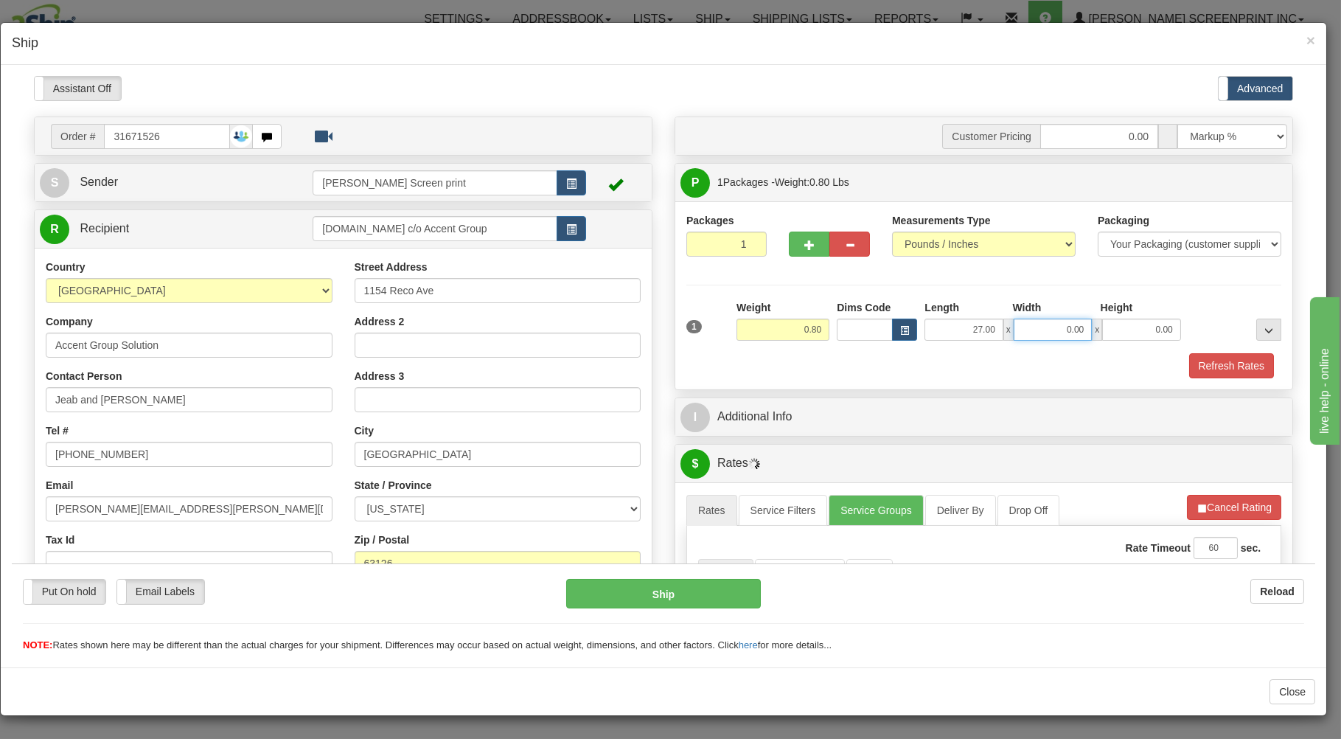
type input "0.85"
type input "10"
type input "0.55"
type input "10.00"
type input "1.00"
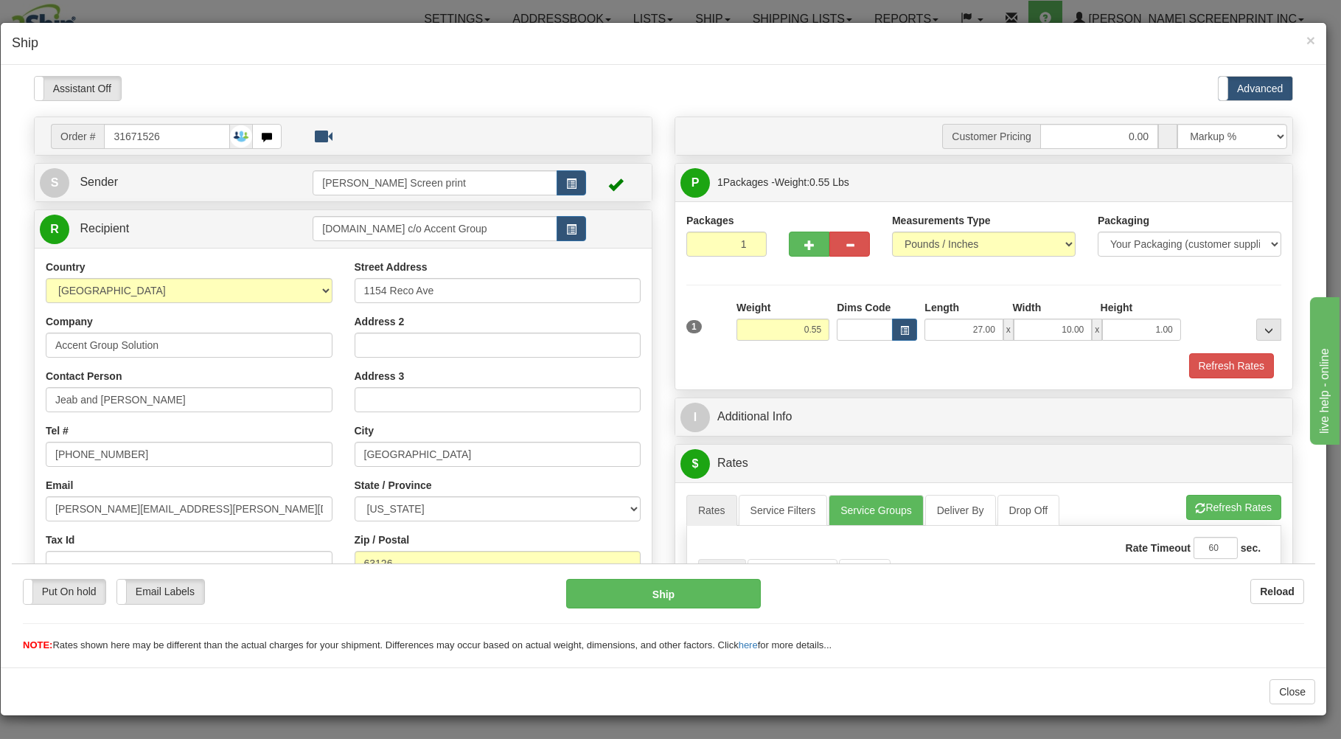
click at [980, 377] on div "Refresh Rates" at bounding box center [984, 364] width 602 height 25
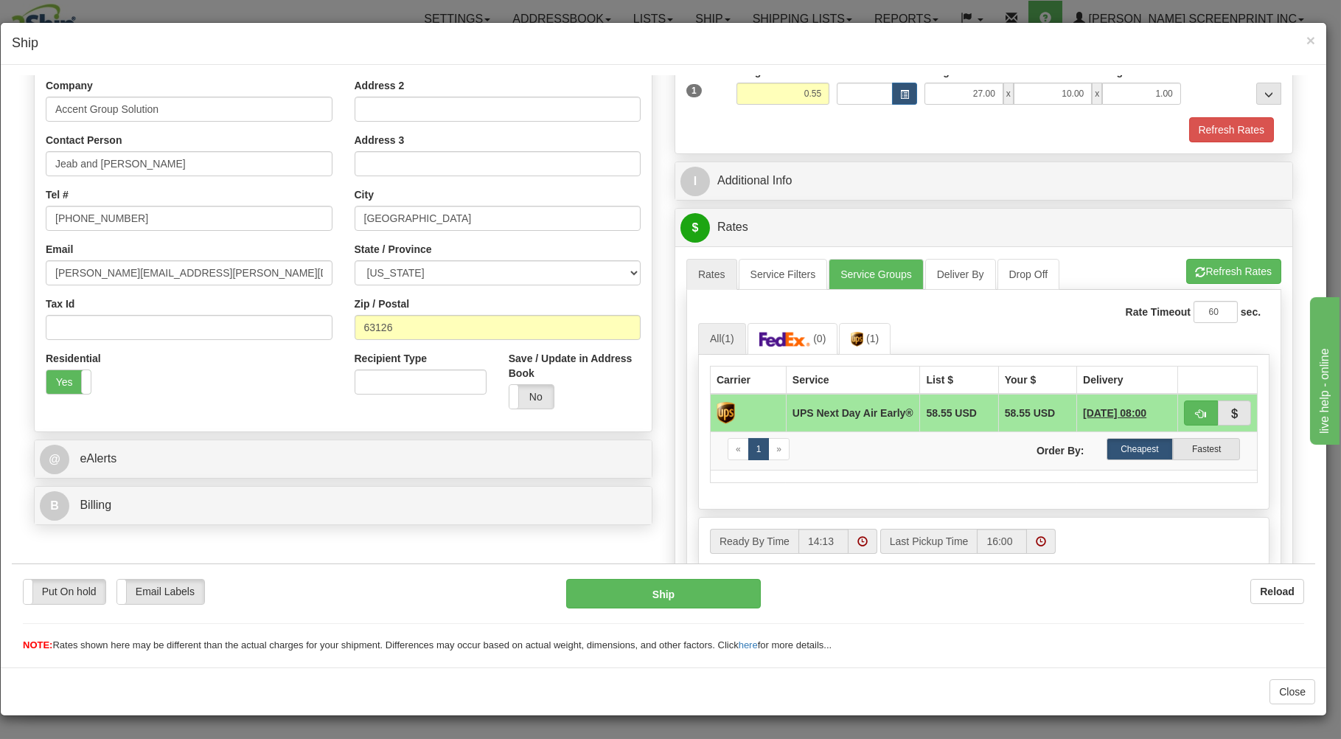
scroll to position [237, 0]
click at [862, 268] on link "Service Groups" at bounding box center [875, 272] width 94 height 31
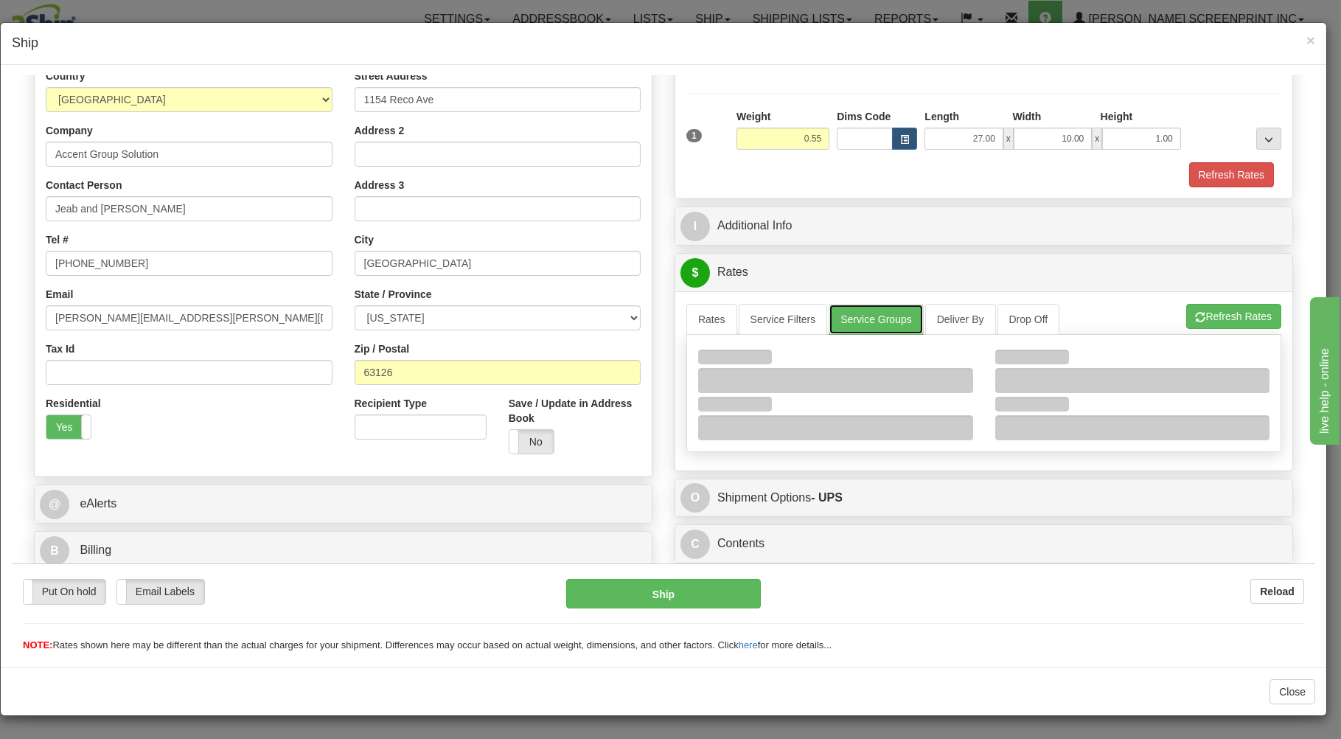
scroll to position [194, 0]
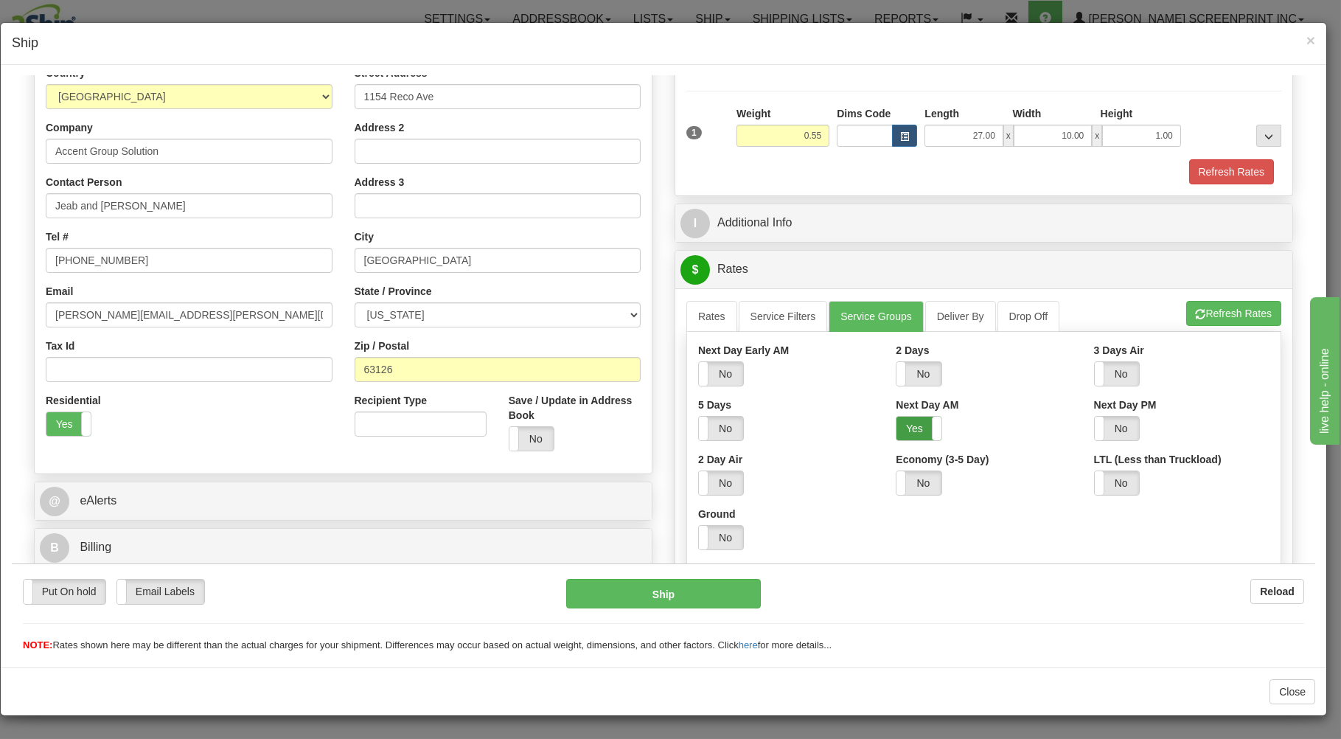
click at [903, 425] on label "Yes" at bounding box center [918, 428] width 44 height 24
click at [688, 312] on link "Rates" at bounding box center [711, 315] width 51 height 31
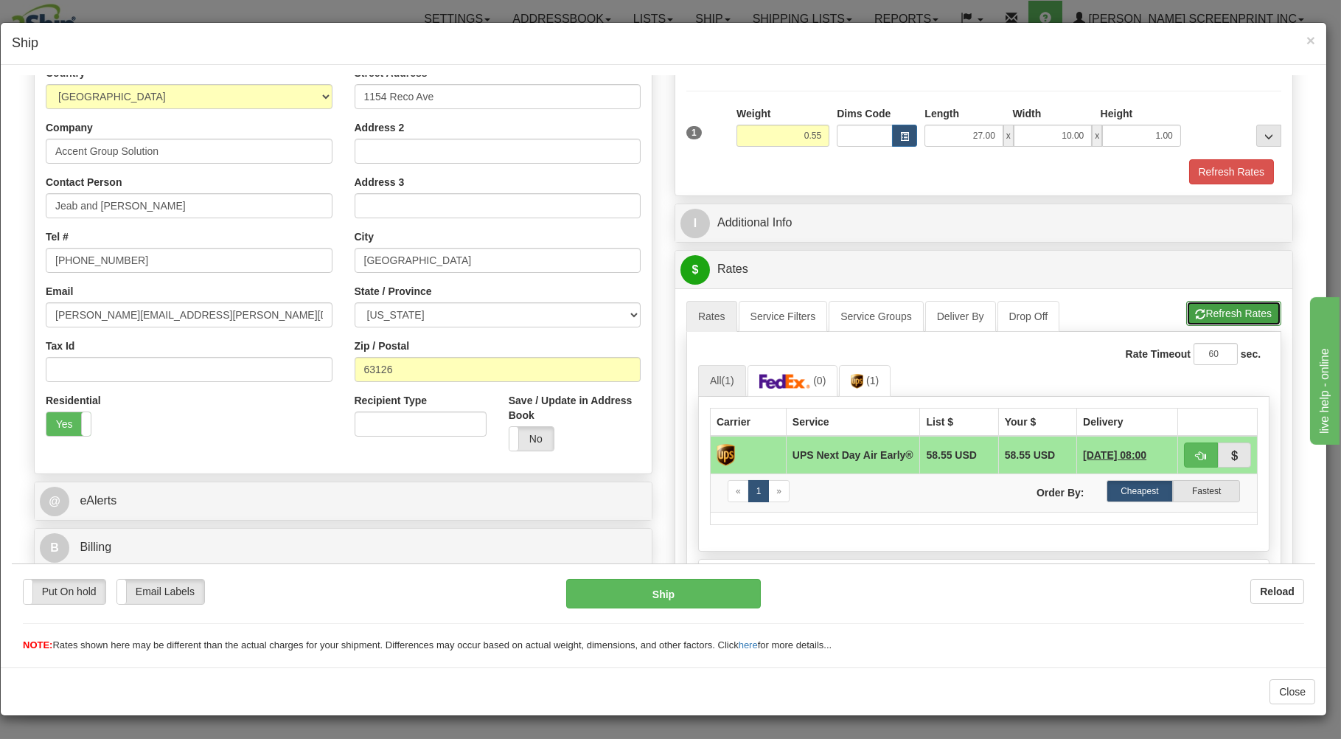
click at [1201, 307] on button "Refresh Rates" at bounding box center [1233, 312] width 95 height 25
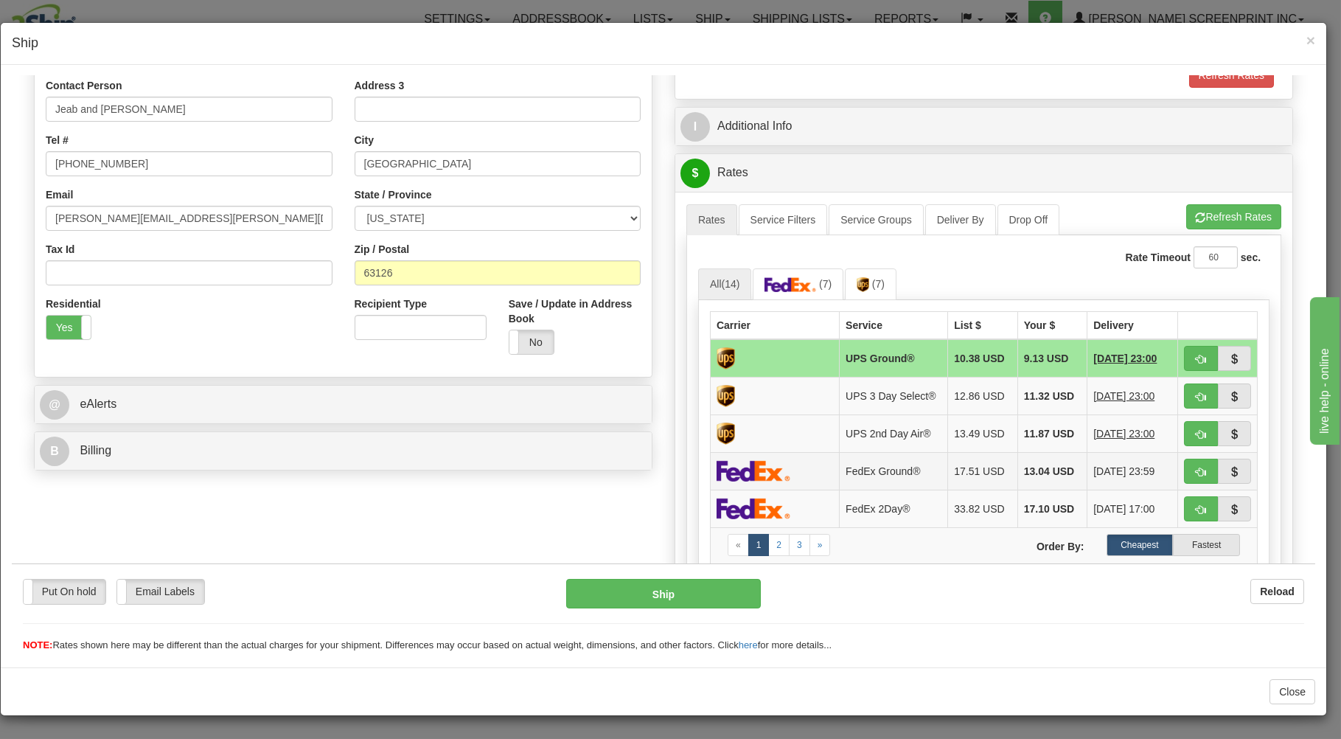
scroll to position [369, 0]
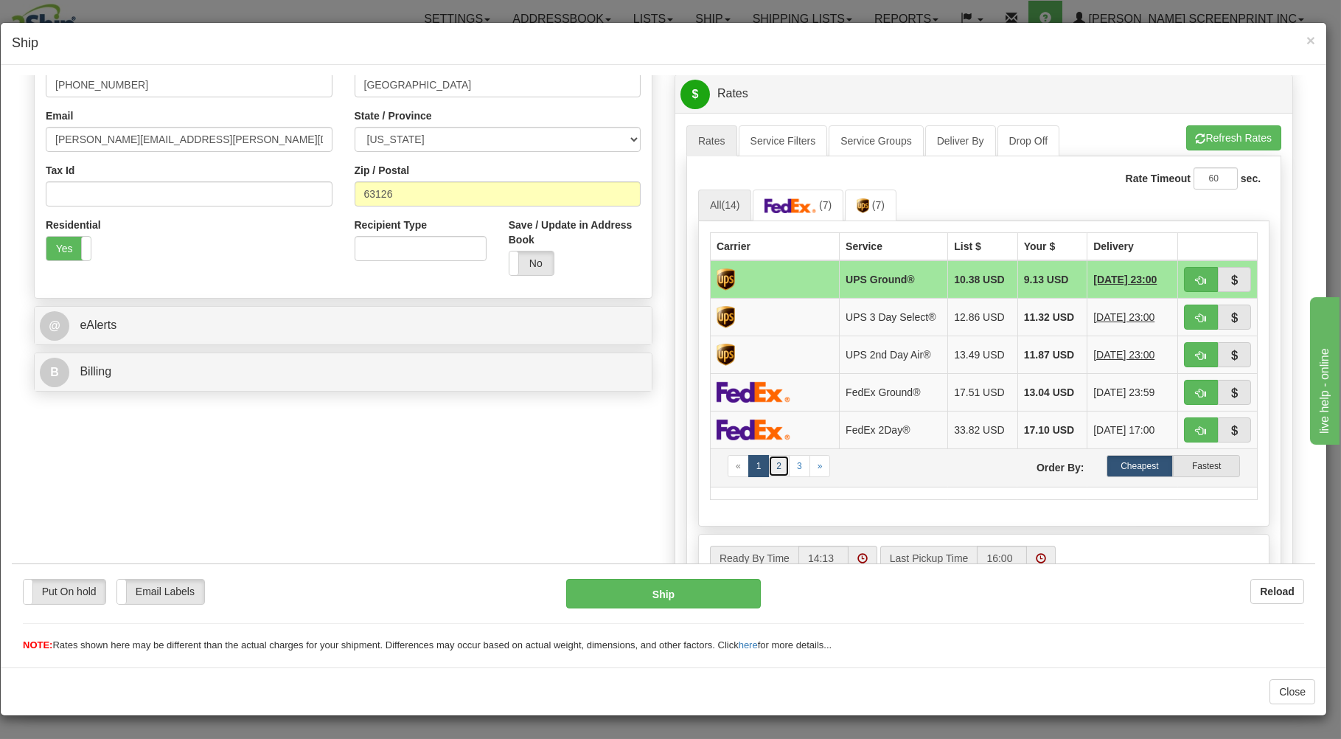
click at [772, 474] on link "2" at bounding box center [778, 465] width 21 height 22
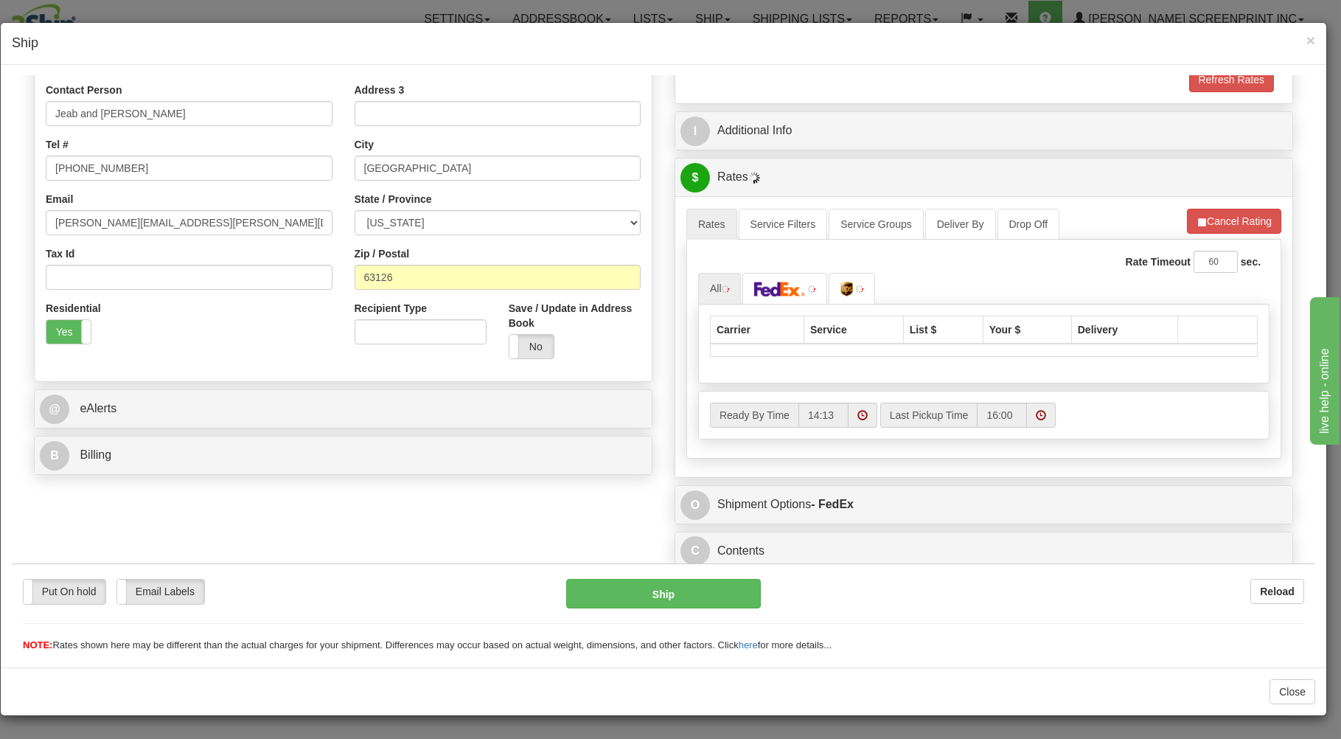
scroll to position [290, 0]
type input "0.55"
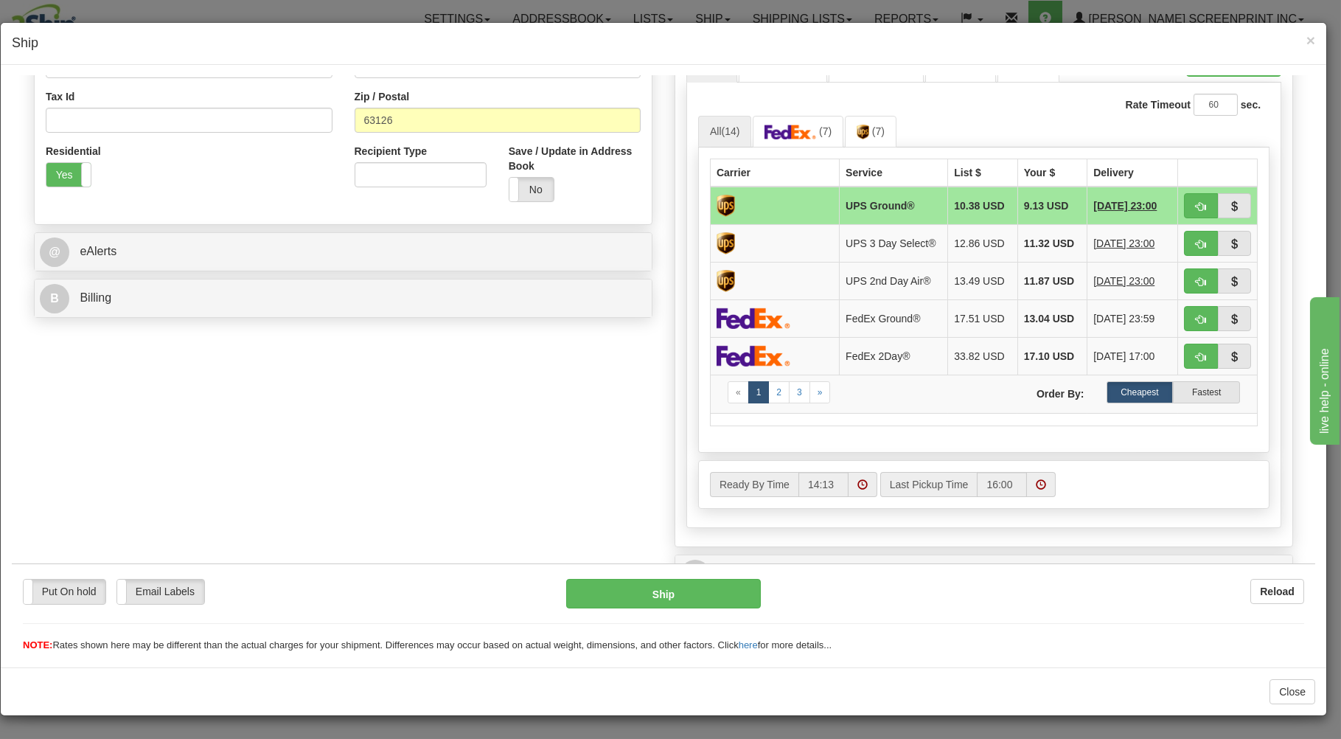
scroll to position [448, 0]
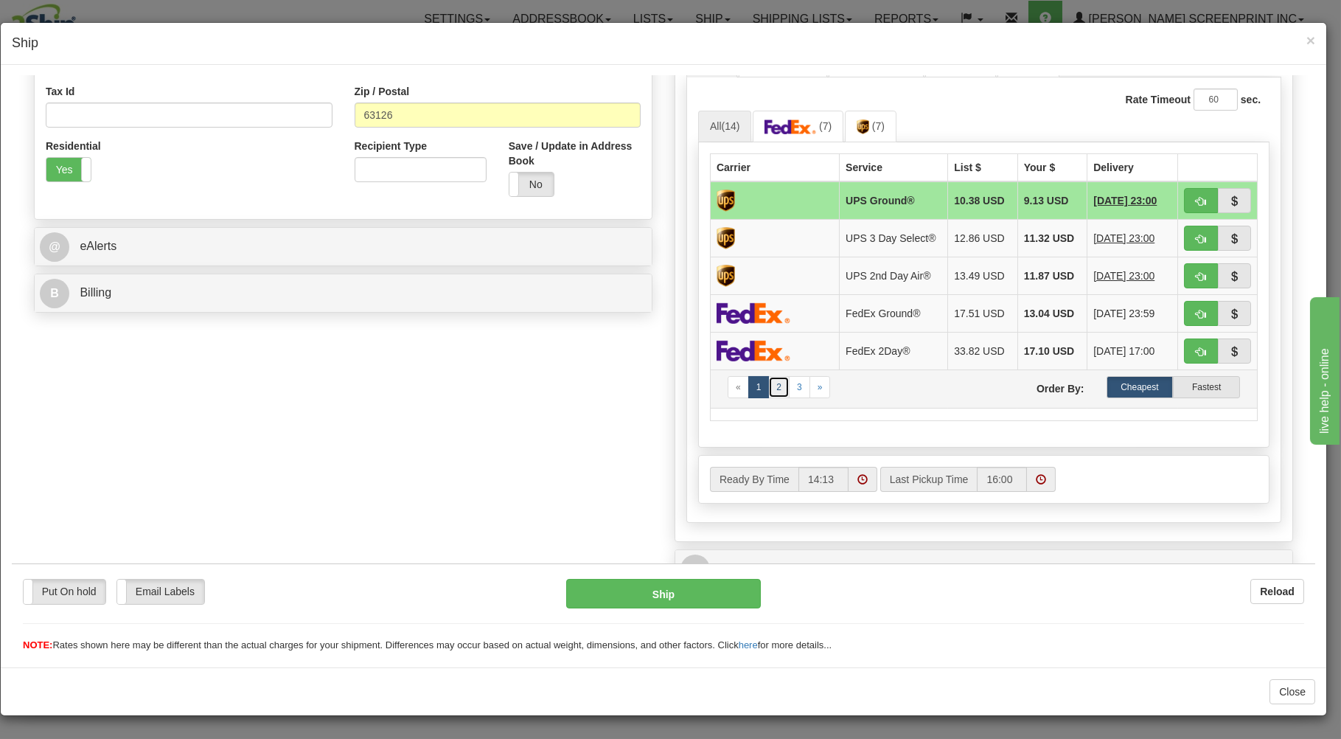
click at [776, 394] on link "2" at bounding box center [778, 386] width 21 height 22
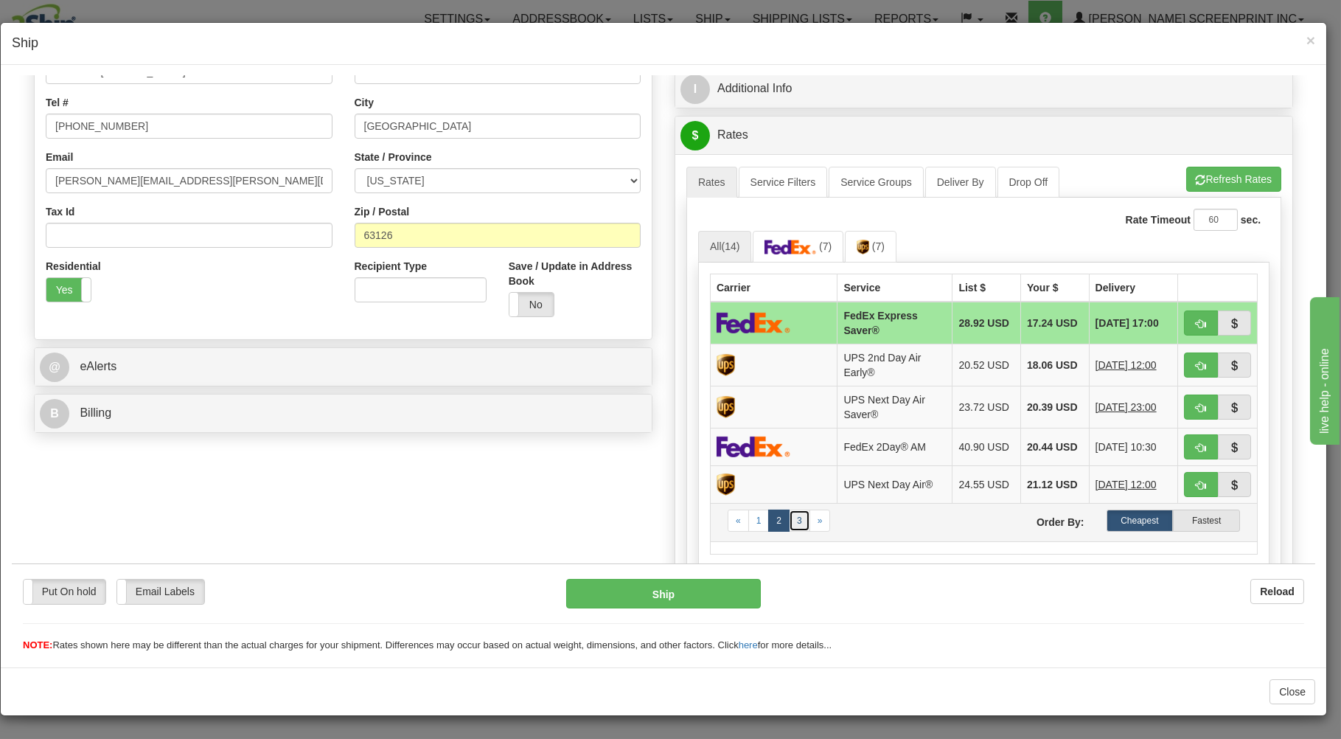
click at [793, 526] on link "3" at bounding box center [799, 520] width 21 height 22
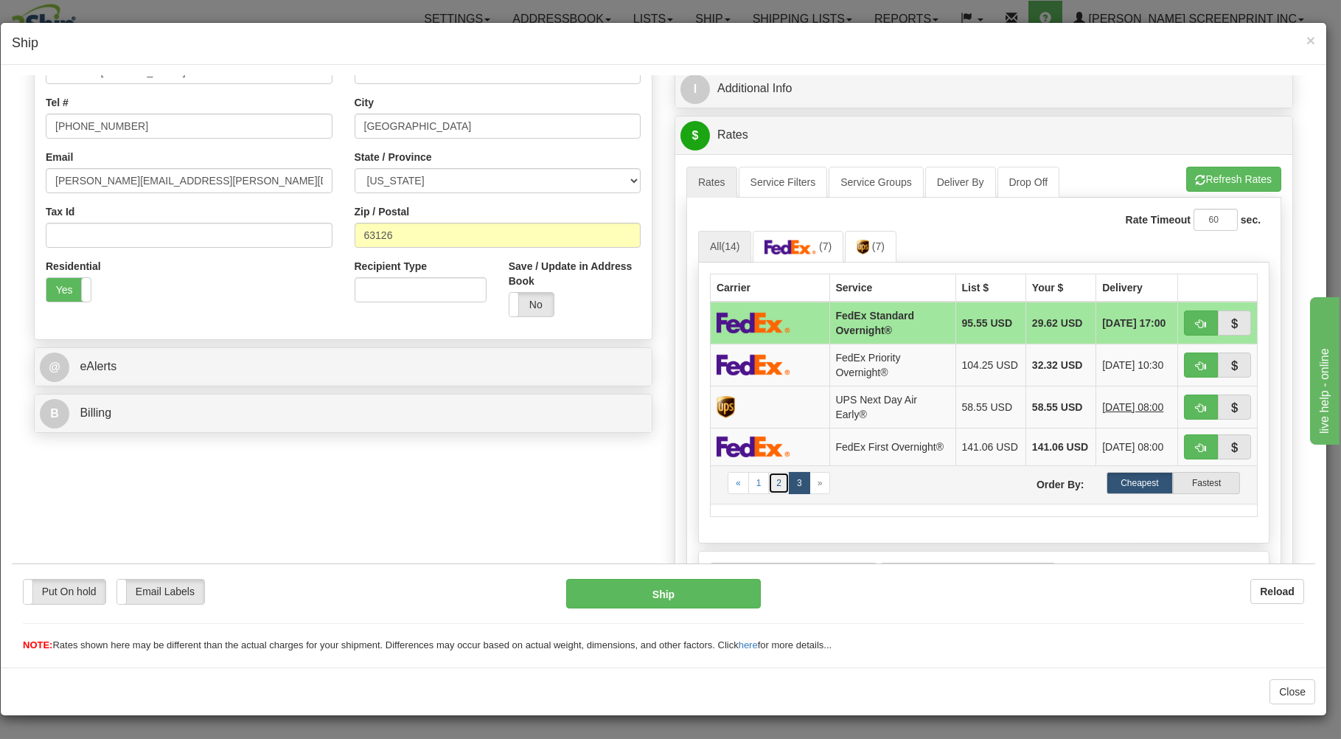
click at [774, 489] on link "2" at bounding box center [778, 482] width 21 height 22
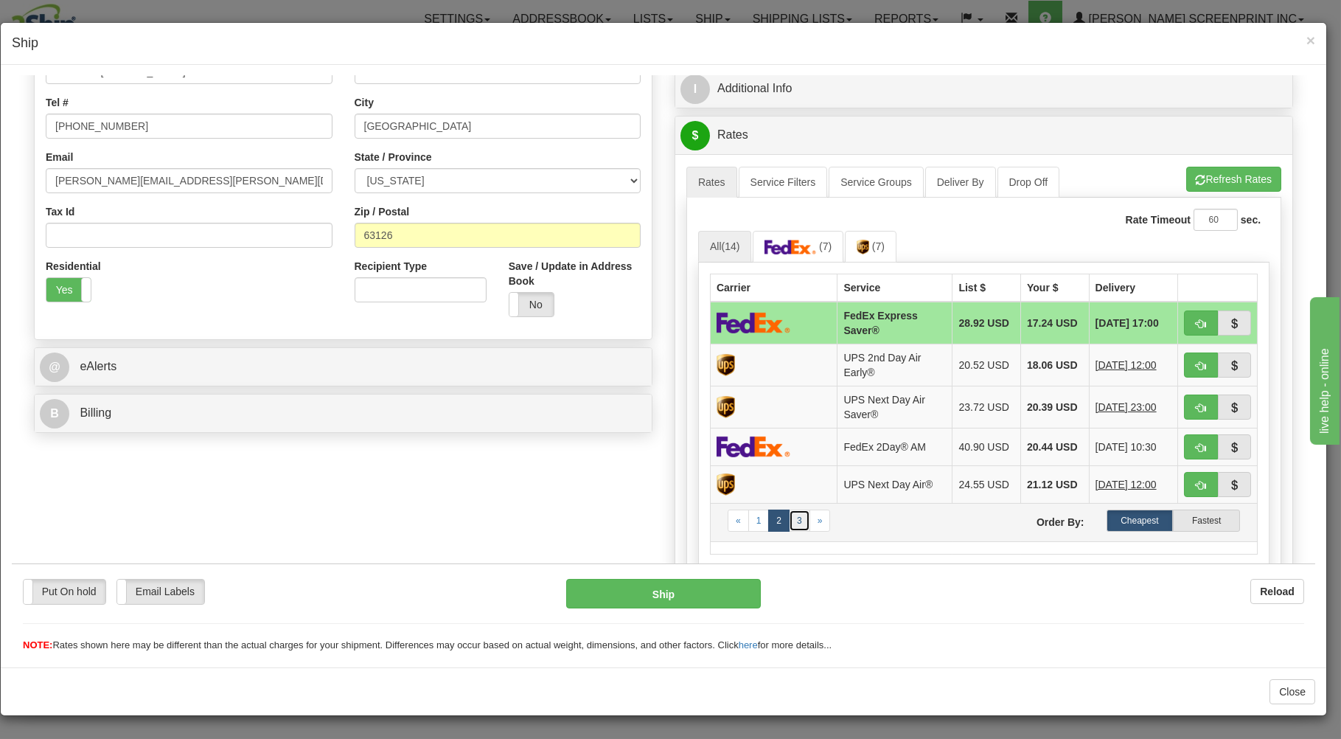
click at [789, 528] on link "3" at bounding box center [799, 520] width 21 height 22
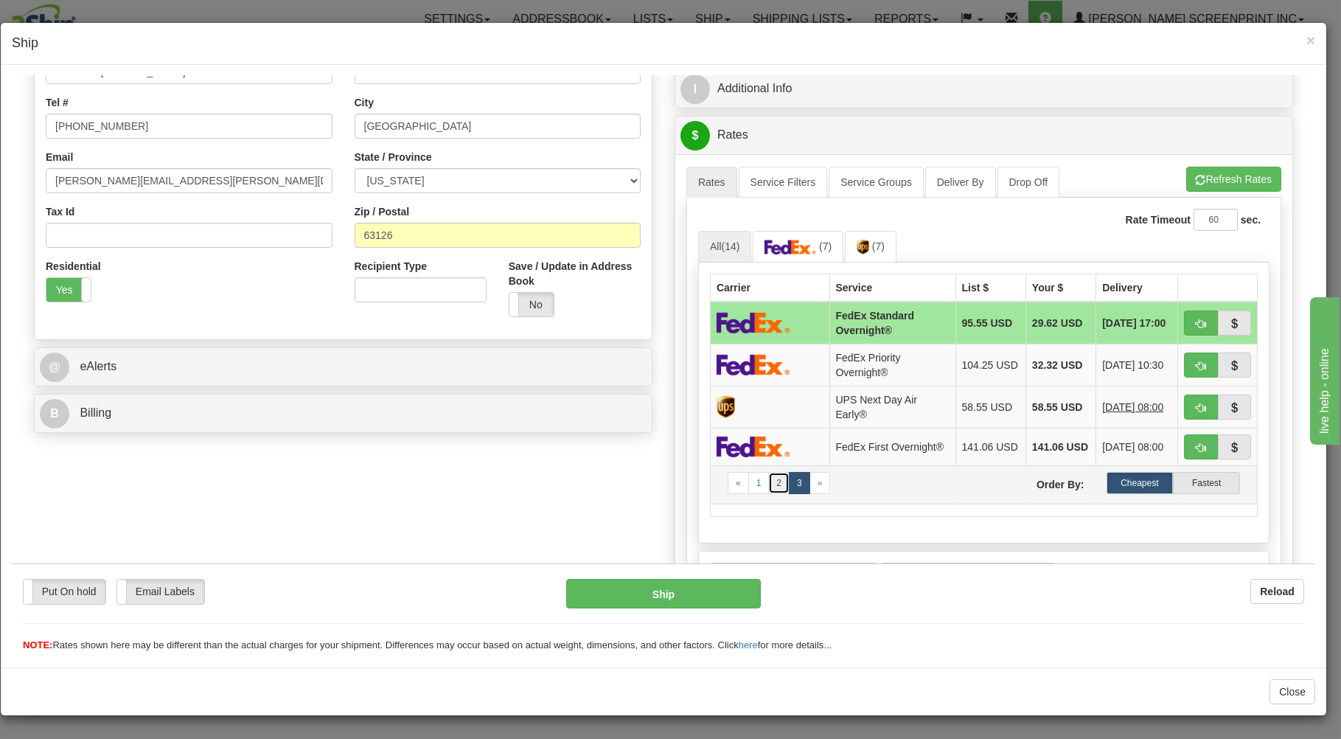
click at [769, 487] on link "2" at bounding box center [778, 482] width 21 height 22
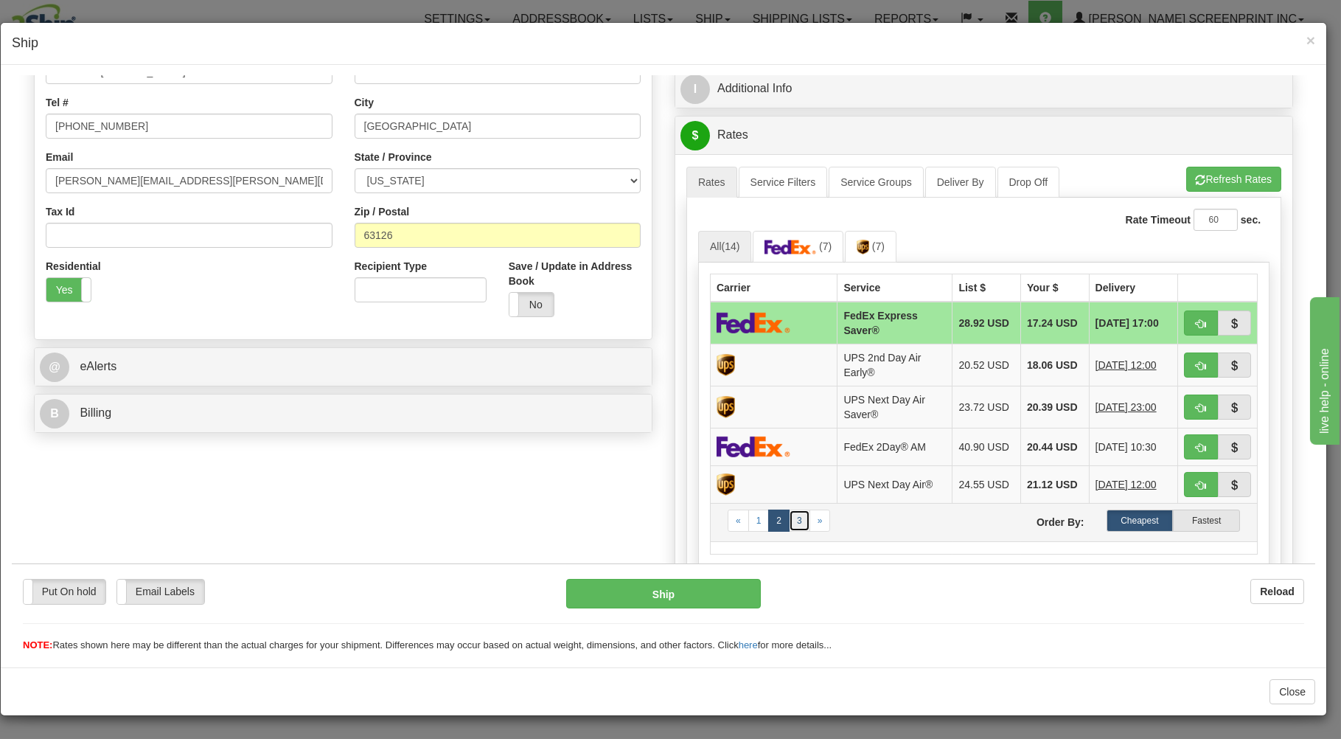
click at [793, 528] on link "3" at bounding box center [799, 520] width 21 height 22
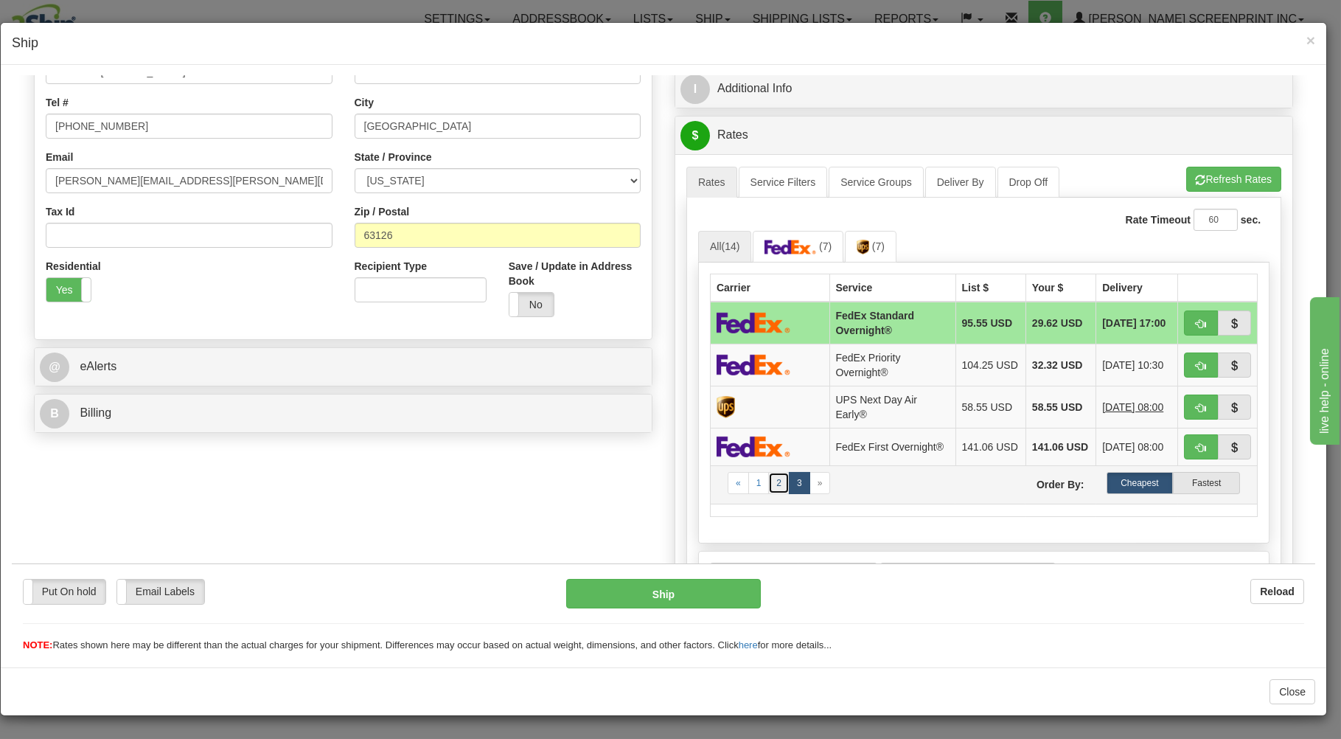
click at [770, 484] on link "2" at bounding box center [778, 482] width 21 height 22
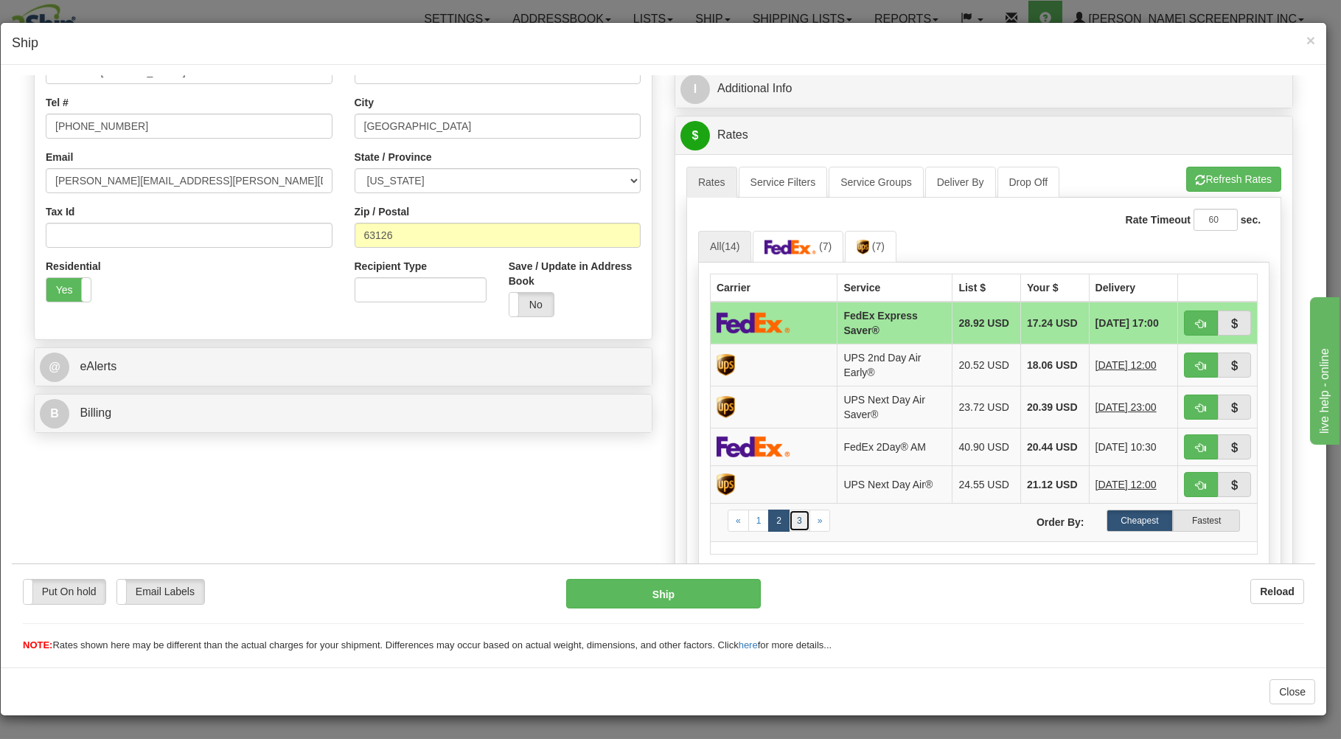
click at [792, 528] on link "3" at bounding box center [799, 520] width 21 height 22
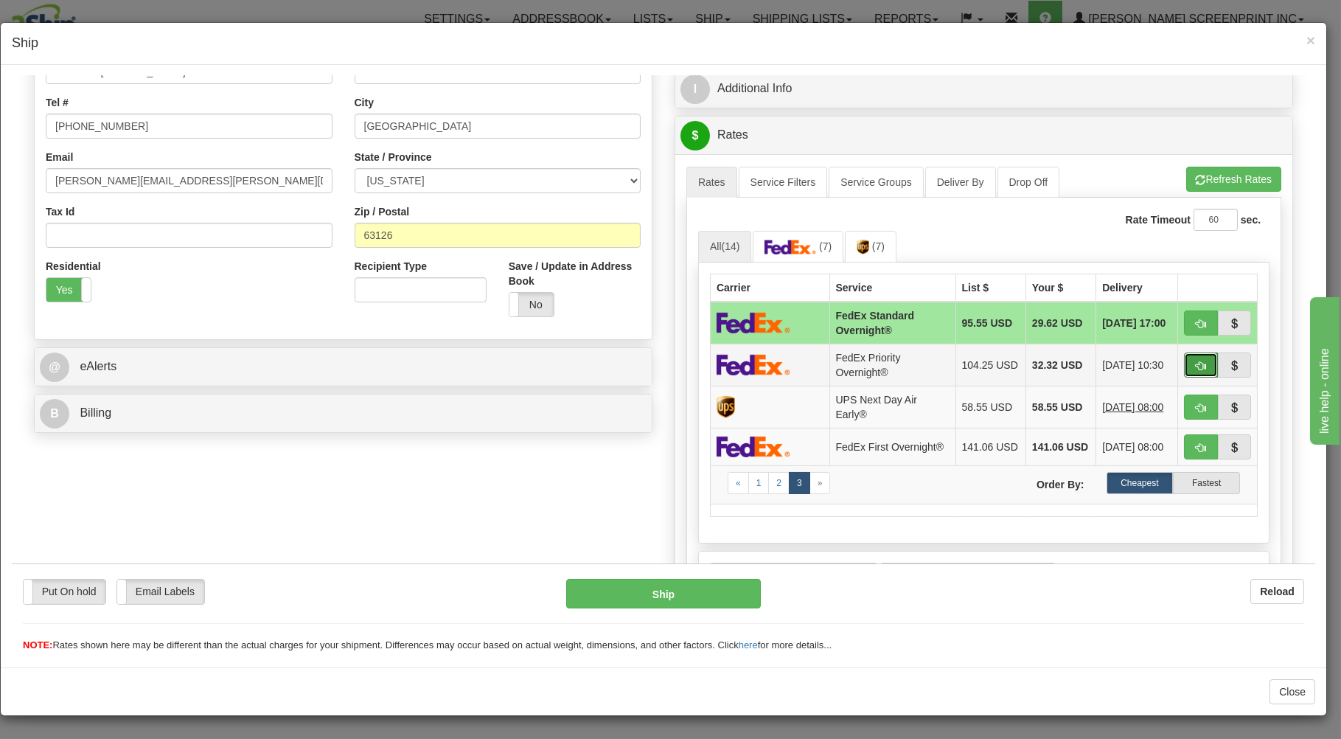
drag, startPoint x: 1191, startPoint y: 360, endPoint x: 1150, endPoint y: 380, distance: 46.1
click at [1191, 359] on button "button" at bounding box center [1201, 364] width 34 height 25
type input "01"
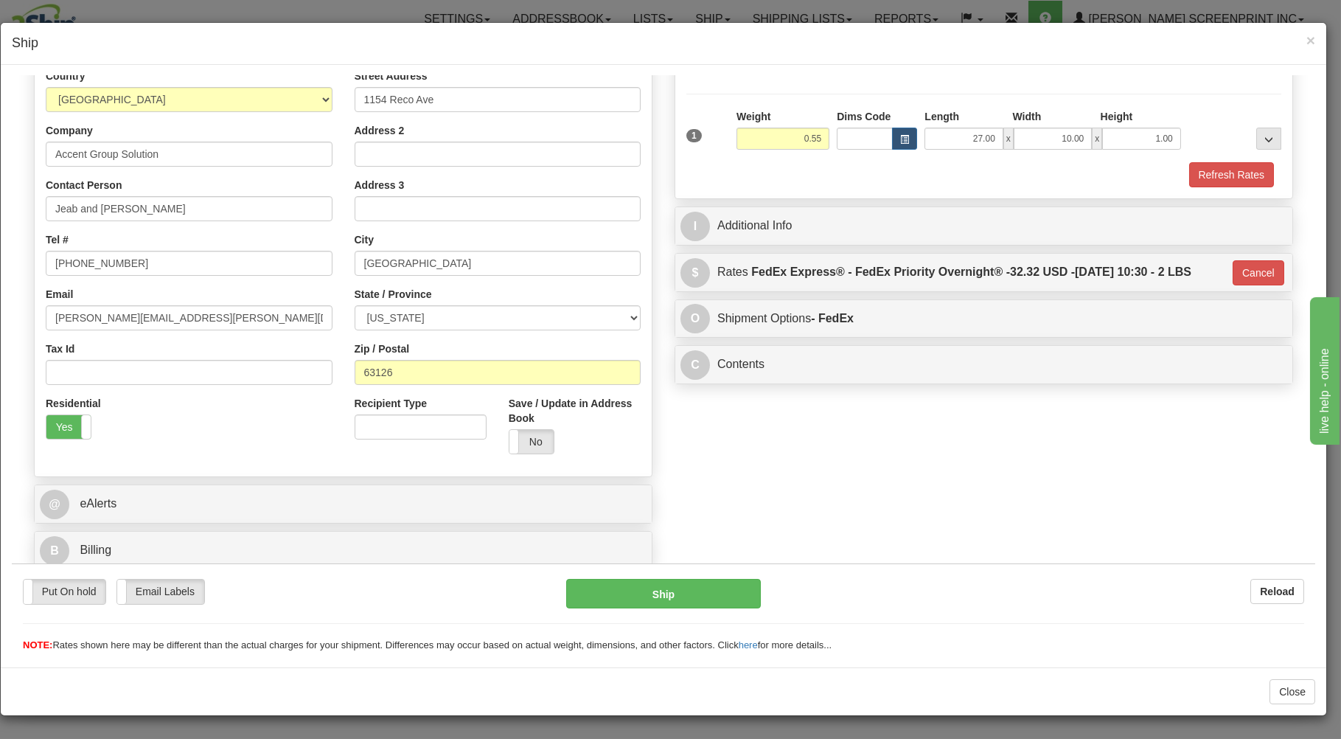
scroll to position [194, 0]
click at [725, 593] on button "Ship" at bounding box center [663, 592] width 195 height 29
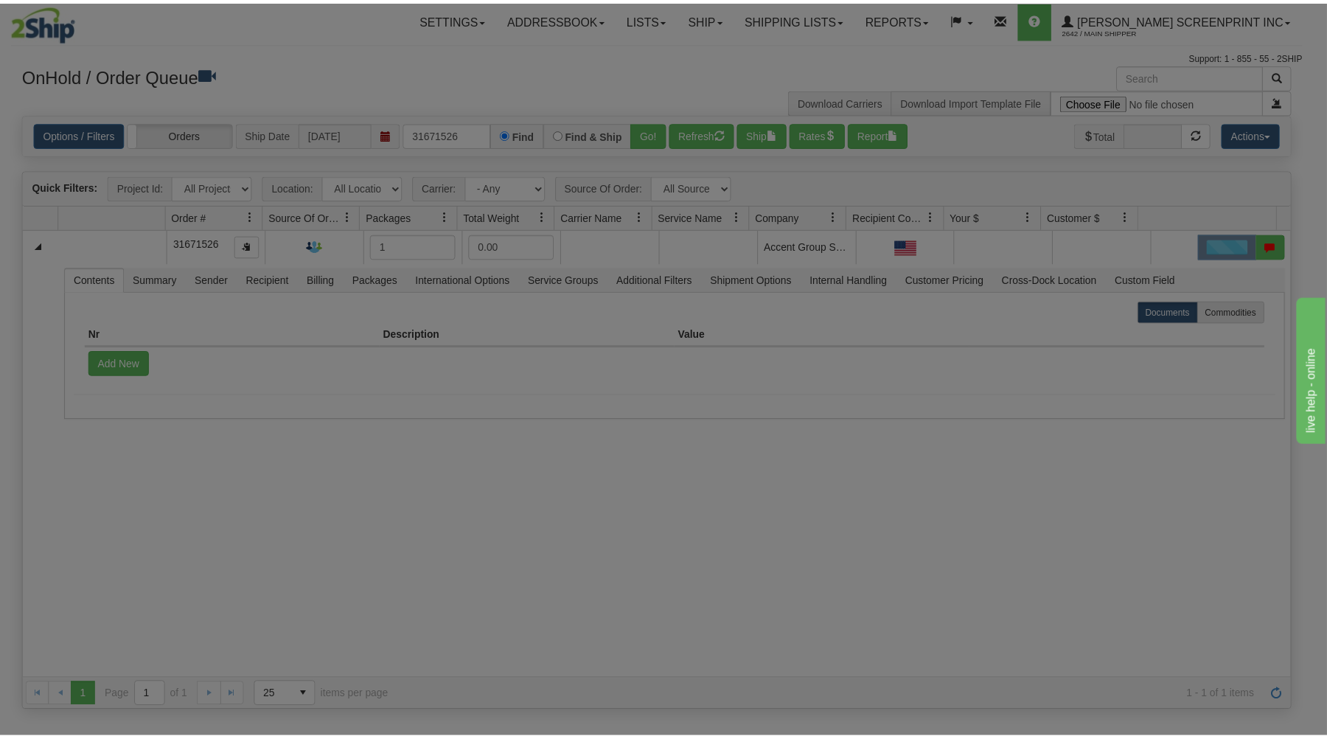
scroll to position [0, 0]
